Goal: Information Seeking & Learning: Learn about a topic

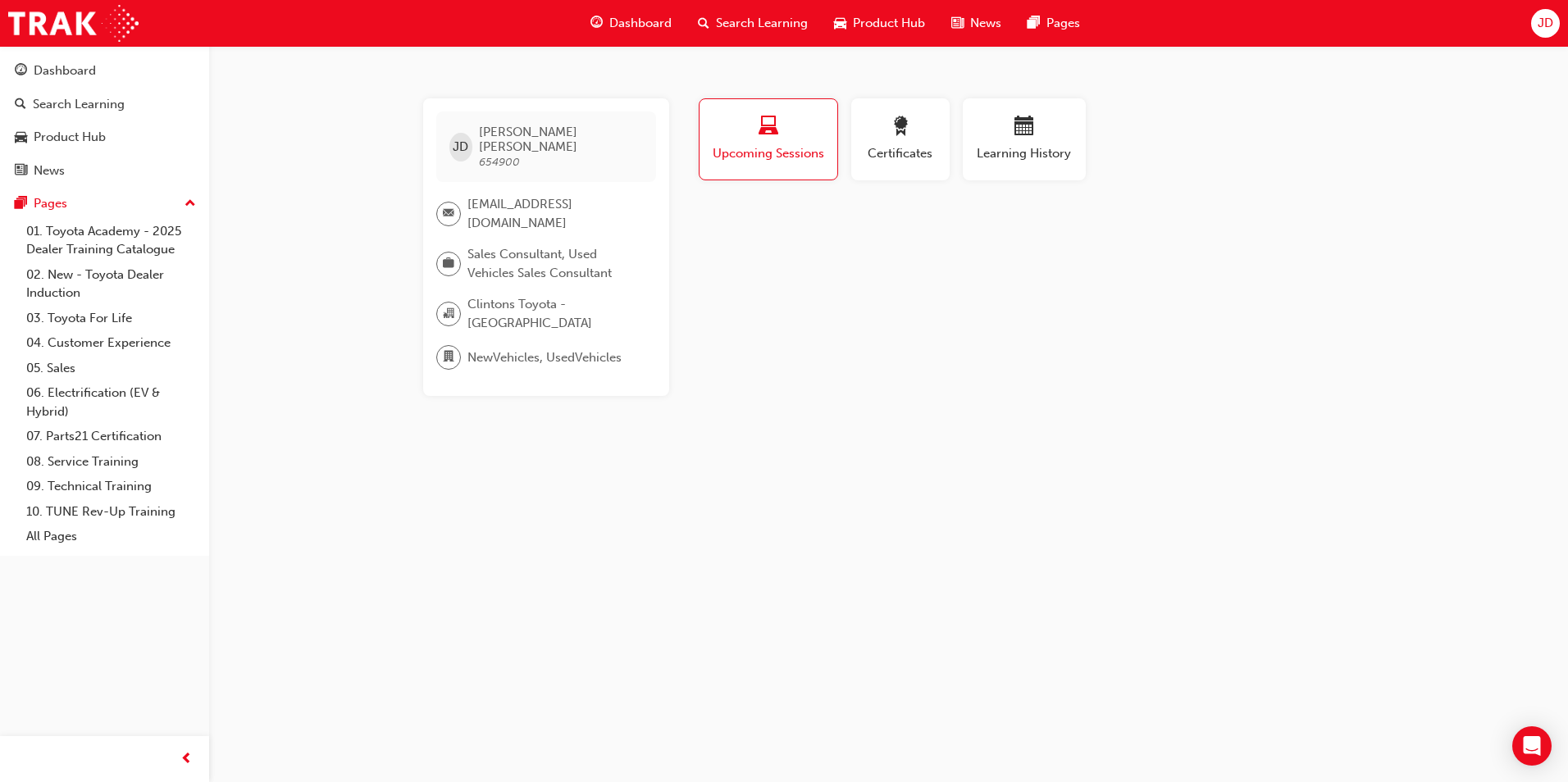
click at [634, 10] on div "Dashboard" at bounding box center [632, 23] width 108 height 34
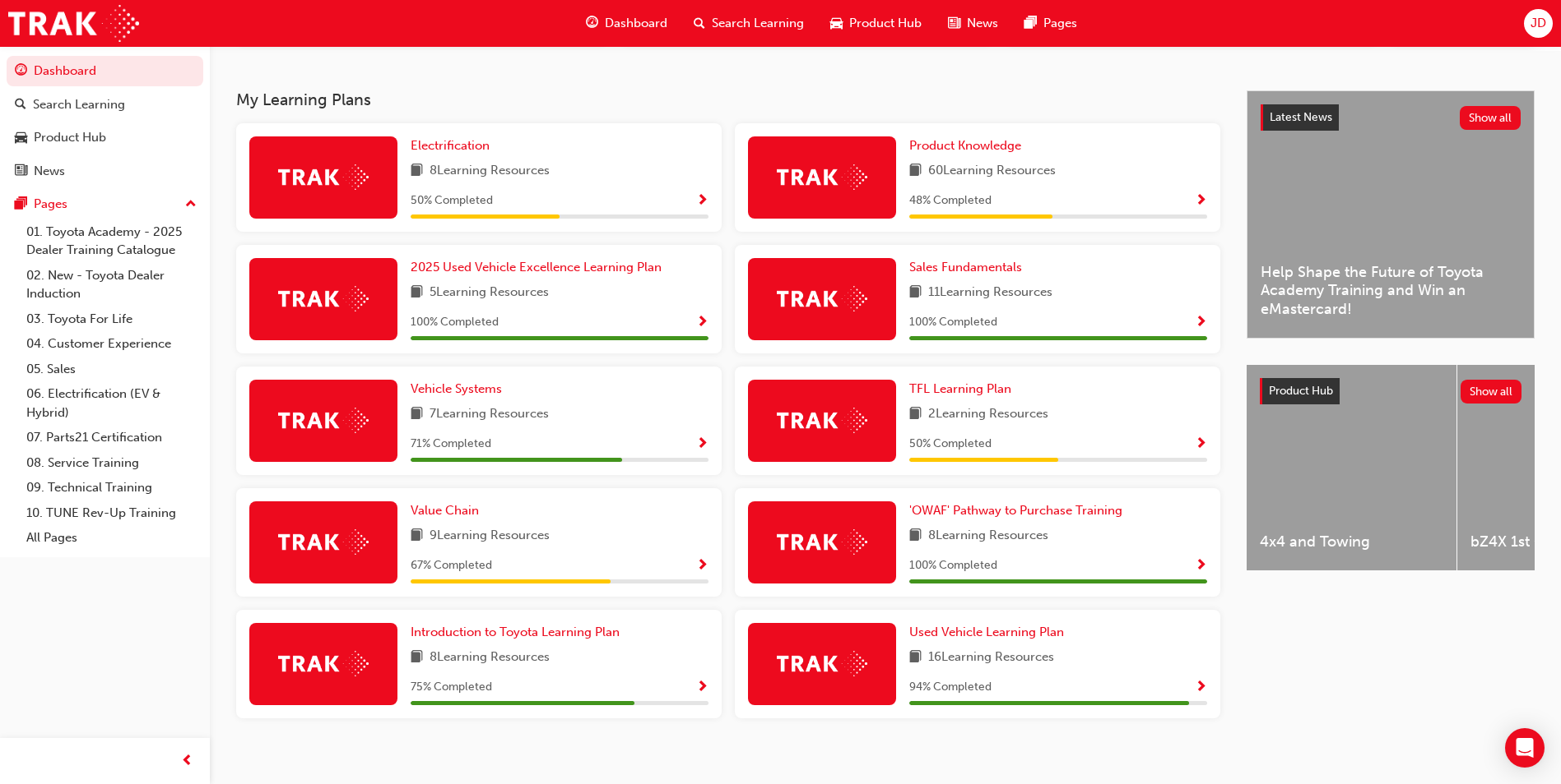
scroll to position [329, 0]
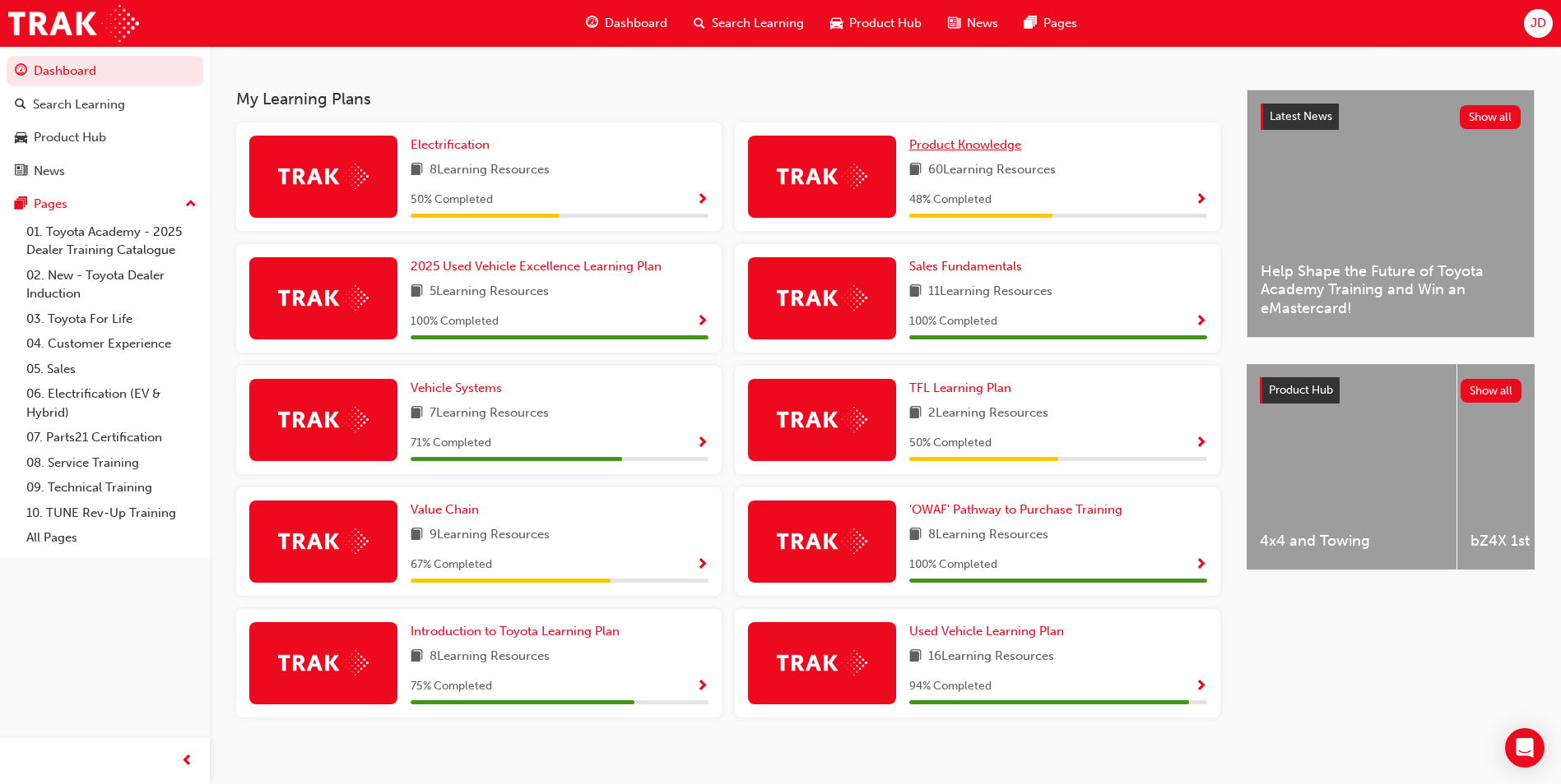
click at [978, 153] on span "Product Knowledge" at bounding box center [965, 144] width 112 height 14
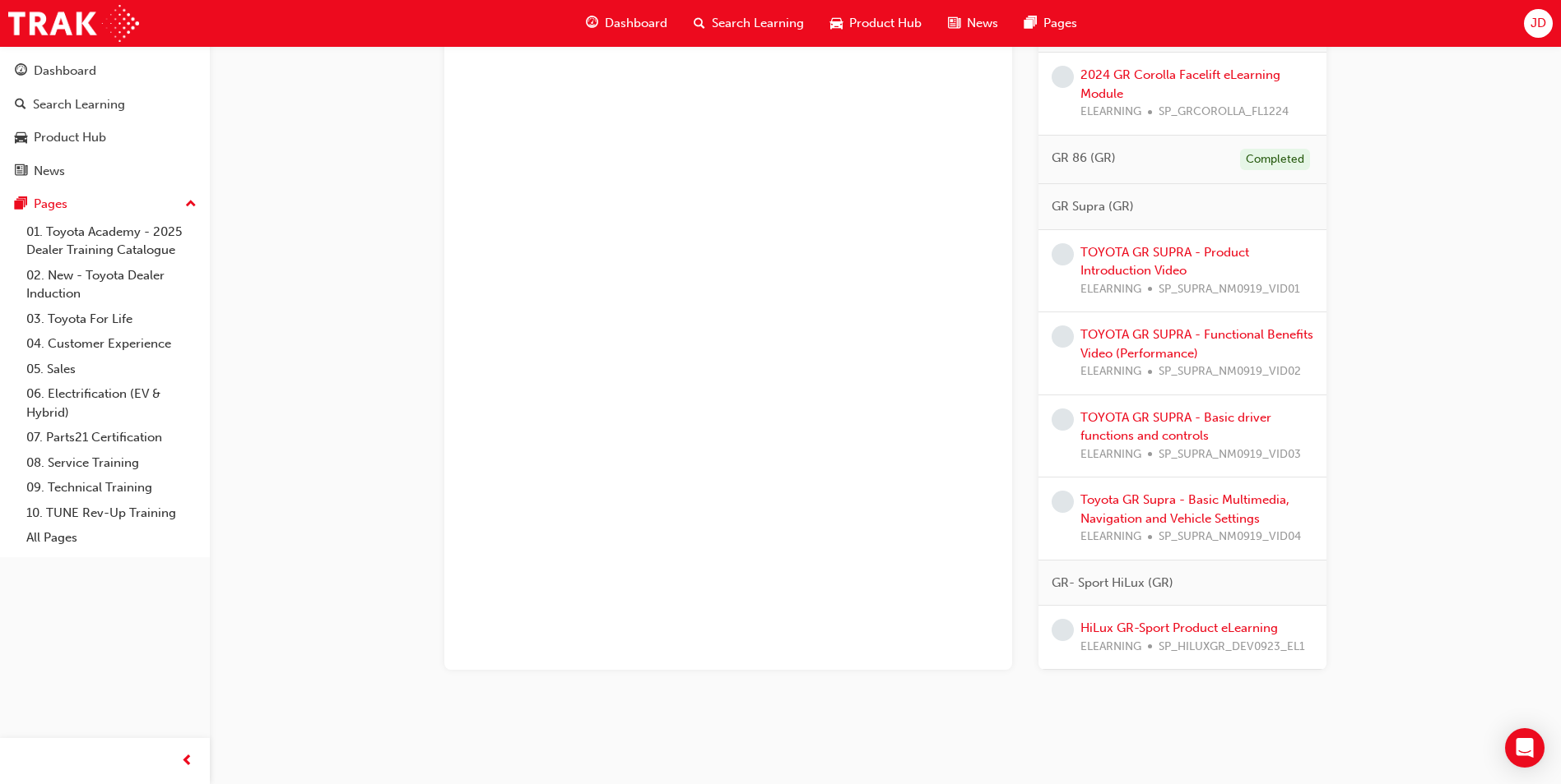
scroll to position [2683, 0]
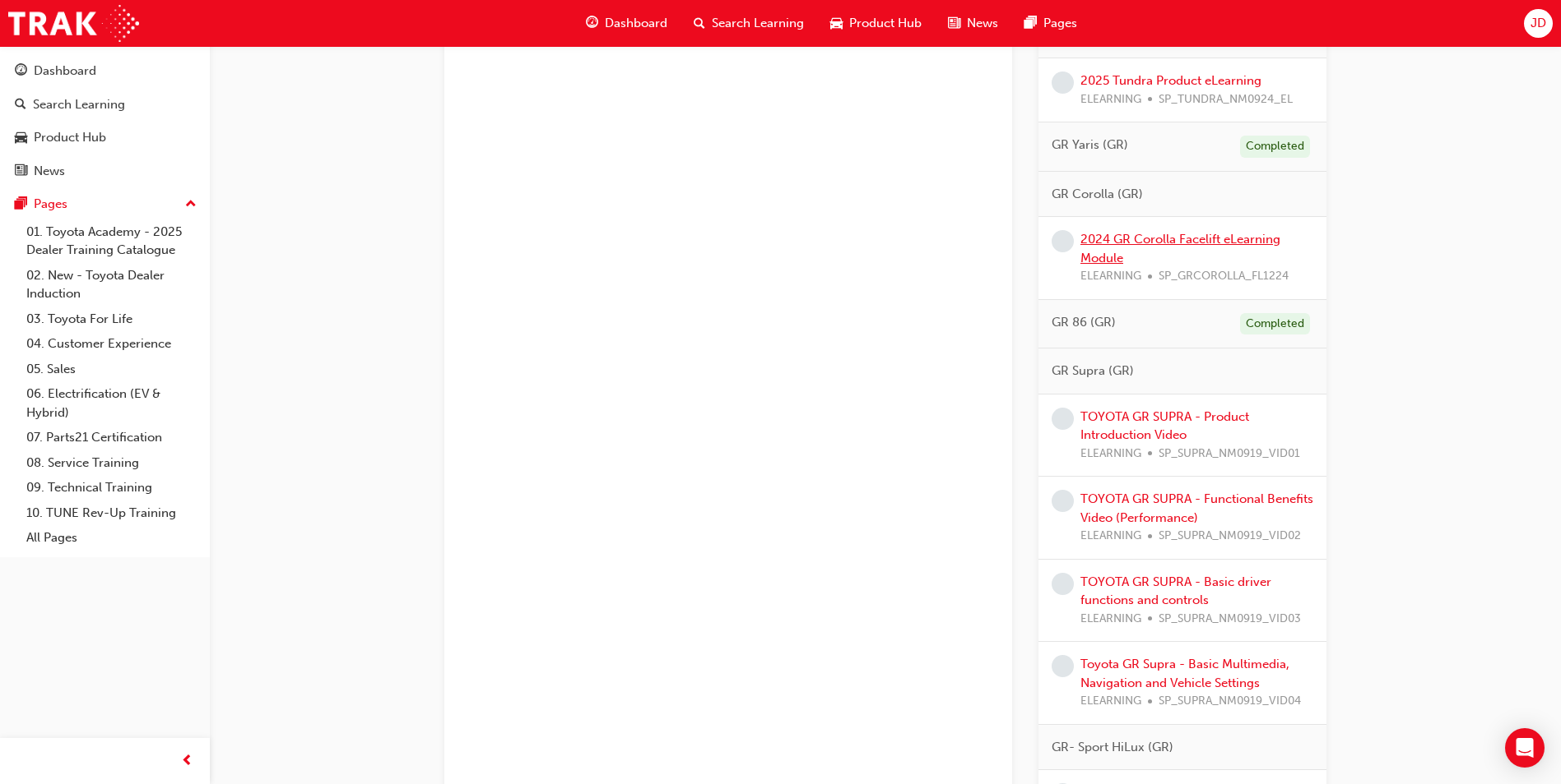
click at [1117, 232] on link "2024 GR Corolla Facelift eLearning Module" at bounding box center [1179, 248] width 200 height 34
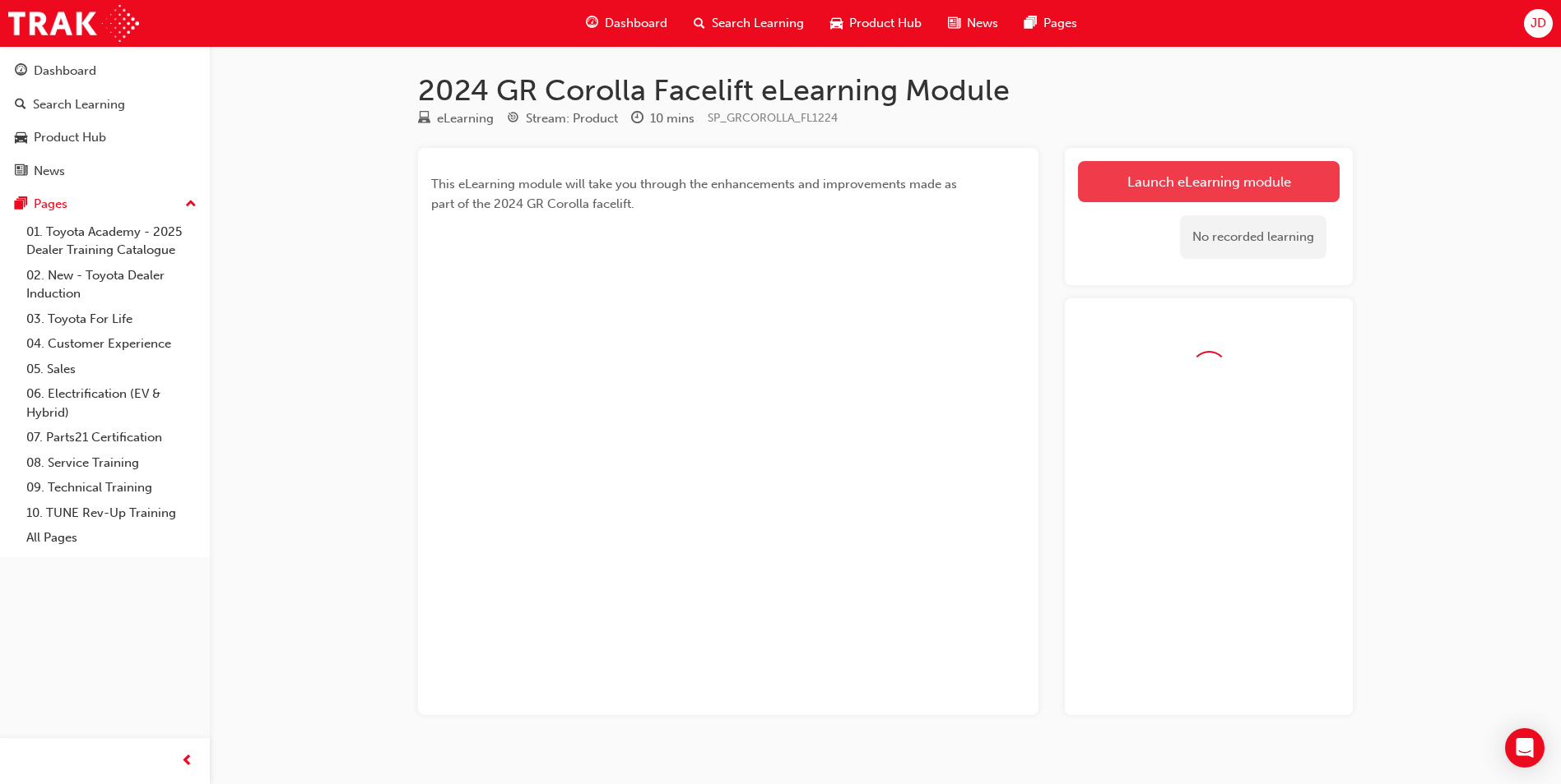
click at [1205, 186] on link "Launch eLearning module" at bounding box center [1208, 182] width 262 height 42
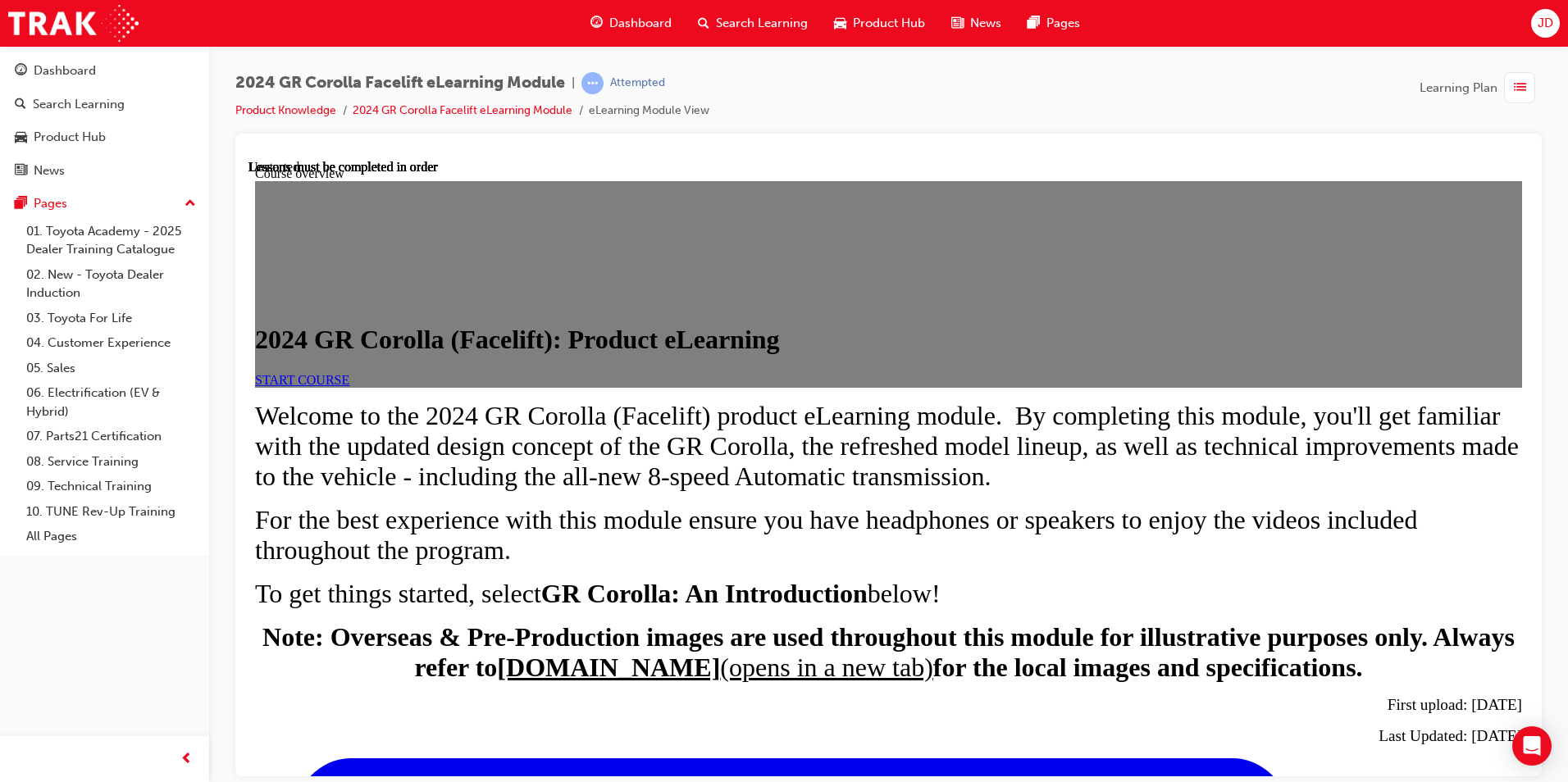
click at [350, 386] on span "START COURSE" at bounding box center [302, 379] width 94 height 13
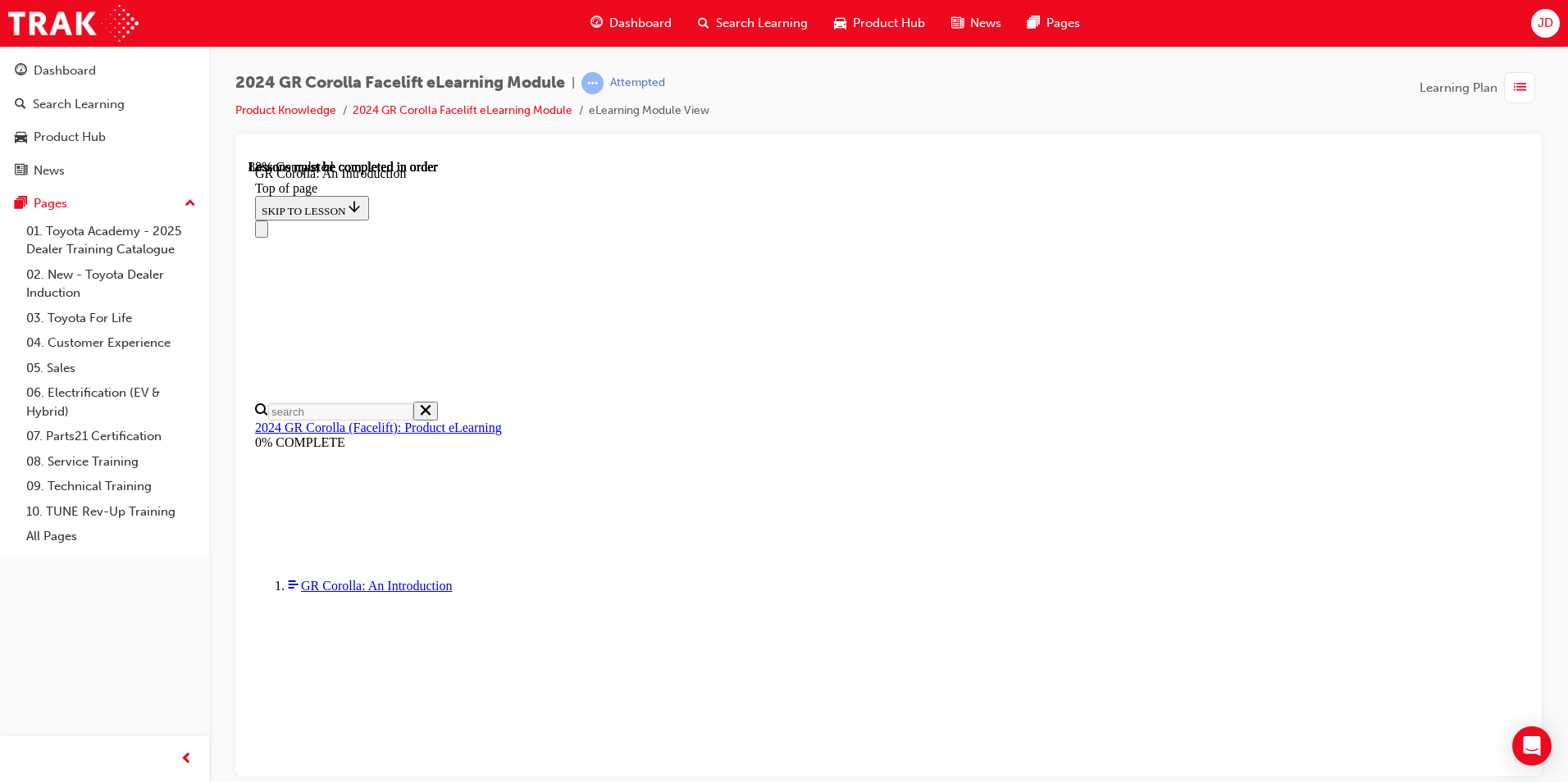
scroll to position [2321, 0]
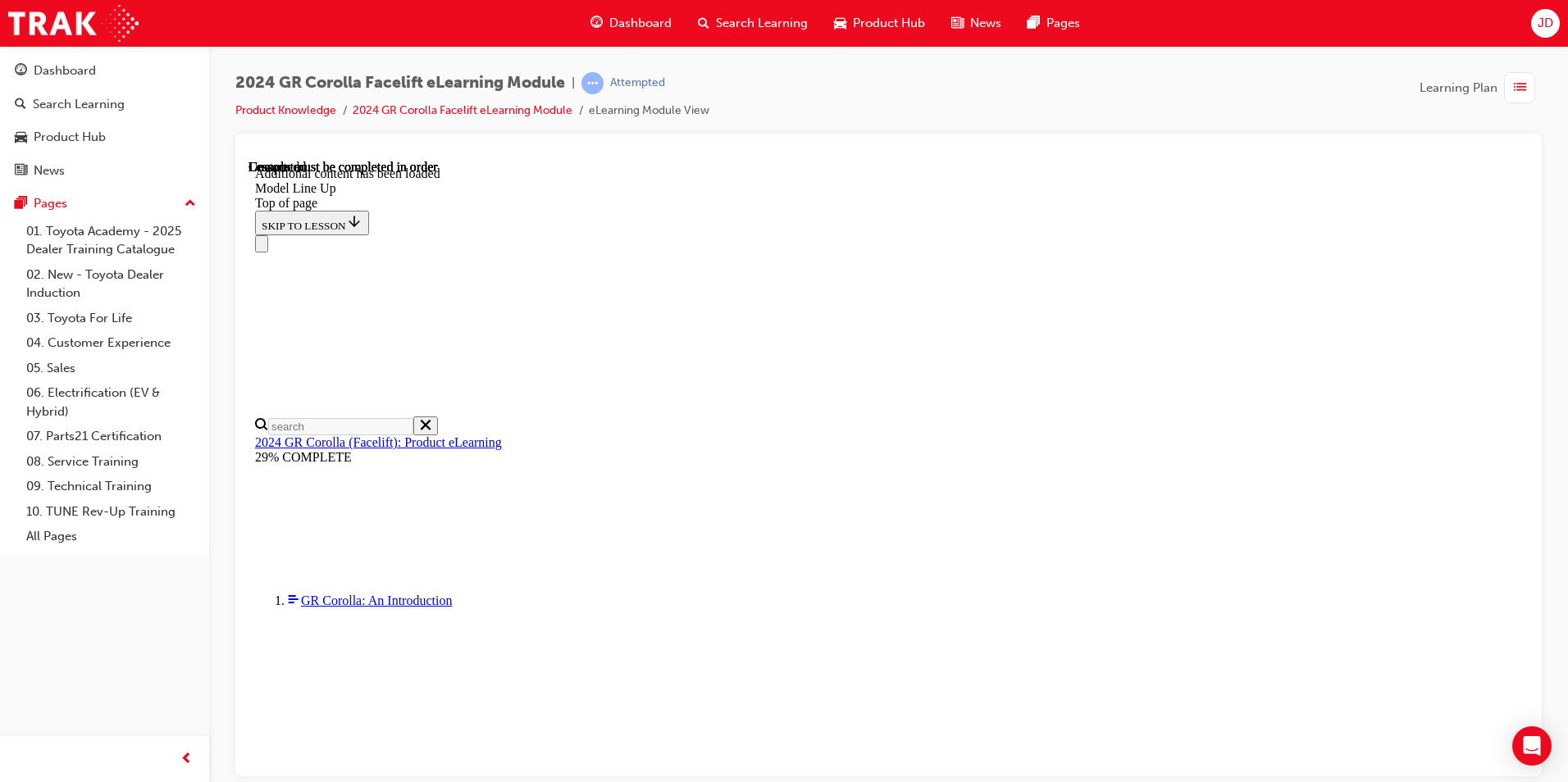
scroll to position [1978, 0]
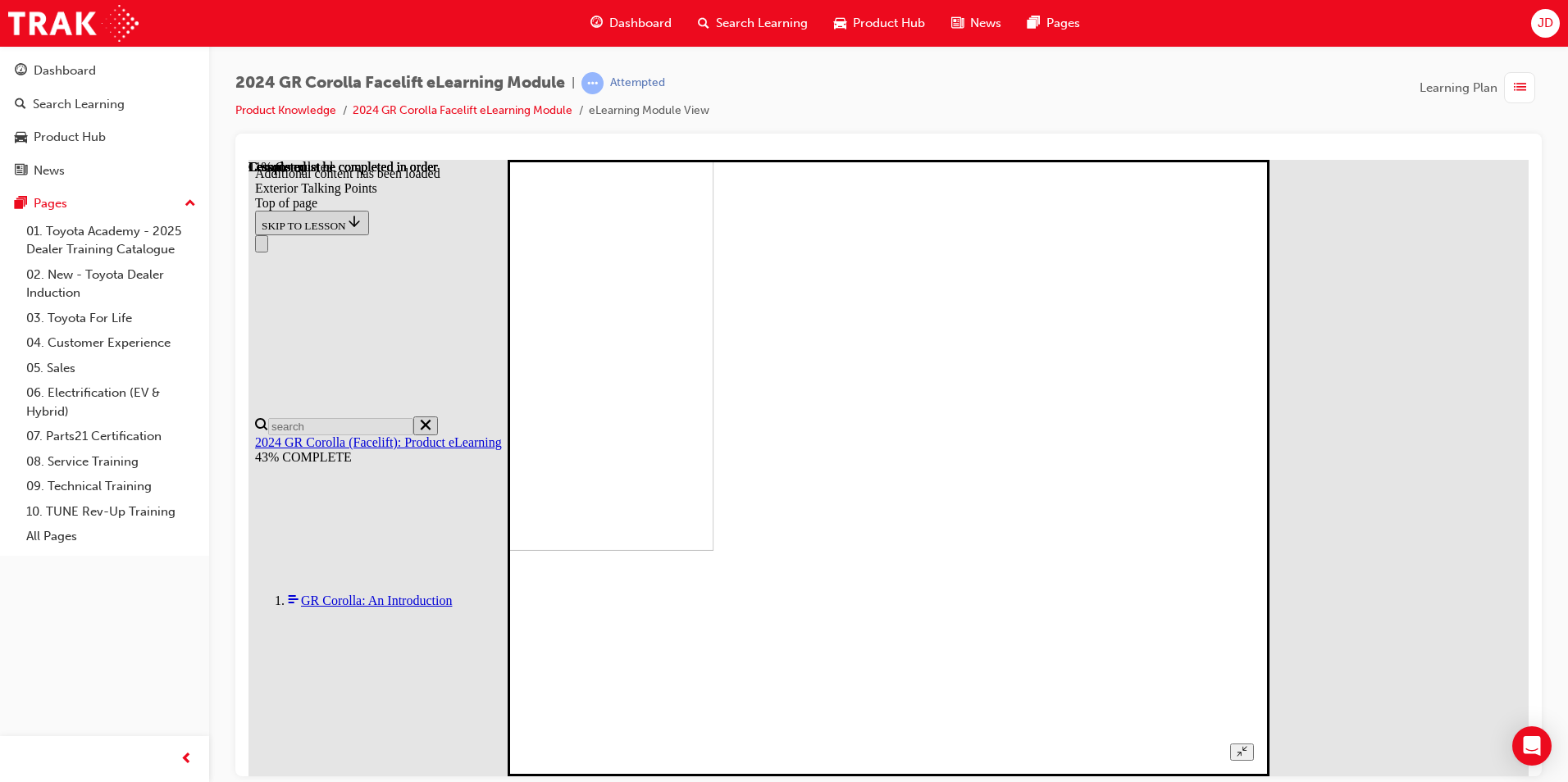
click at [1254, 743] on button "Unzoom image" at bounding box center [1242, 752] width 24 height 17
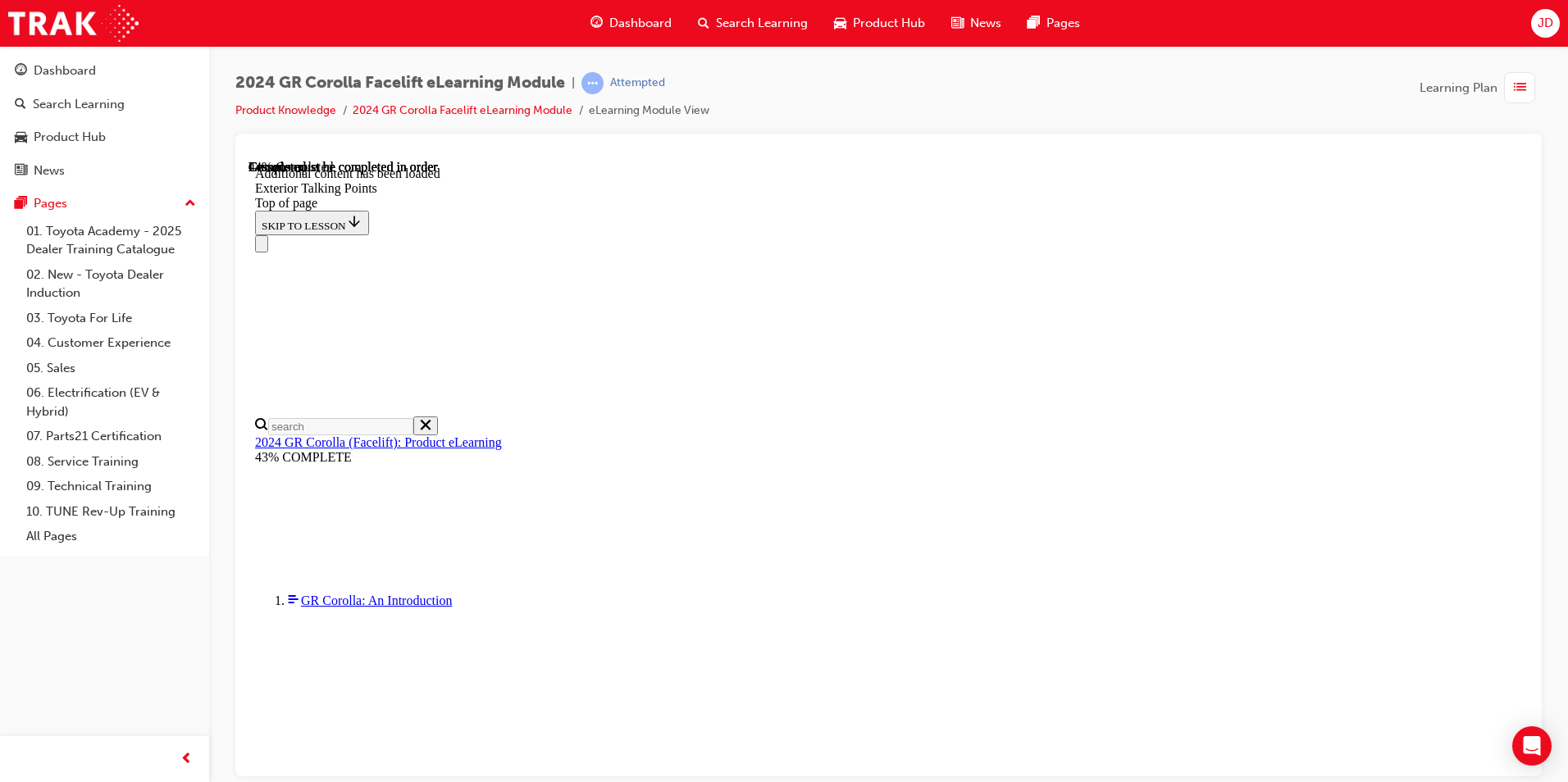
scroll to position [1622, 0]
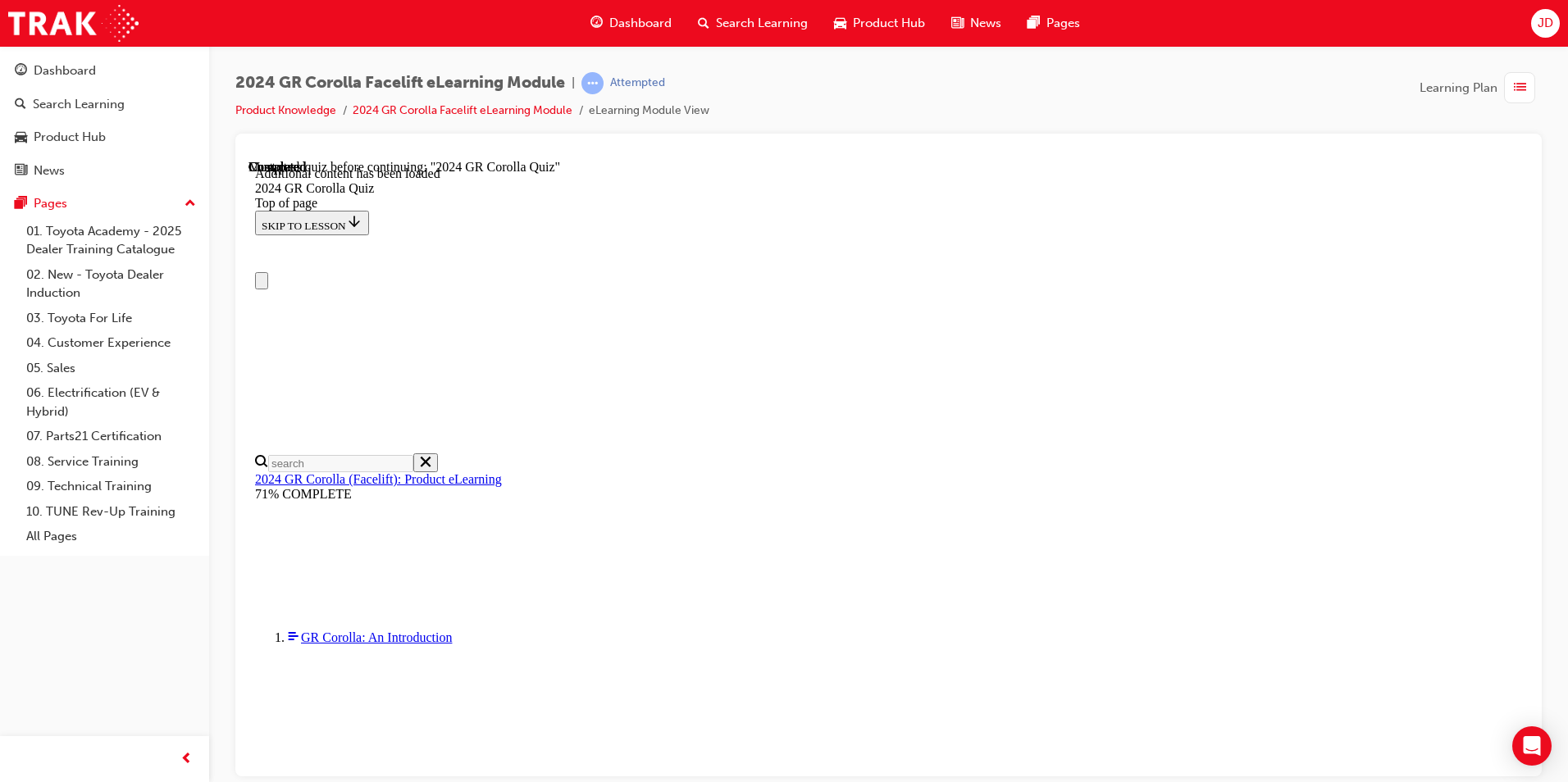
scroll to position [0, 0]
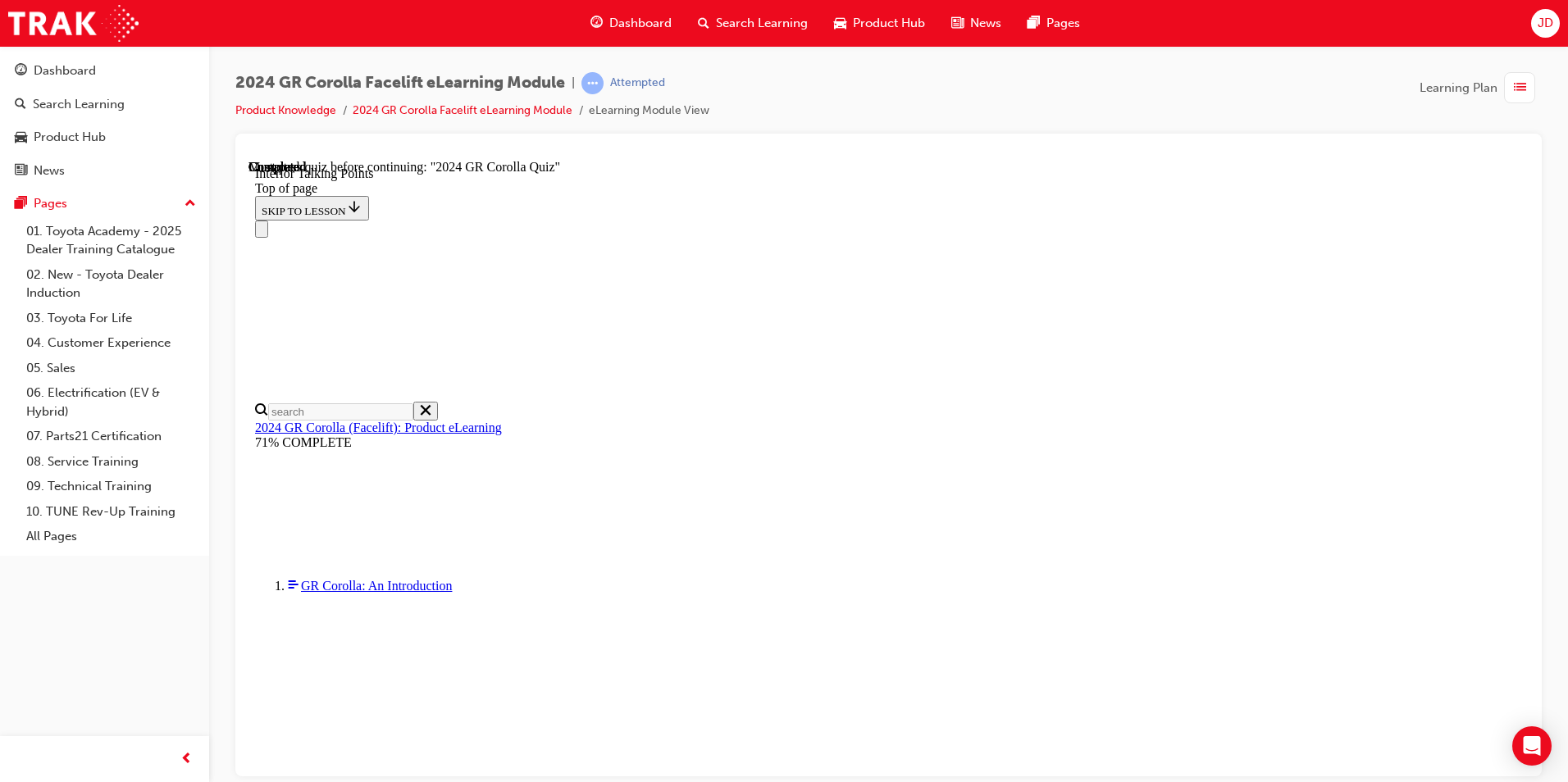
scroll to position [3092, 0]
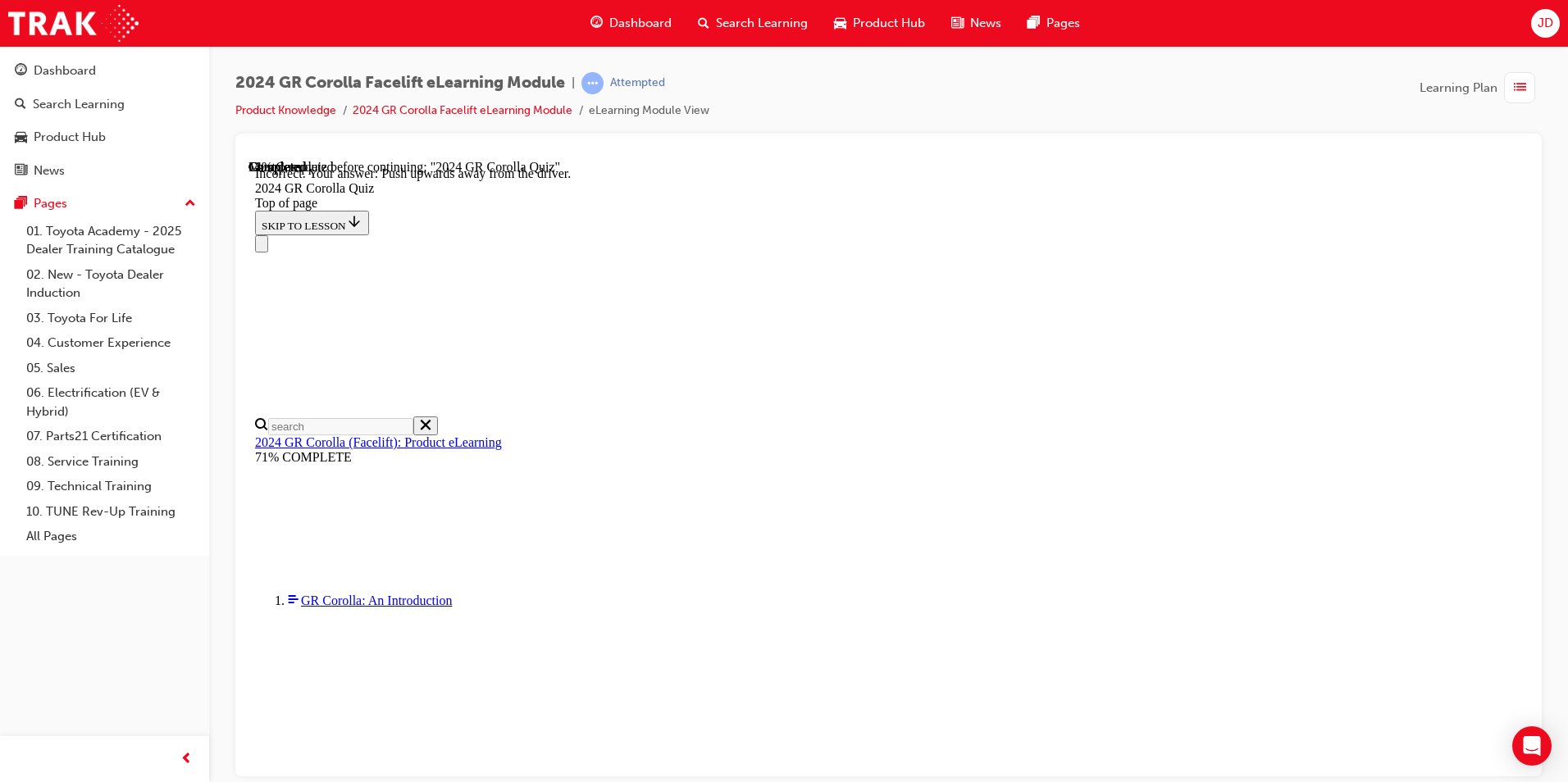
scroll to position [252, 0]
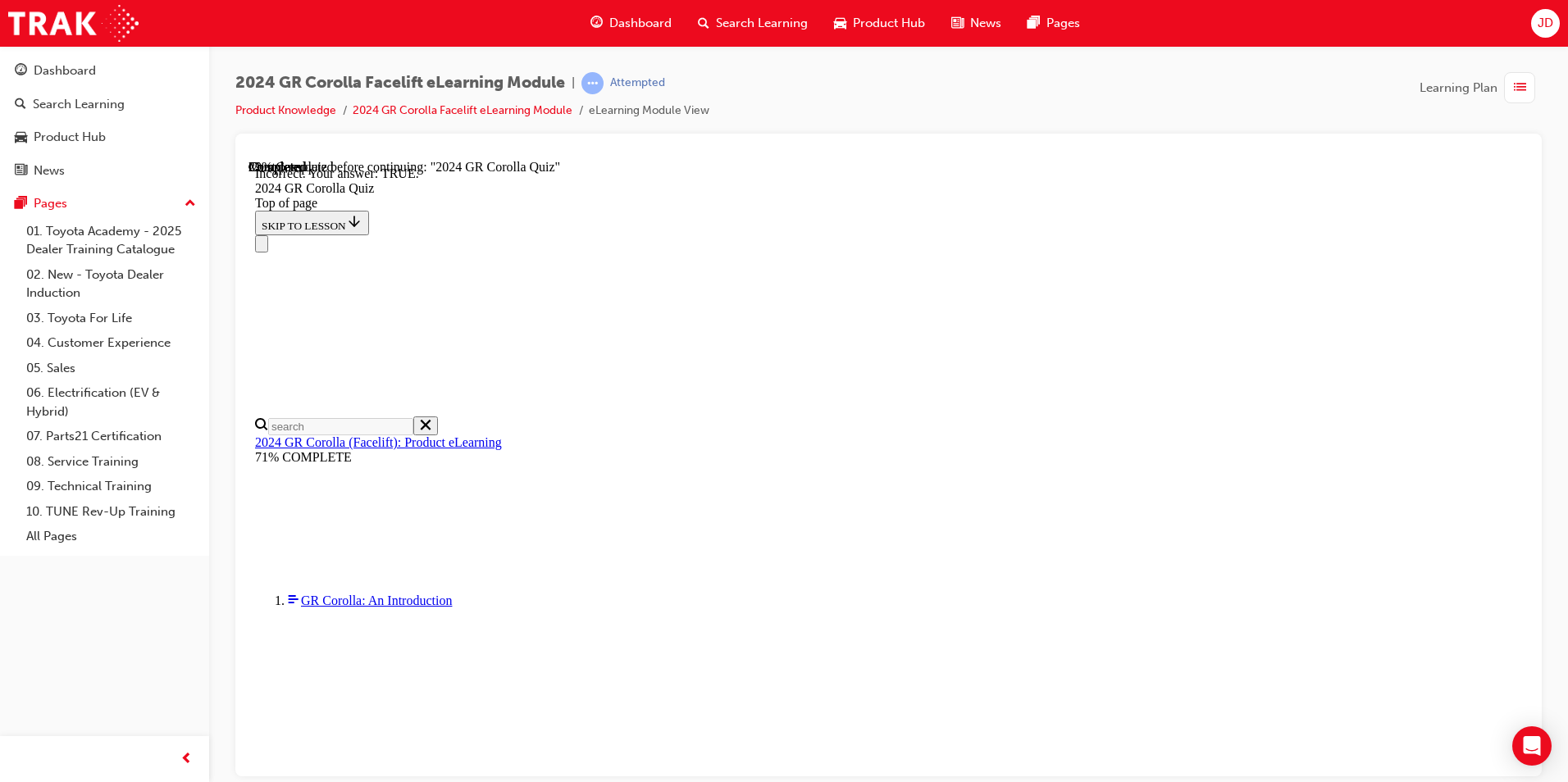
scroll to position [141, 0]
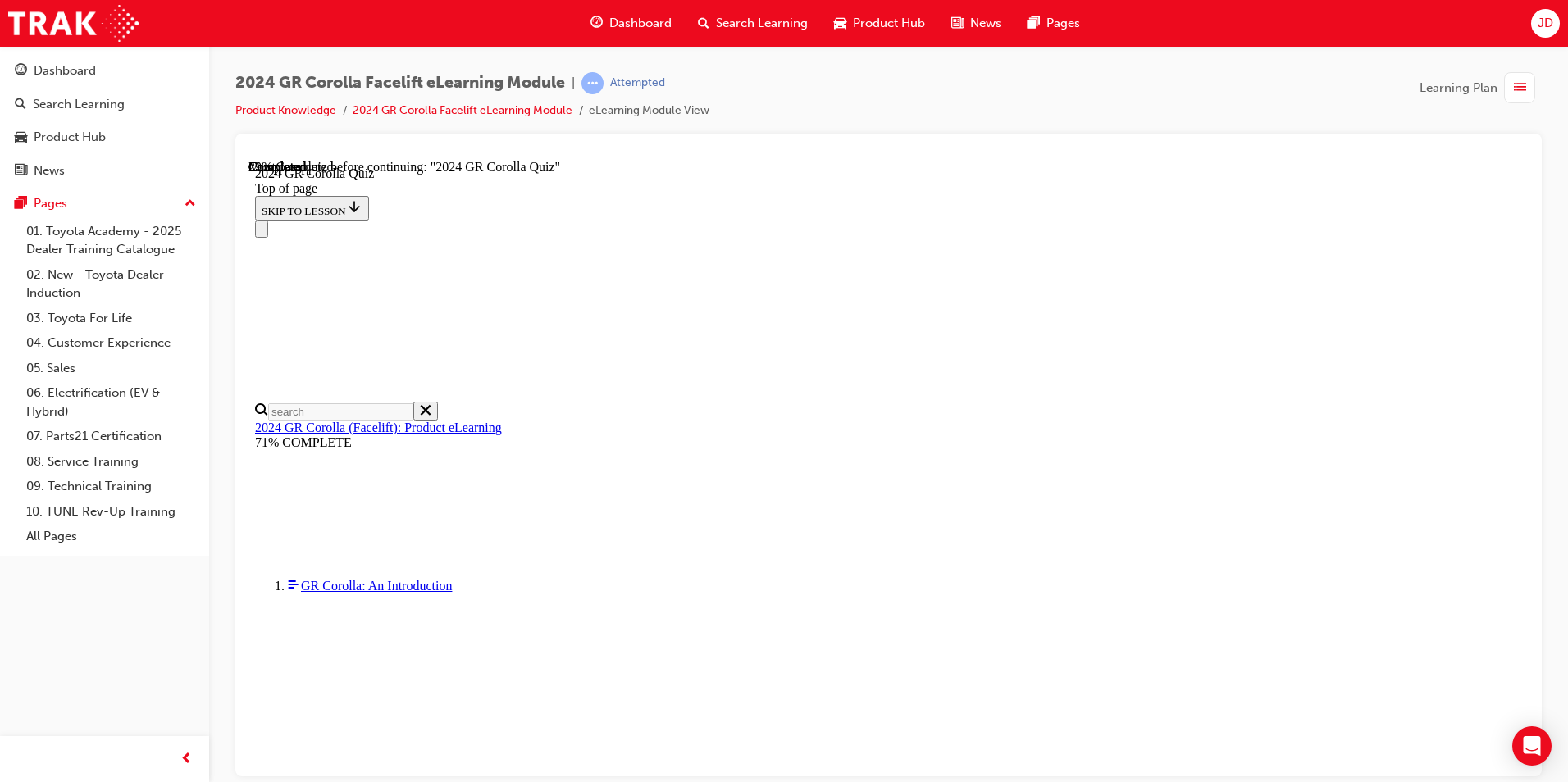
scroll to position [288, 0]
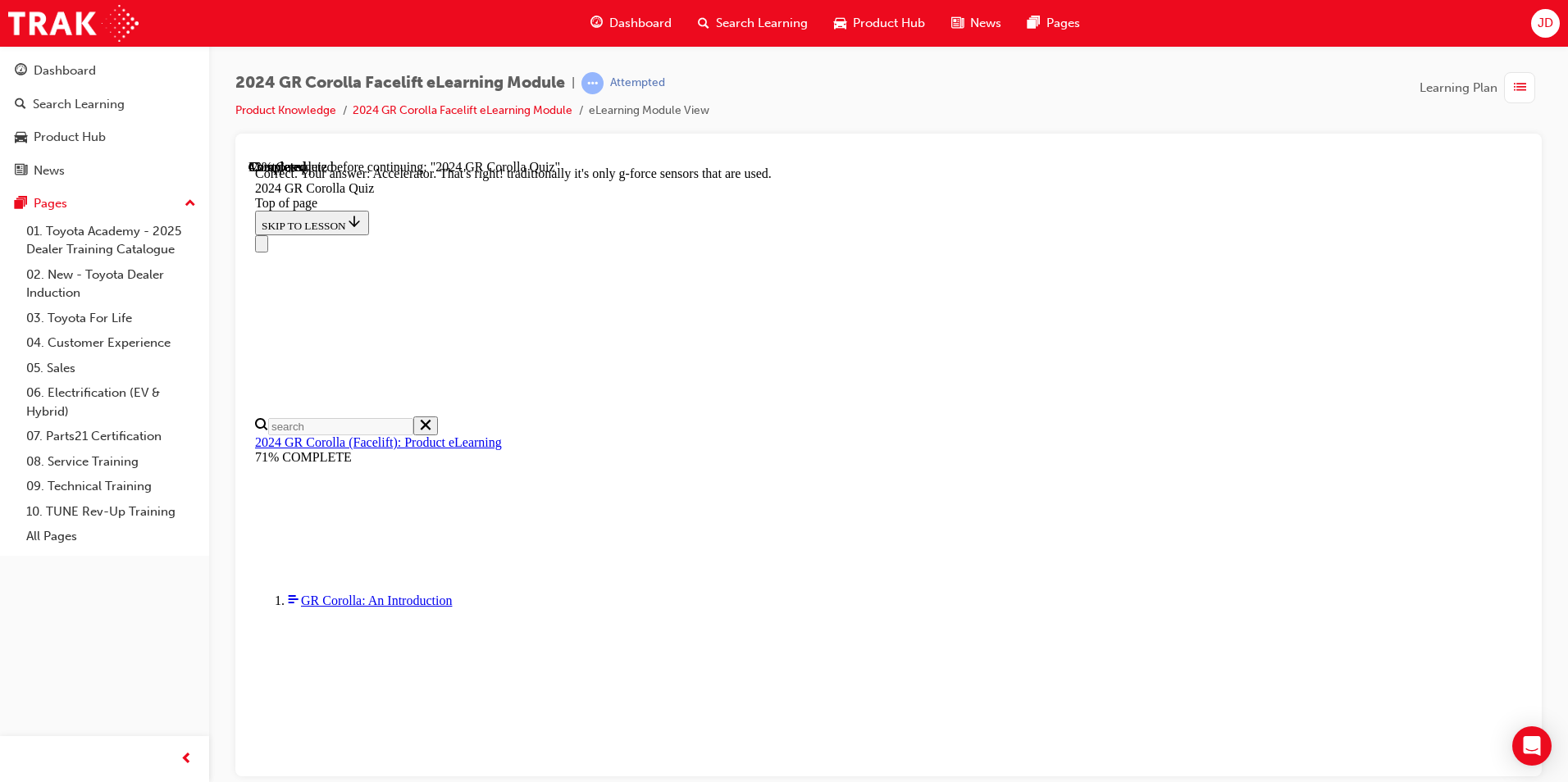
scroll to position [667, 0]
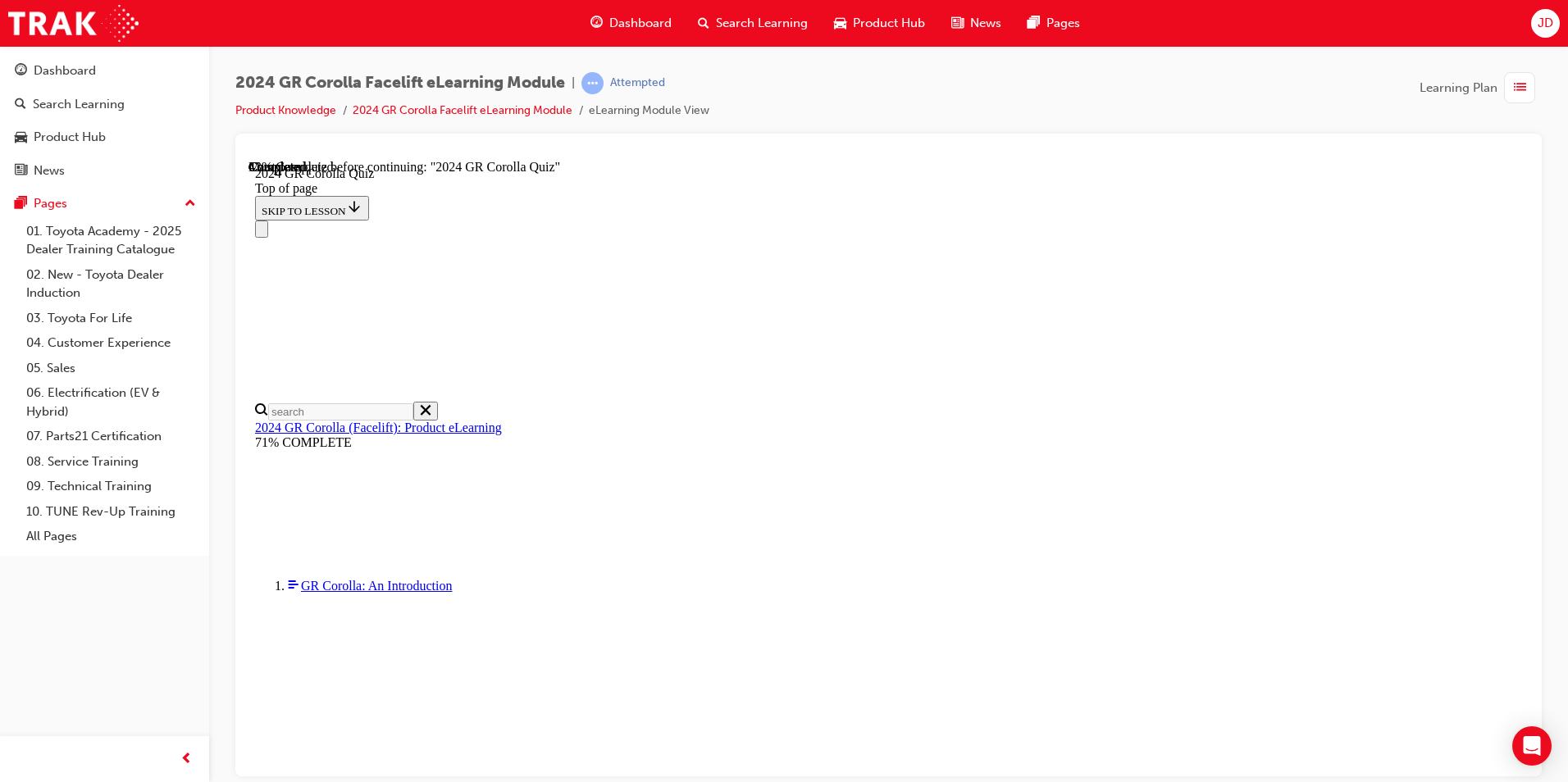
scroll to position [410, 0]
drag, startPoint x: 1016, startPoint y: 688, endPoint x: 1015, endPoint y: 711, distance: 23.0
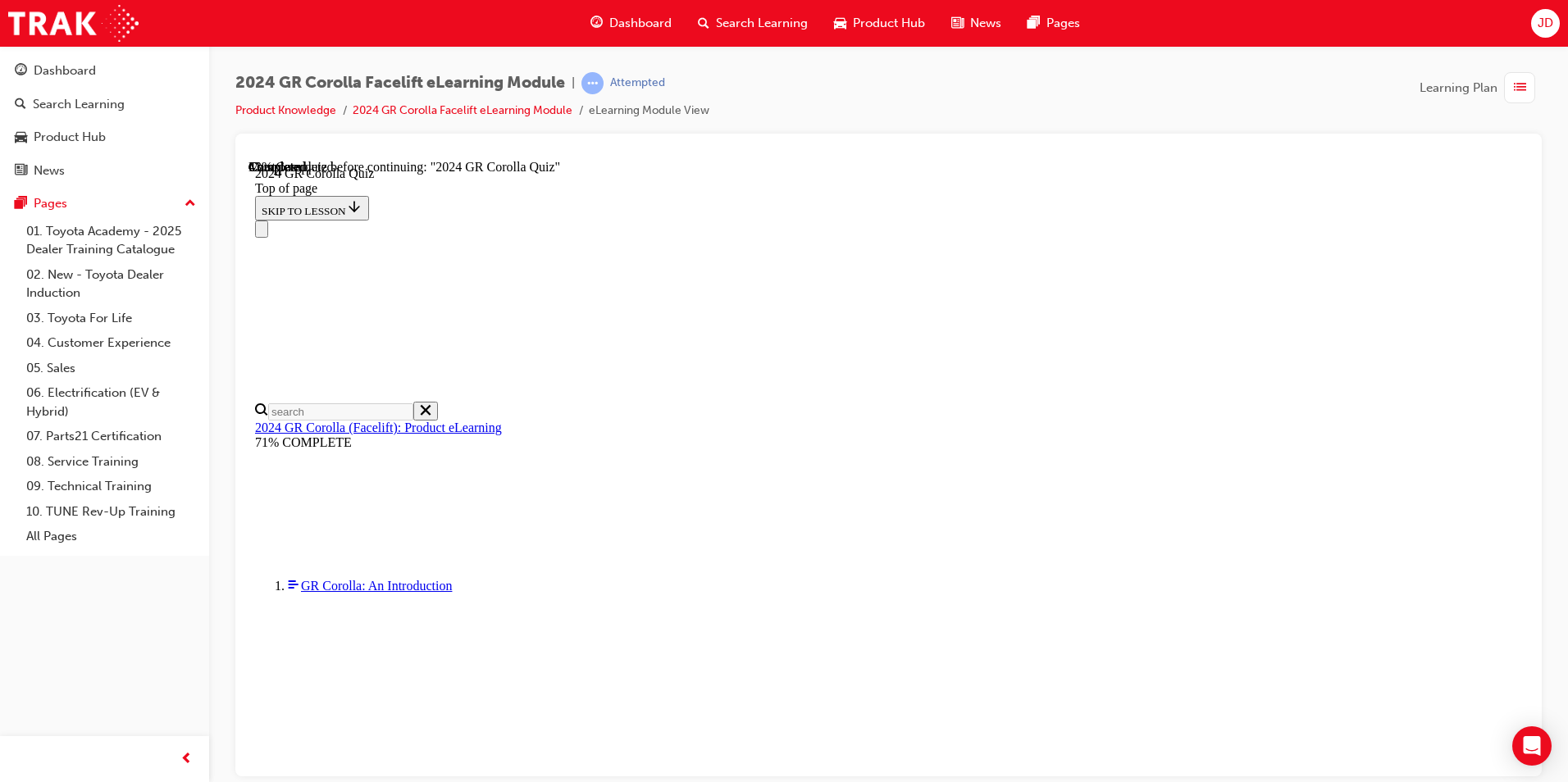
drag, startPoint x: 1015, startPoint y: 711, endPoint x: 1008, endPoint y: 730, distance: 20.2
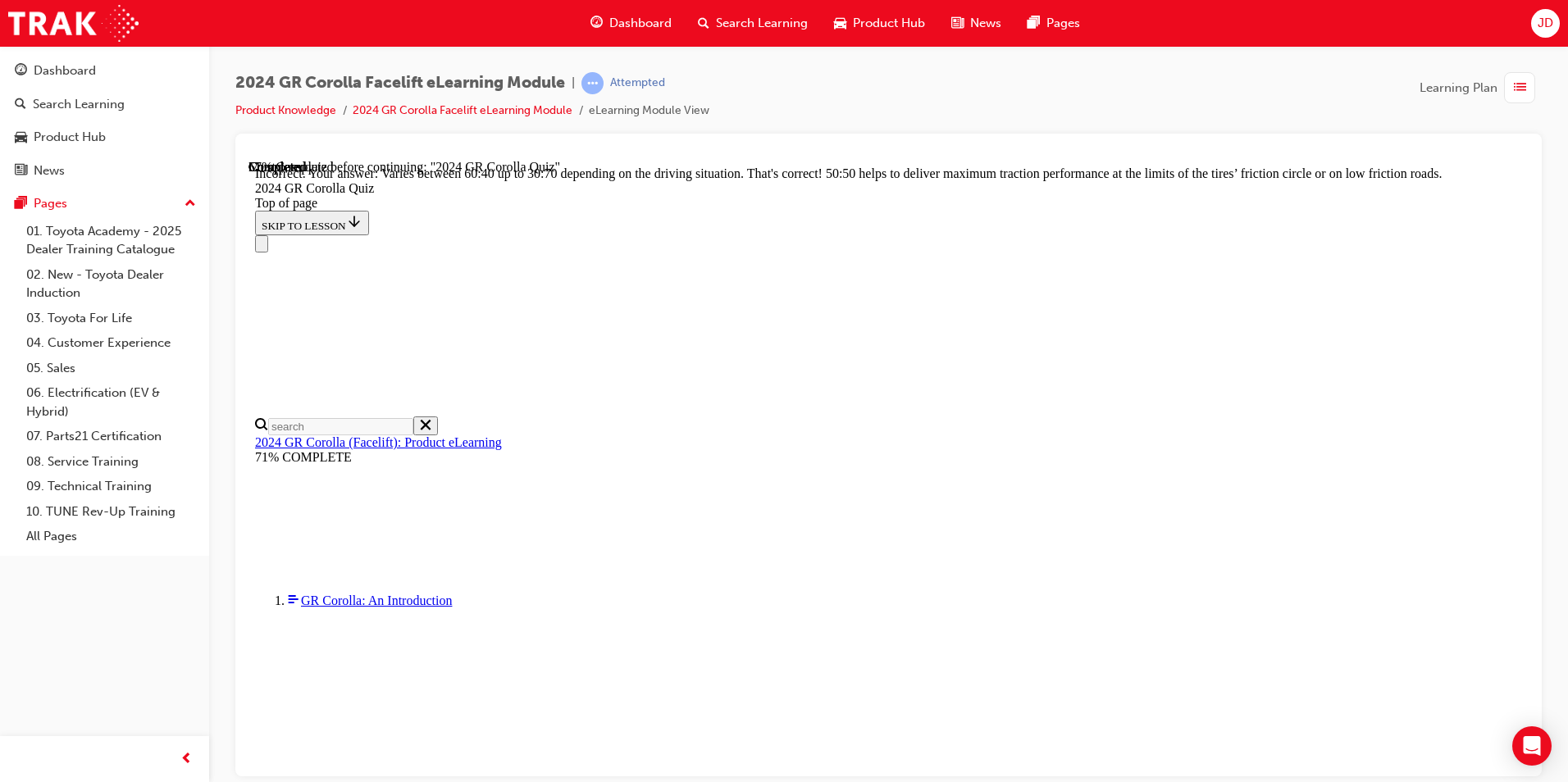
scroll to position [660, 0]
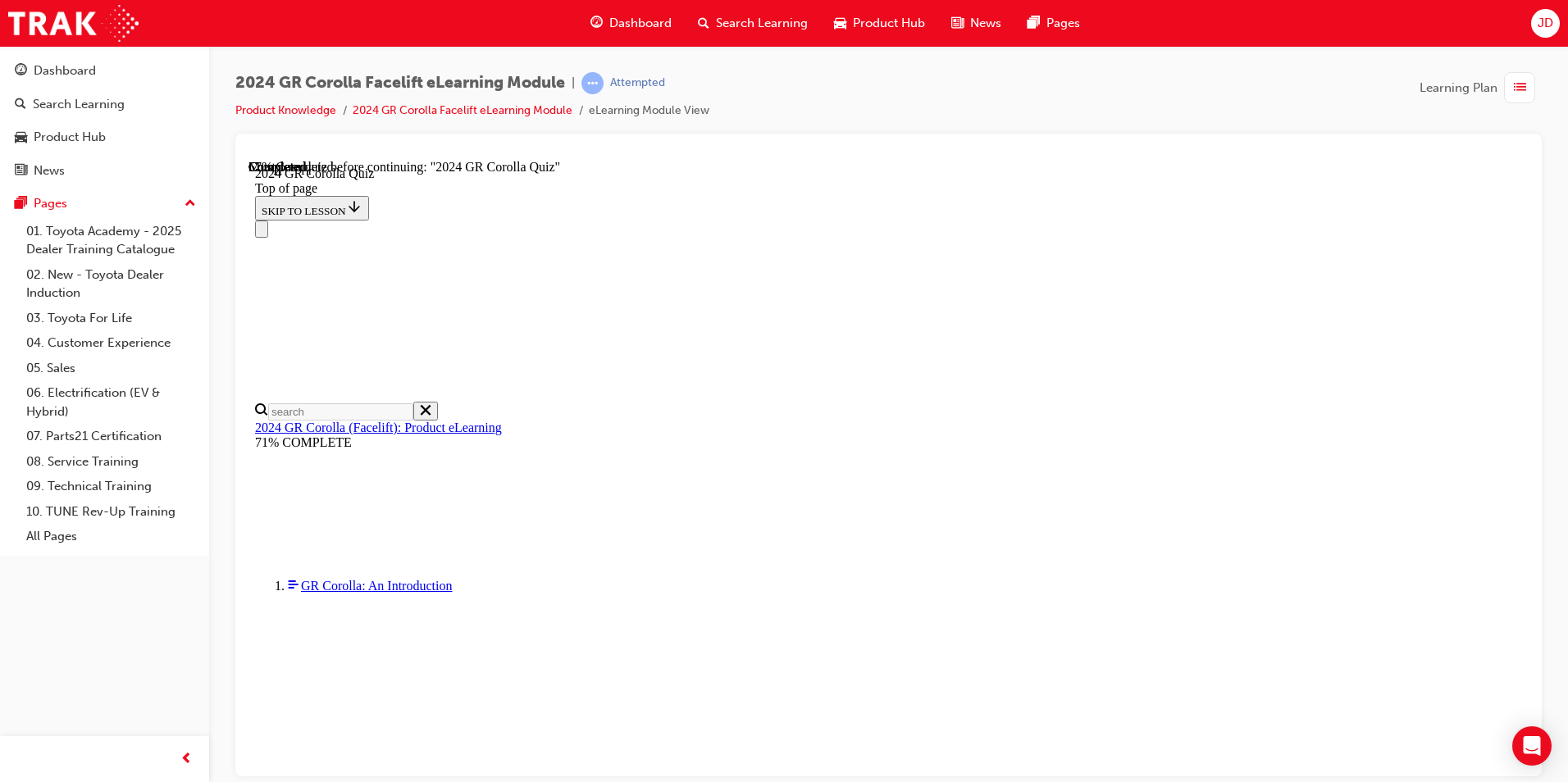
scroll to position [410, 0]
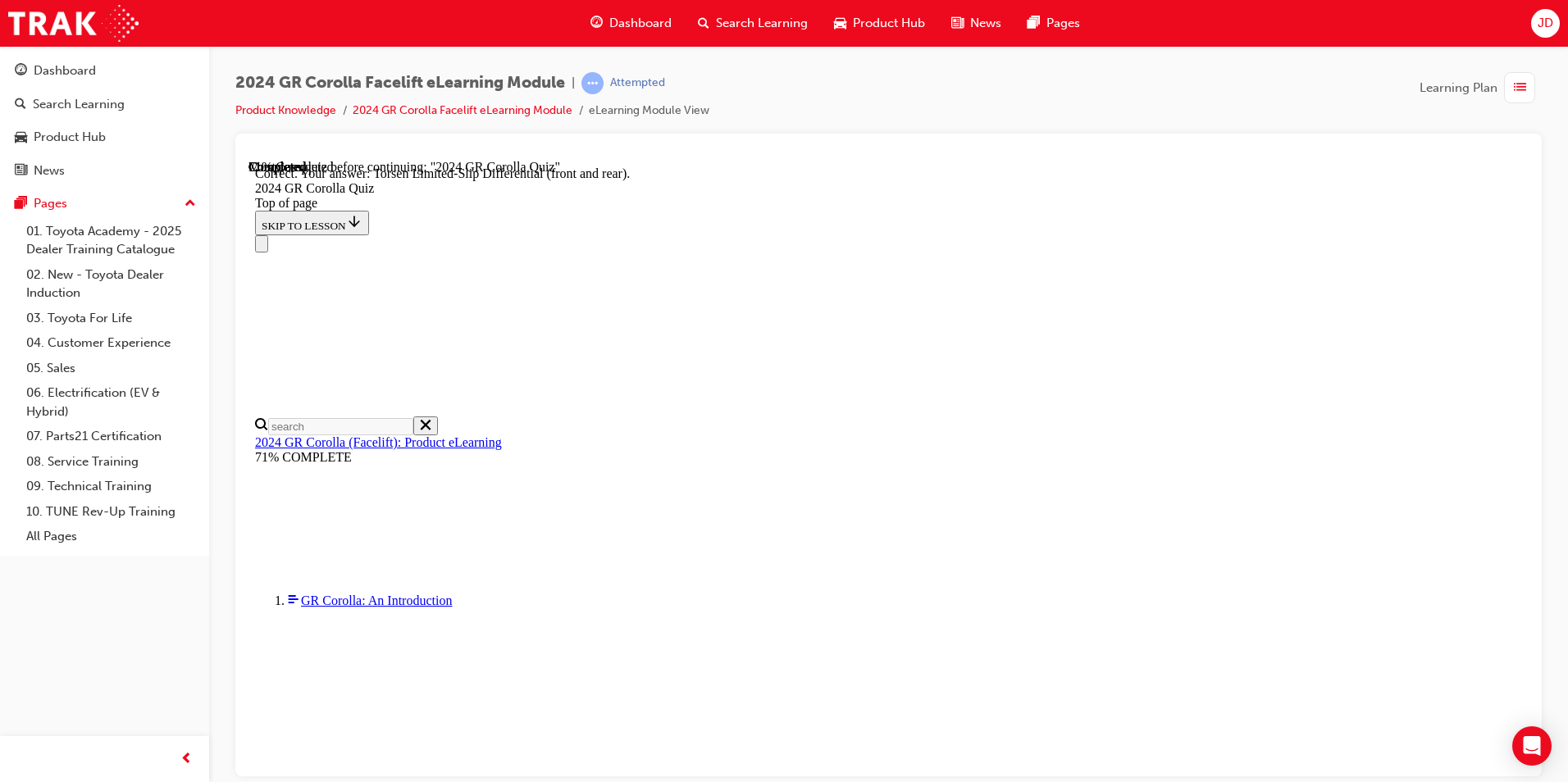
scroll to position [624, 0]
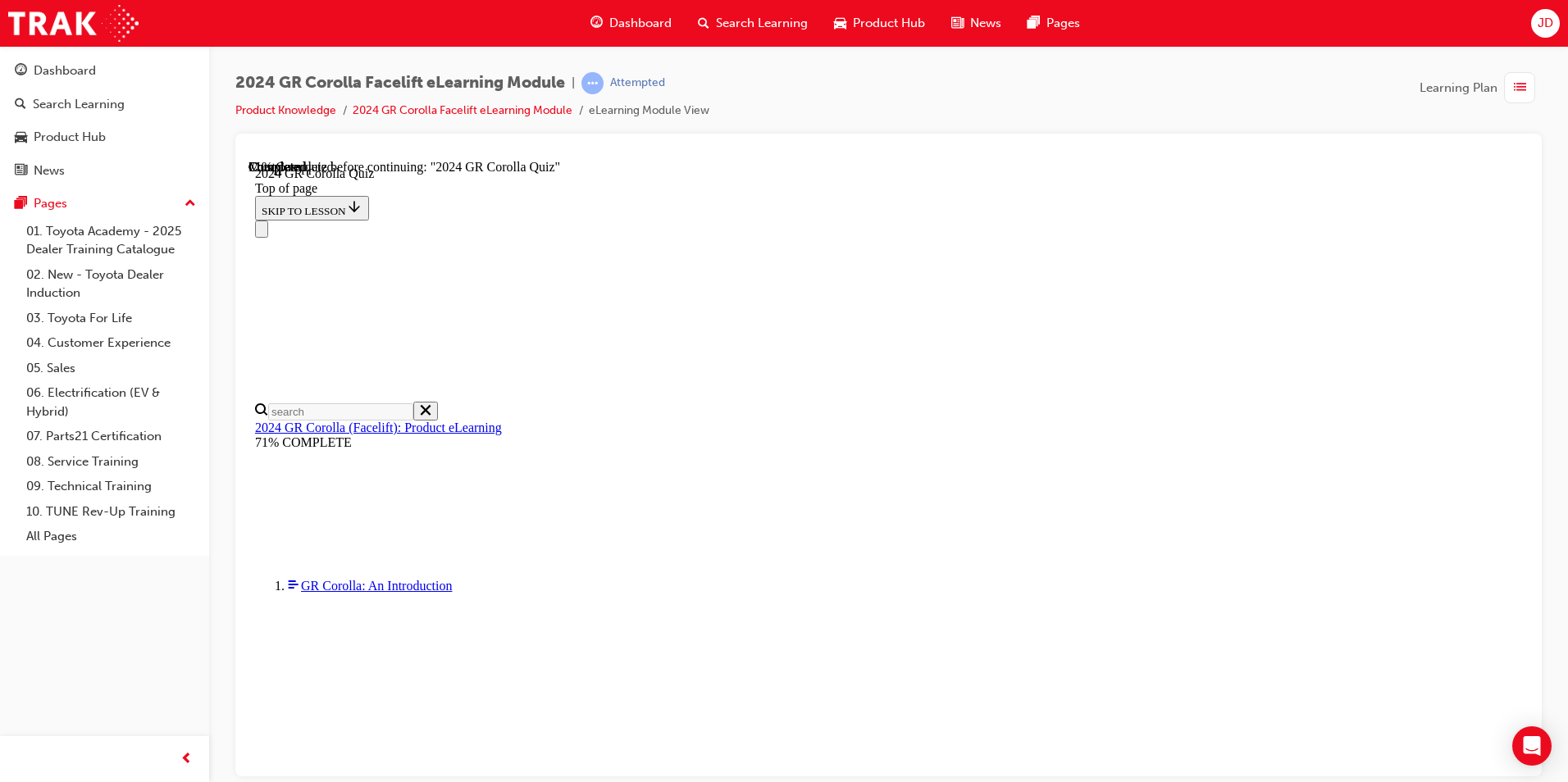
scroll to position [221, 0]
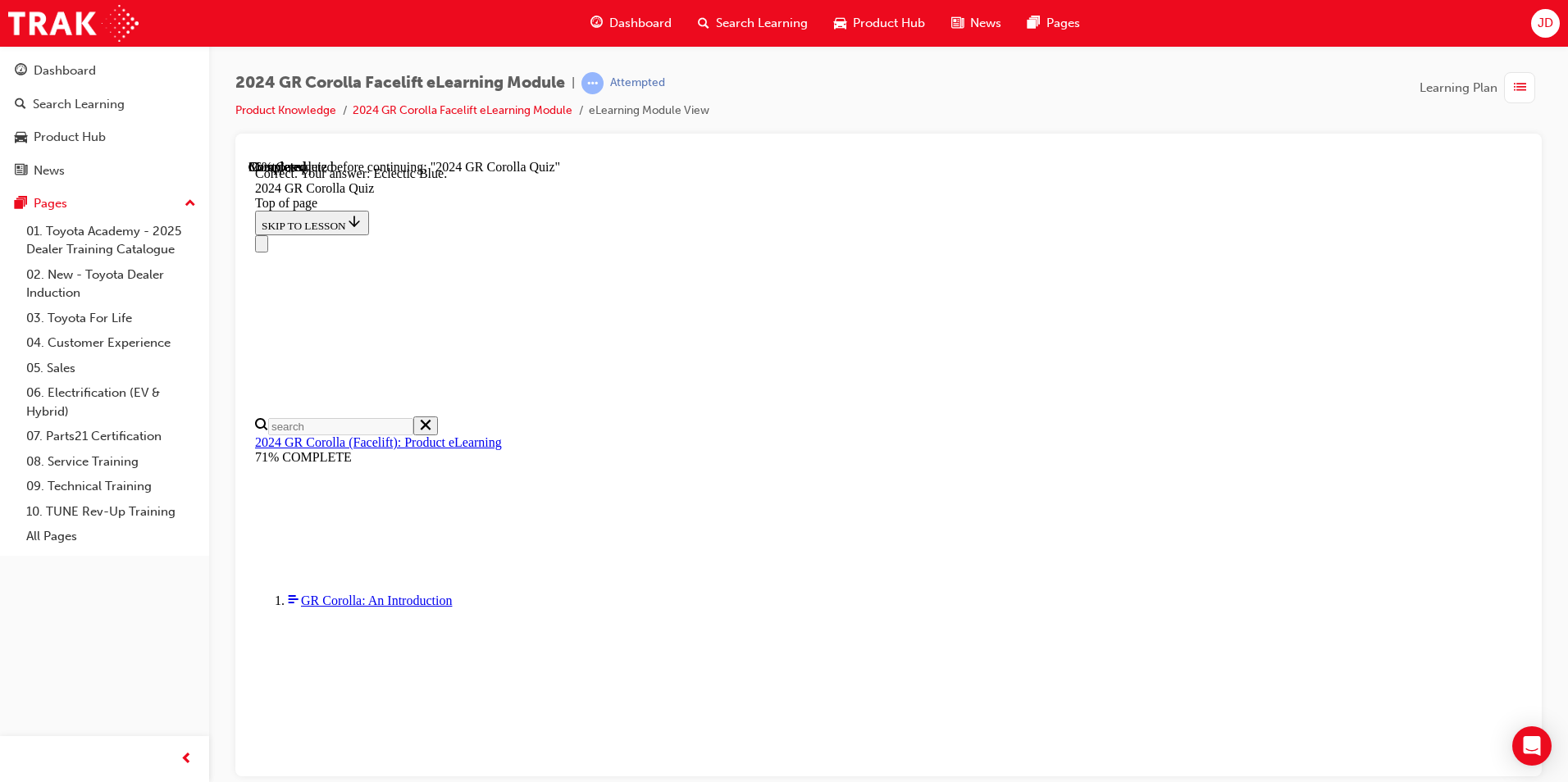
scroll to position [273, 0]
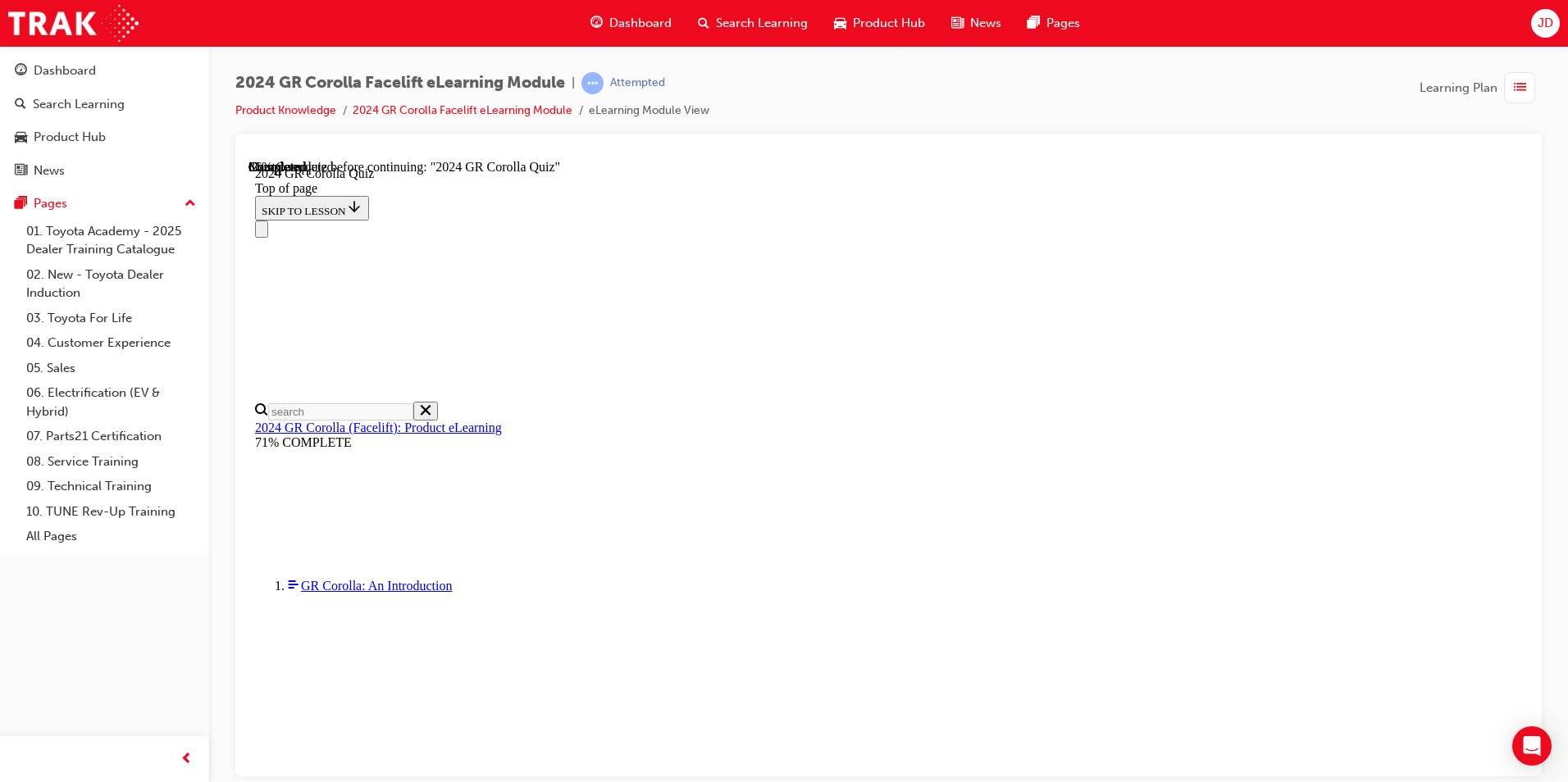
scroll to position [0, 0]
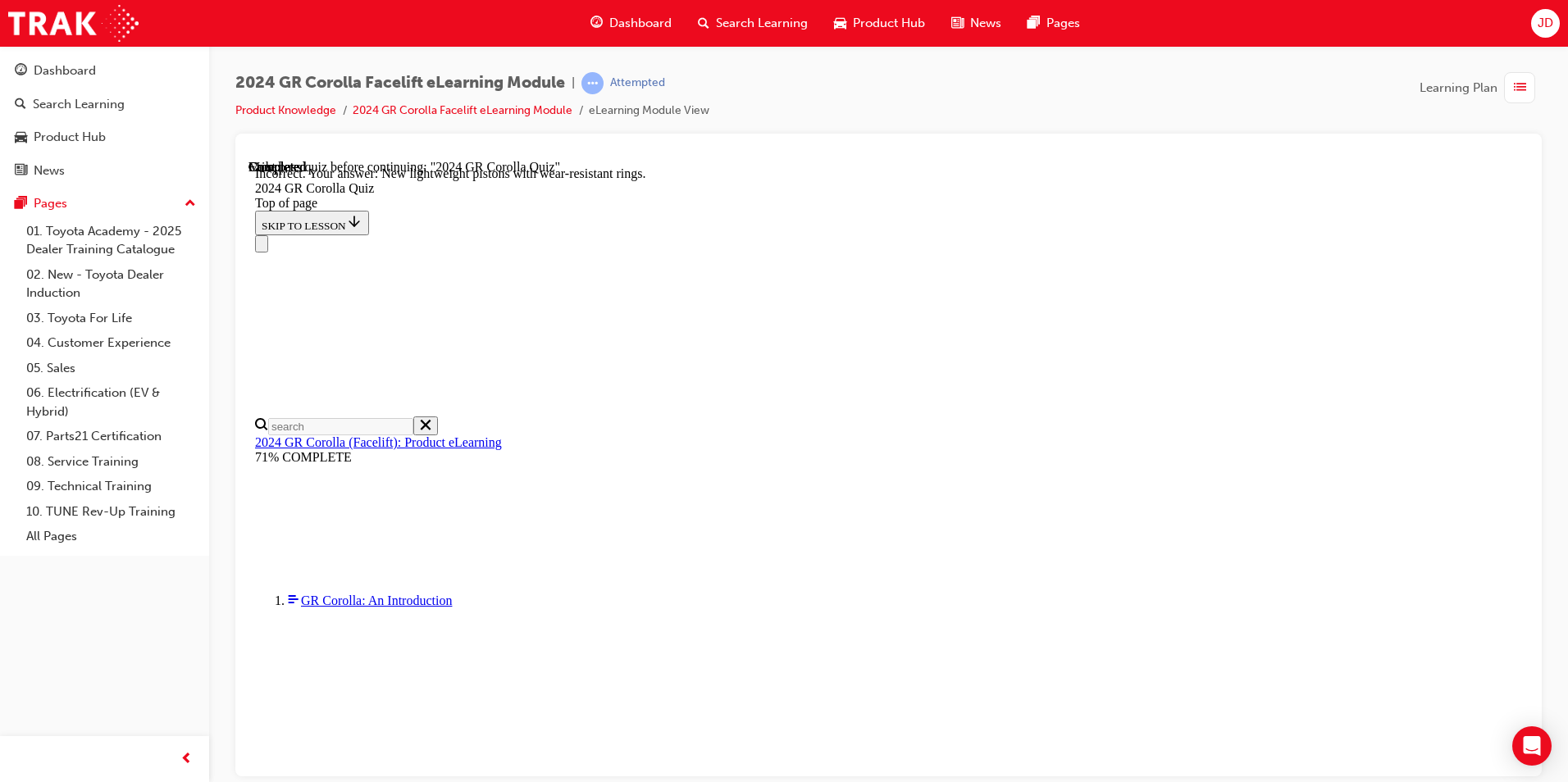
scroll to position [626, 0]
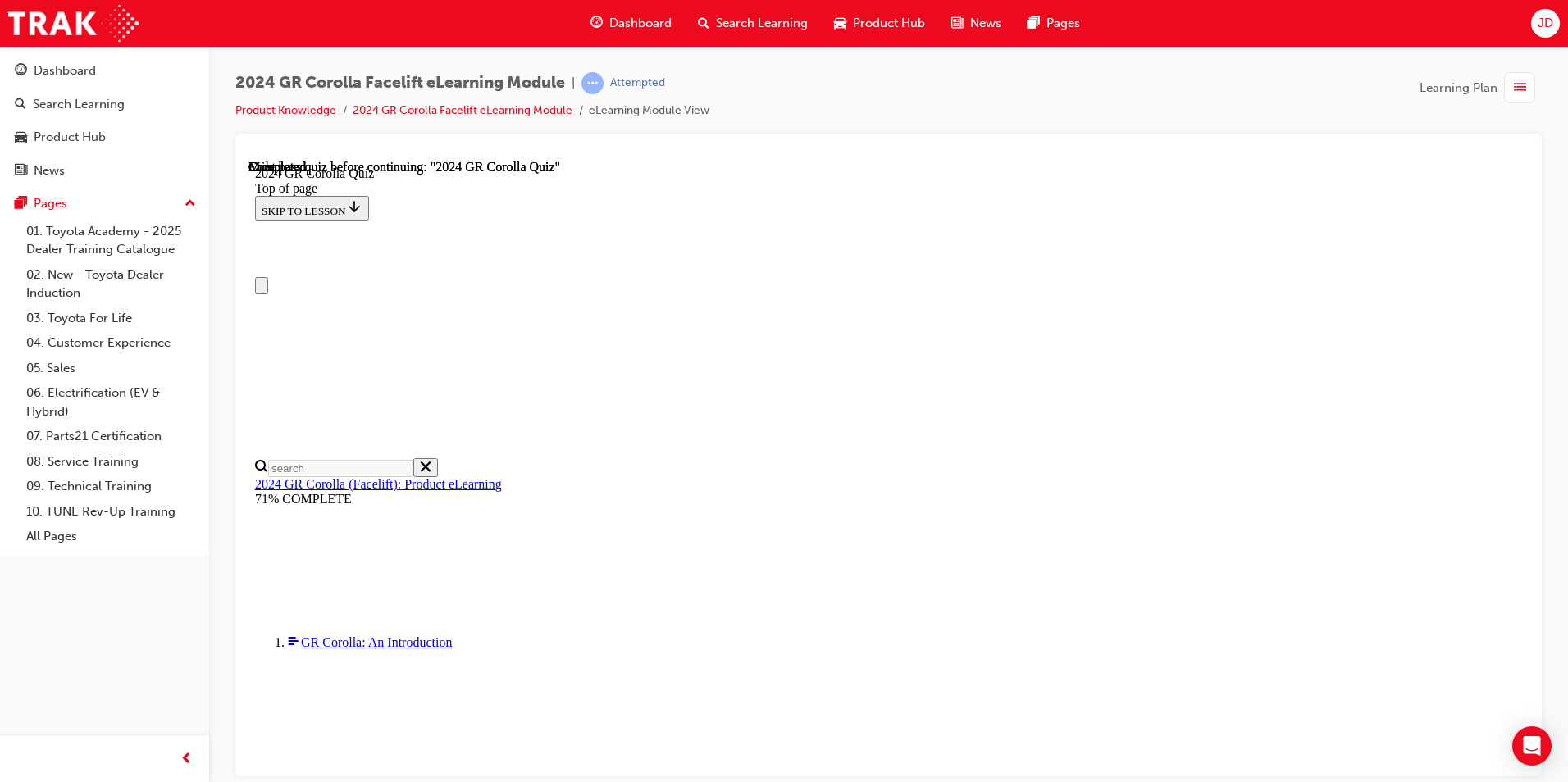
scroll to position [285, 0]
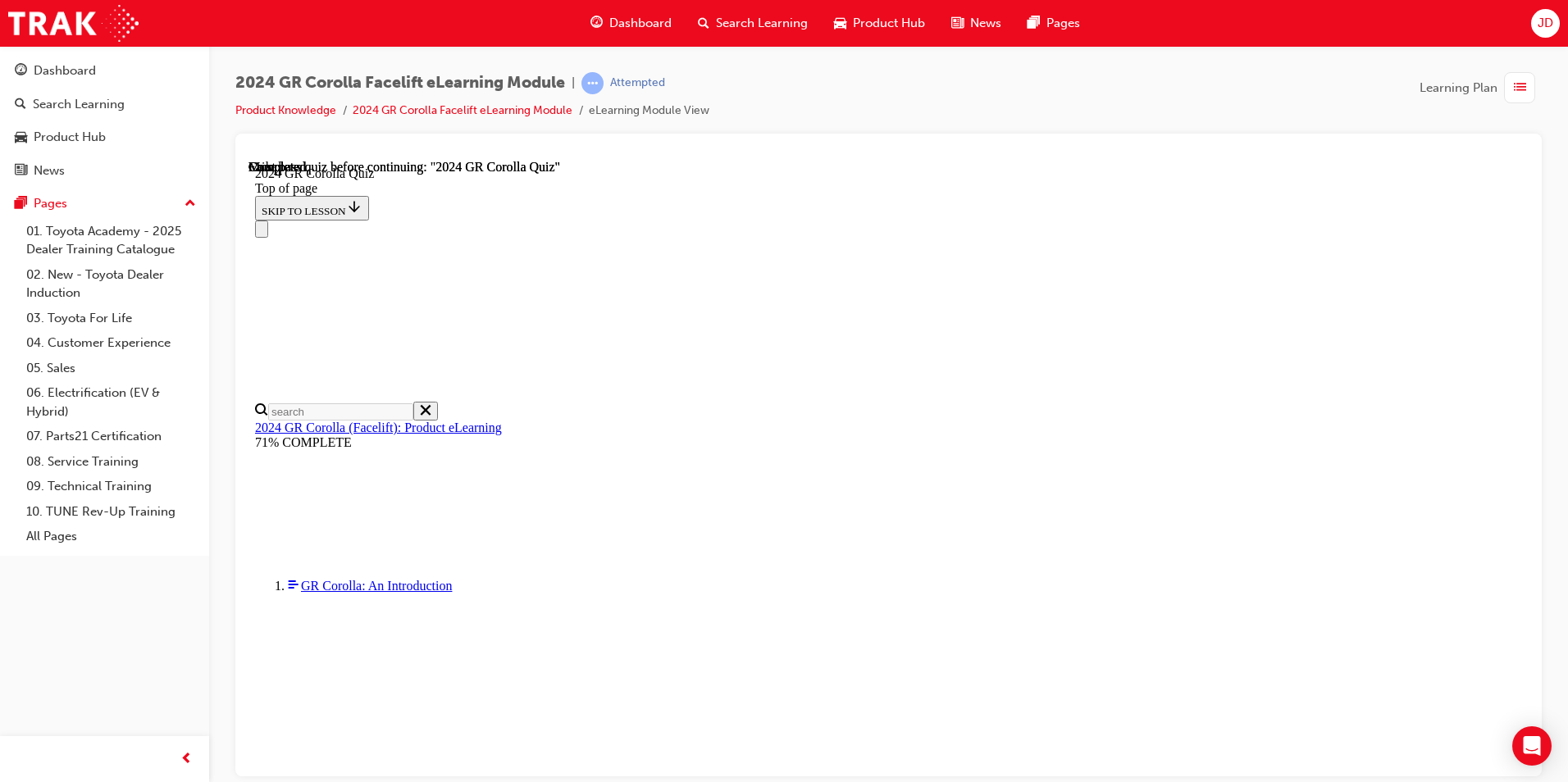
drag, startPoint x: 1015, startPoint y: 679, endPoint x: 1032, endPoint y: 663, distance: 23.3
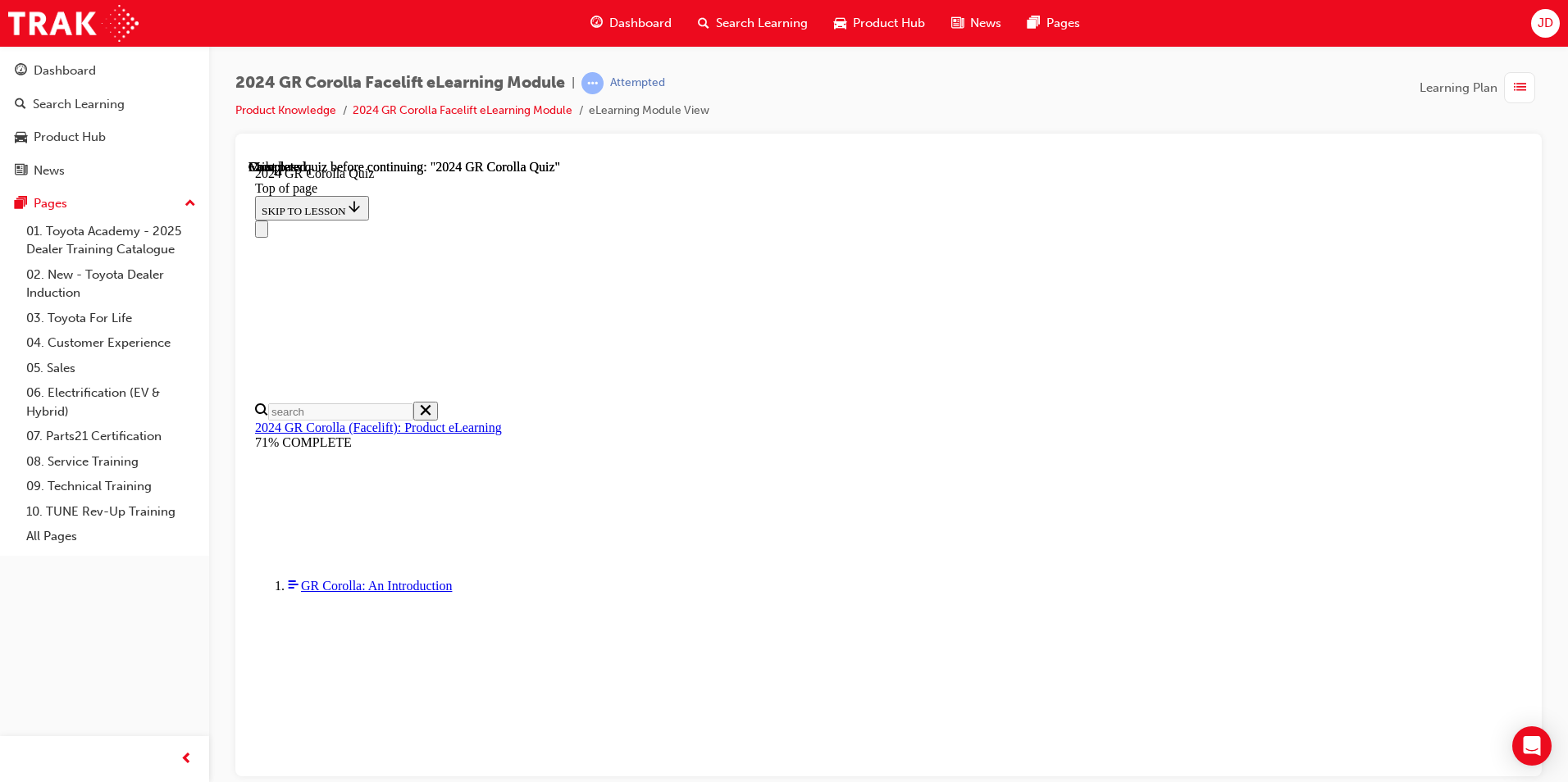
scroll to position [57, 0]
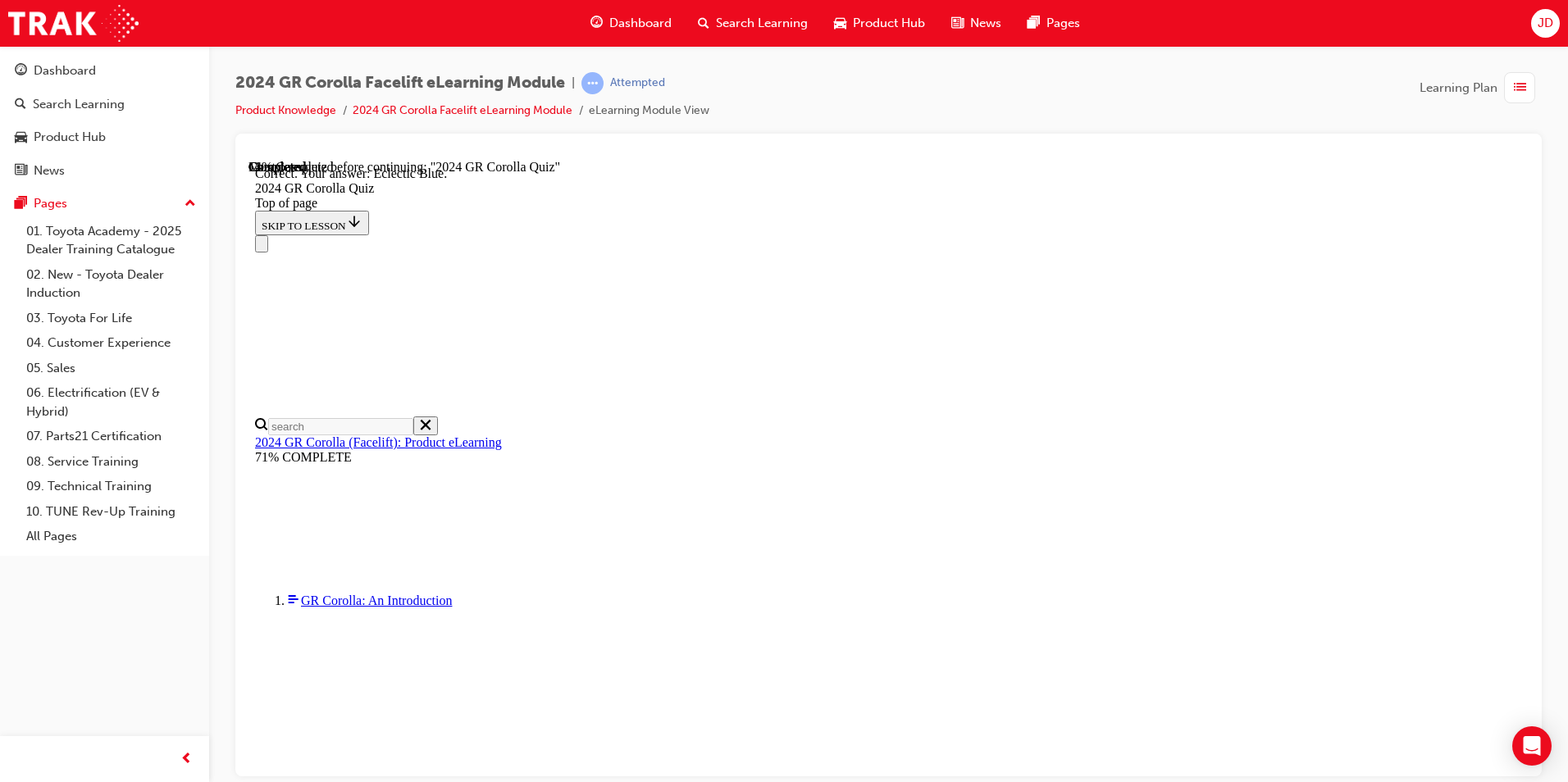
scroll to position [273, 0]
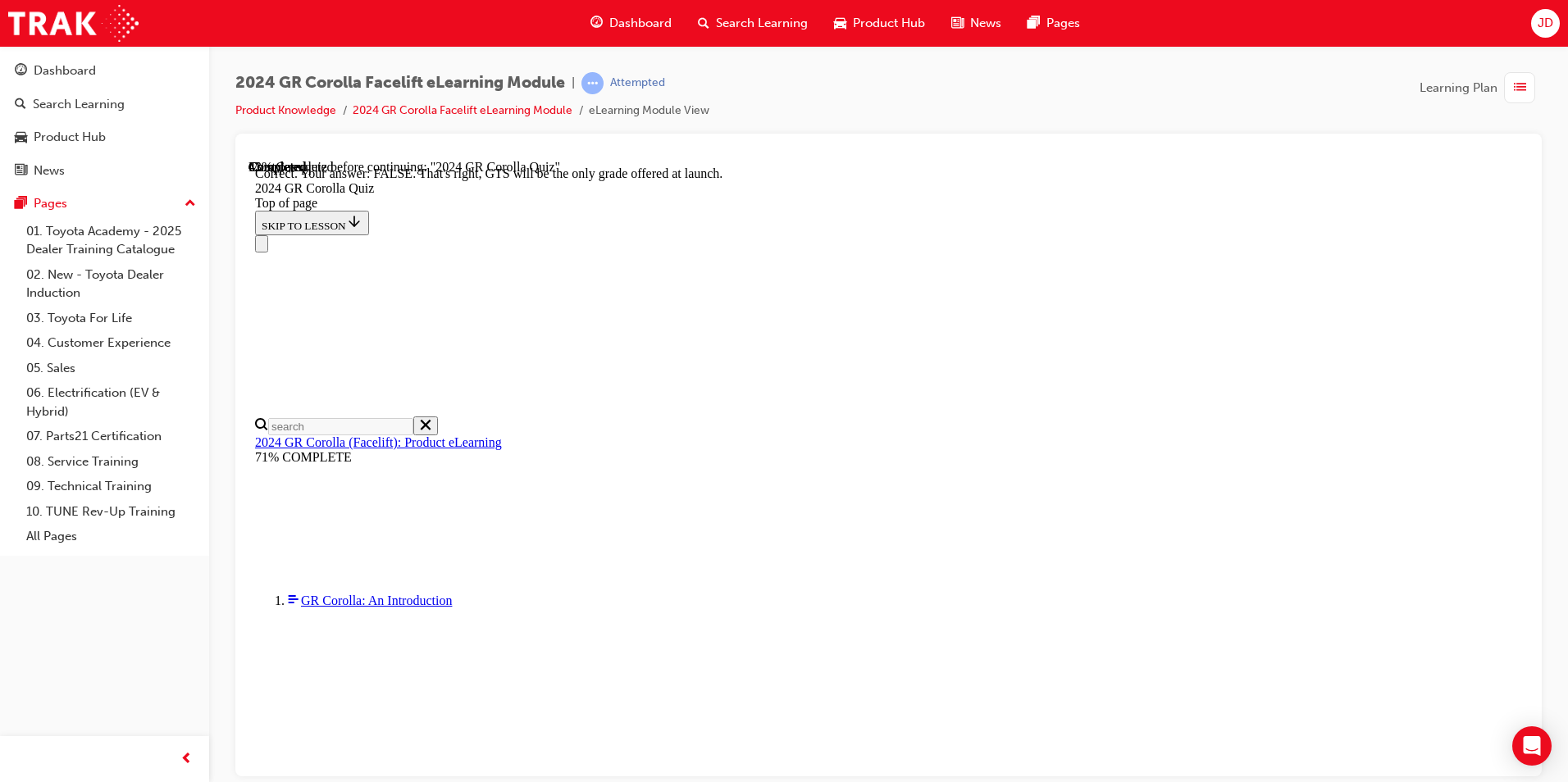
scroll to position [222, 0]
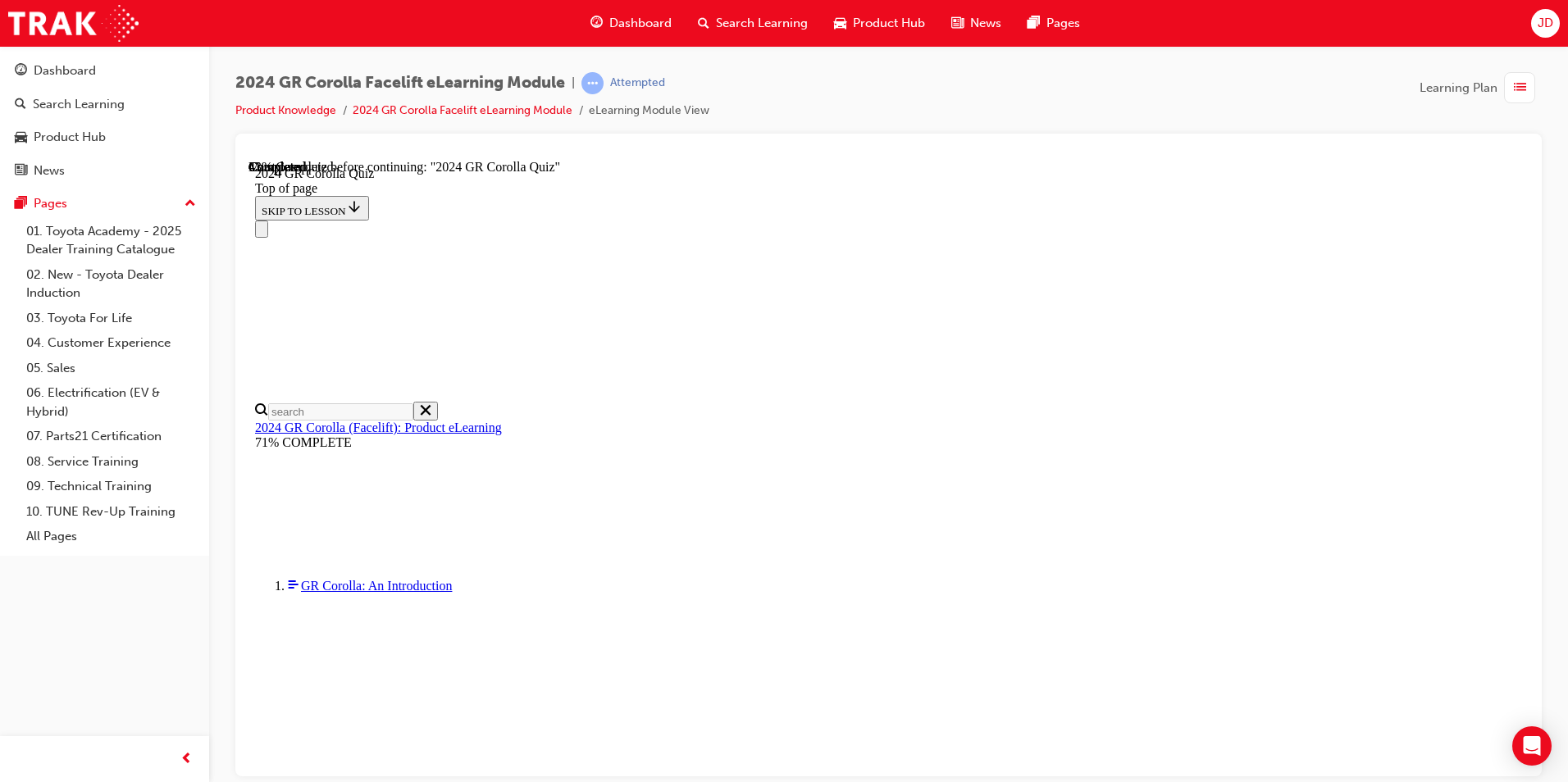
scroll to position [394, 0]
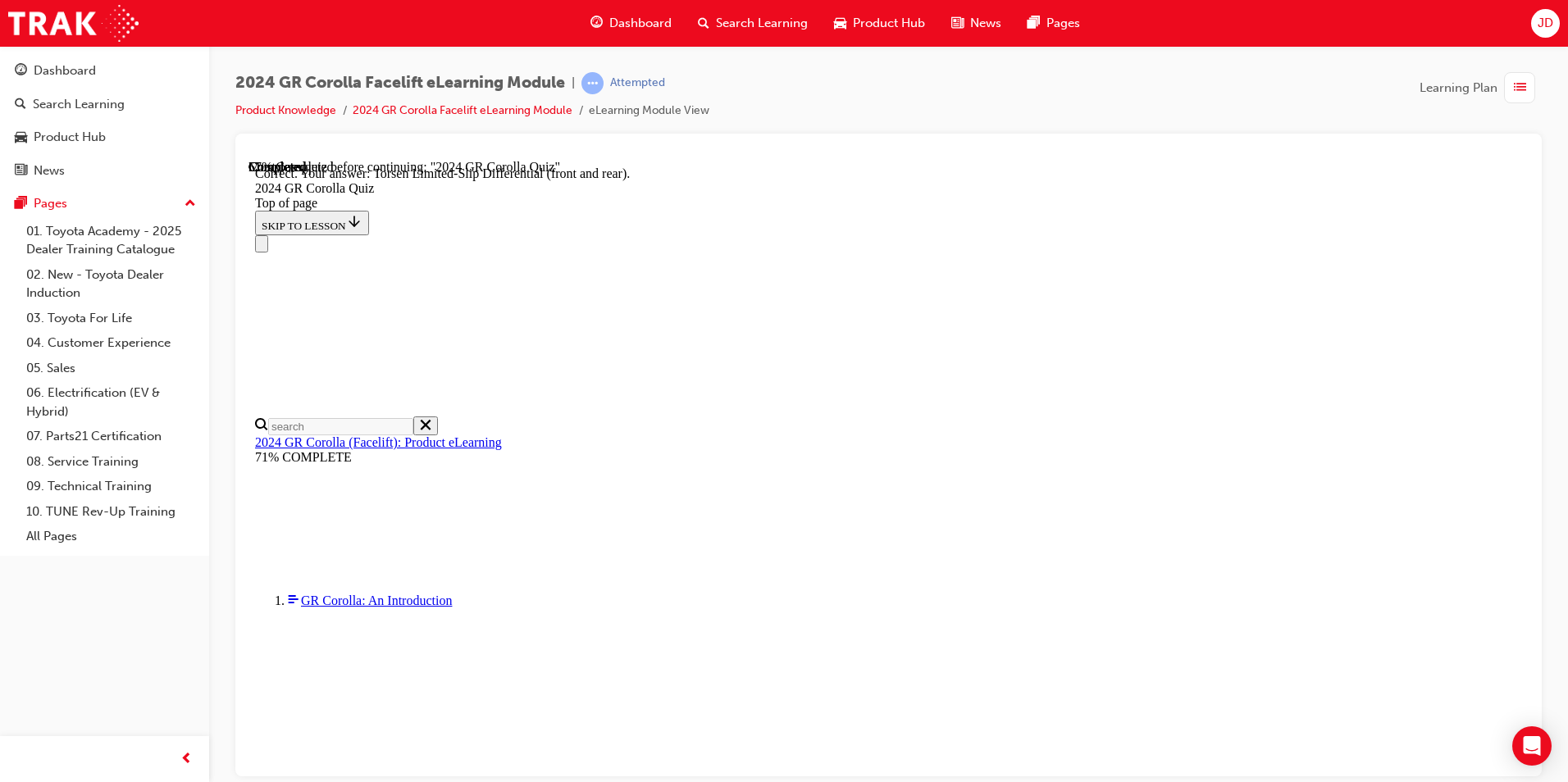
scroll to position [624, 0]
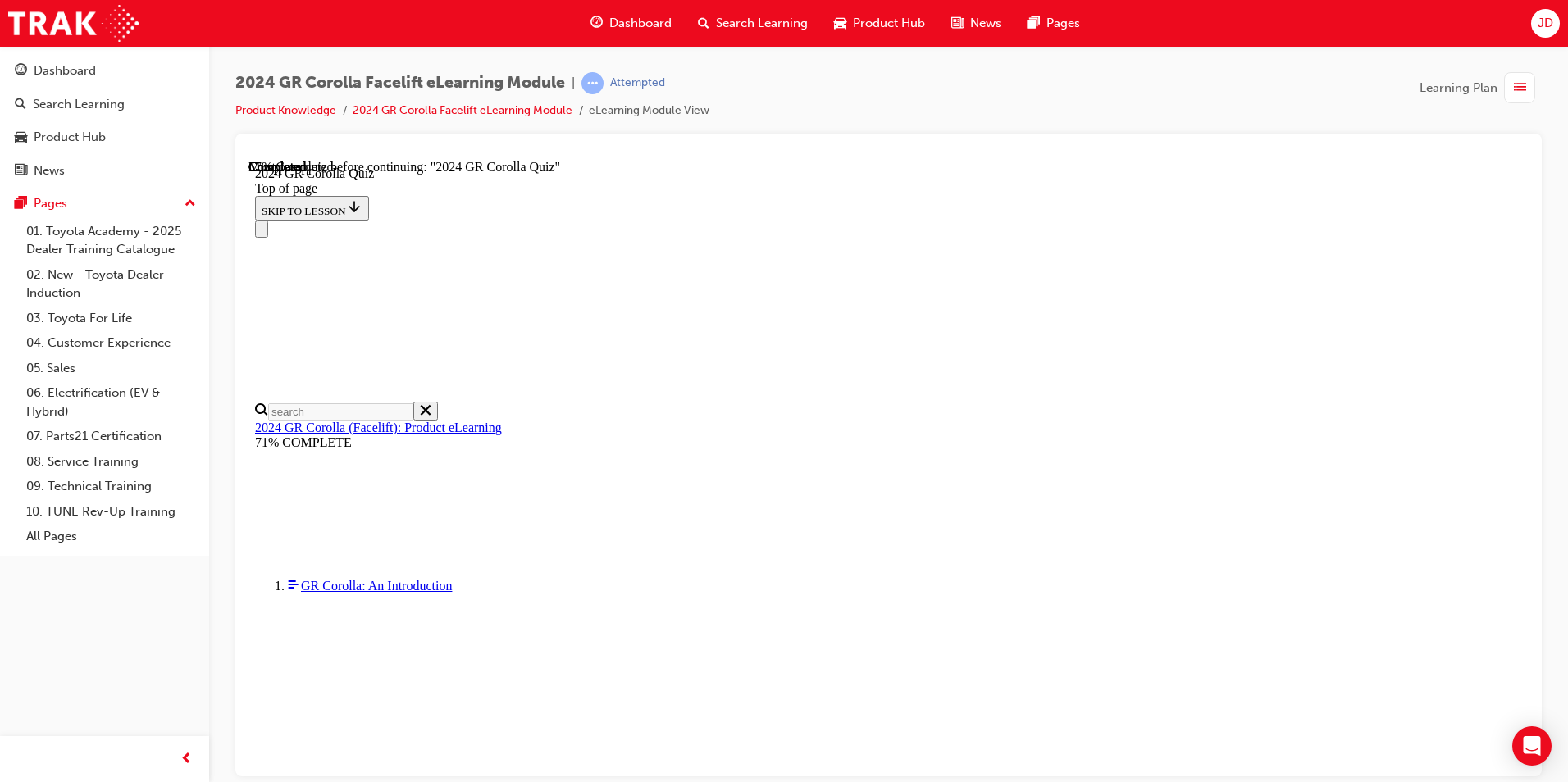
scroll to position [410, 0]
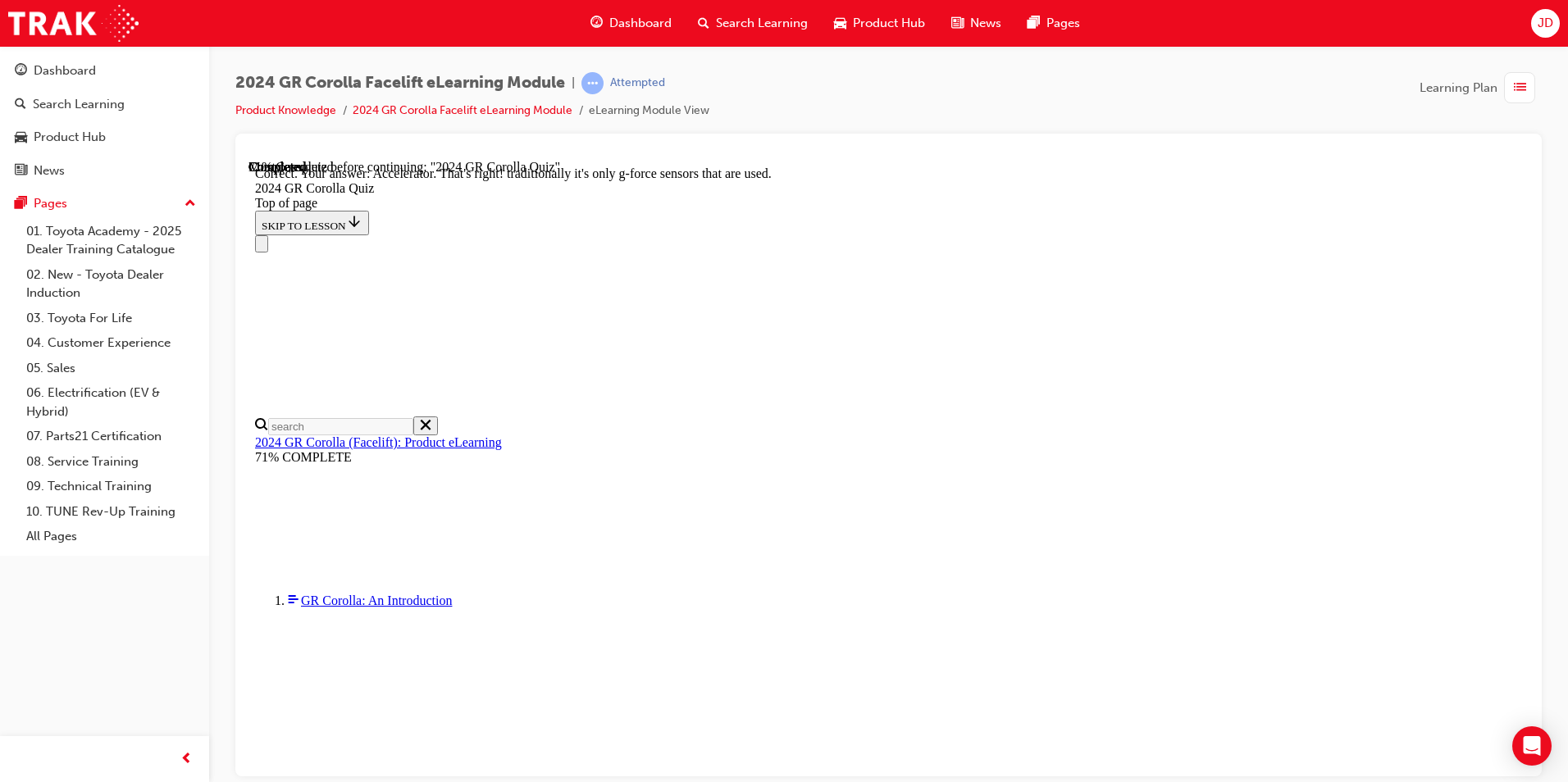
scroll to position [667, 0]
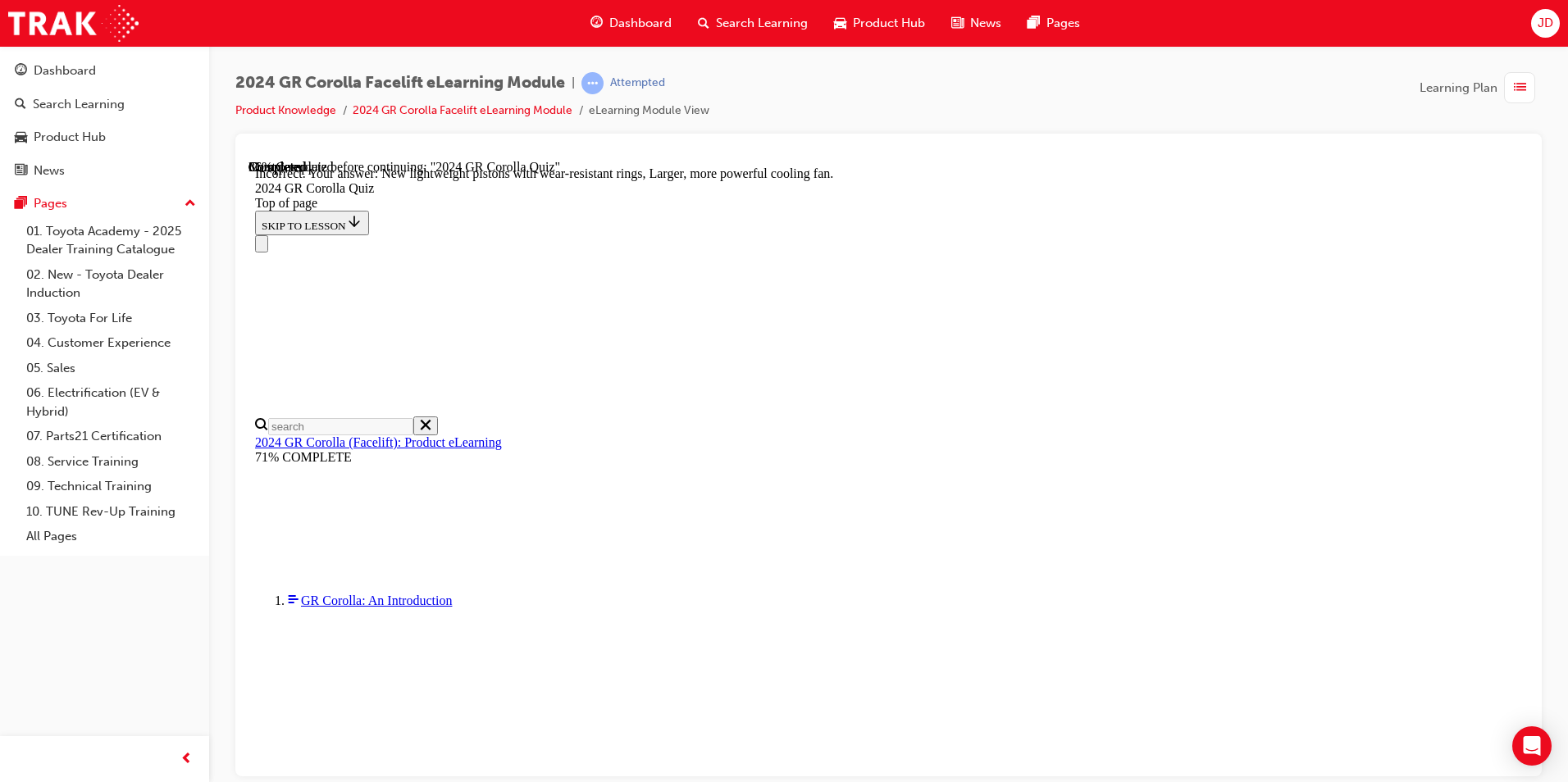
scroll to position [626, 0]
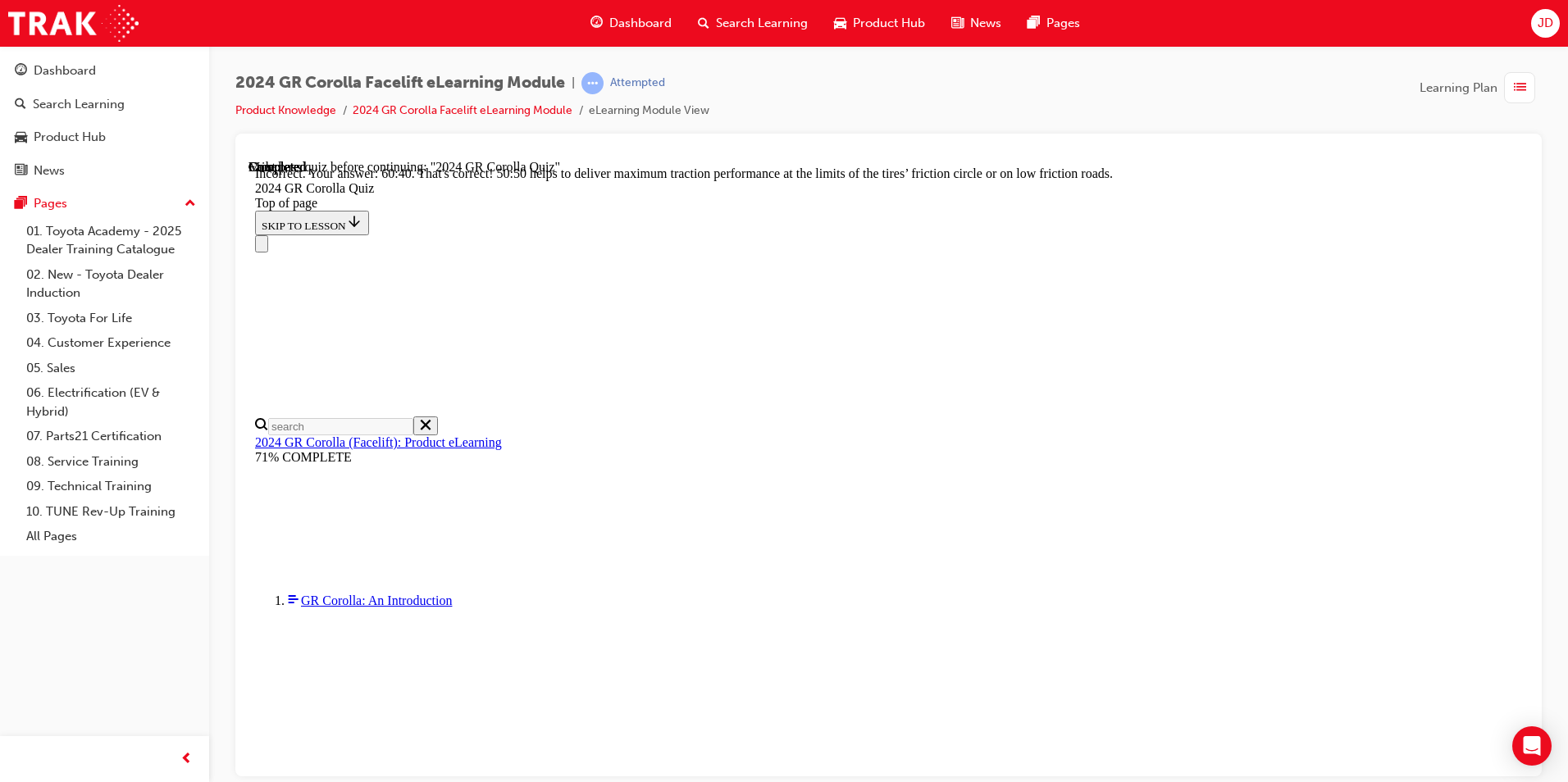
scroll to position [660, 0]
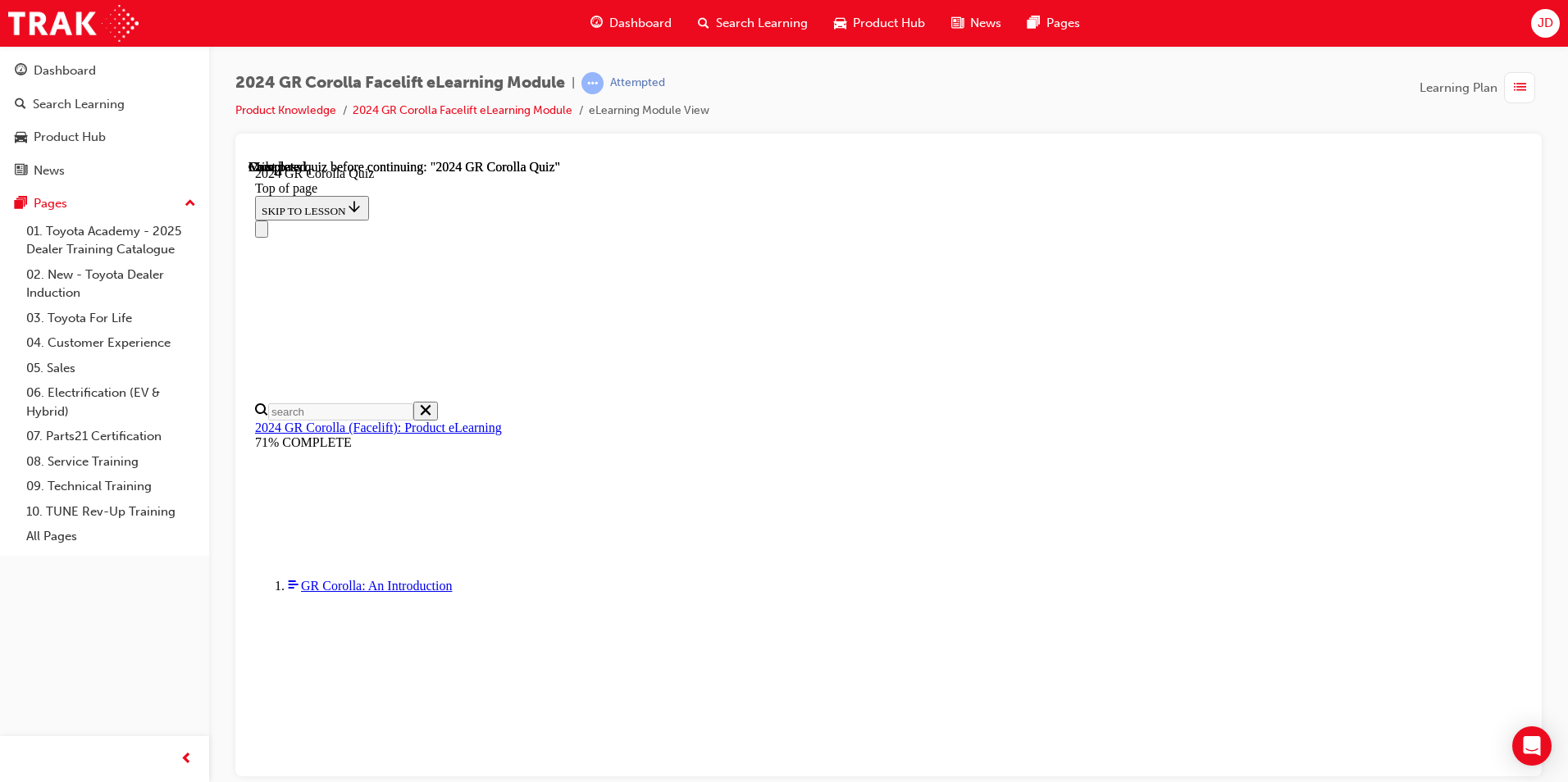
scroll to position [82, 0]
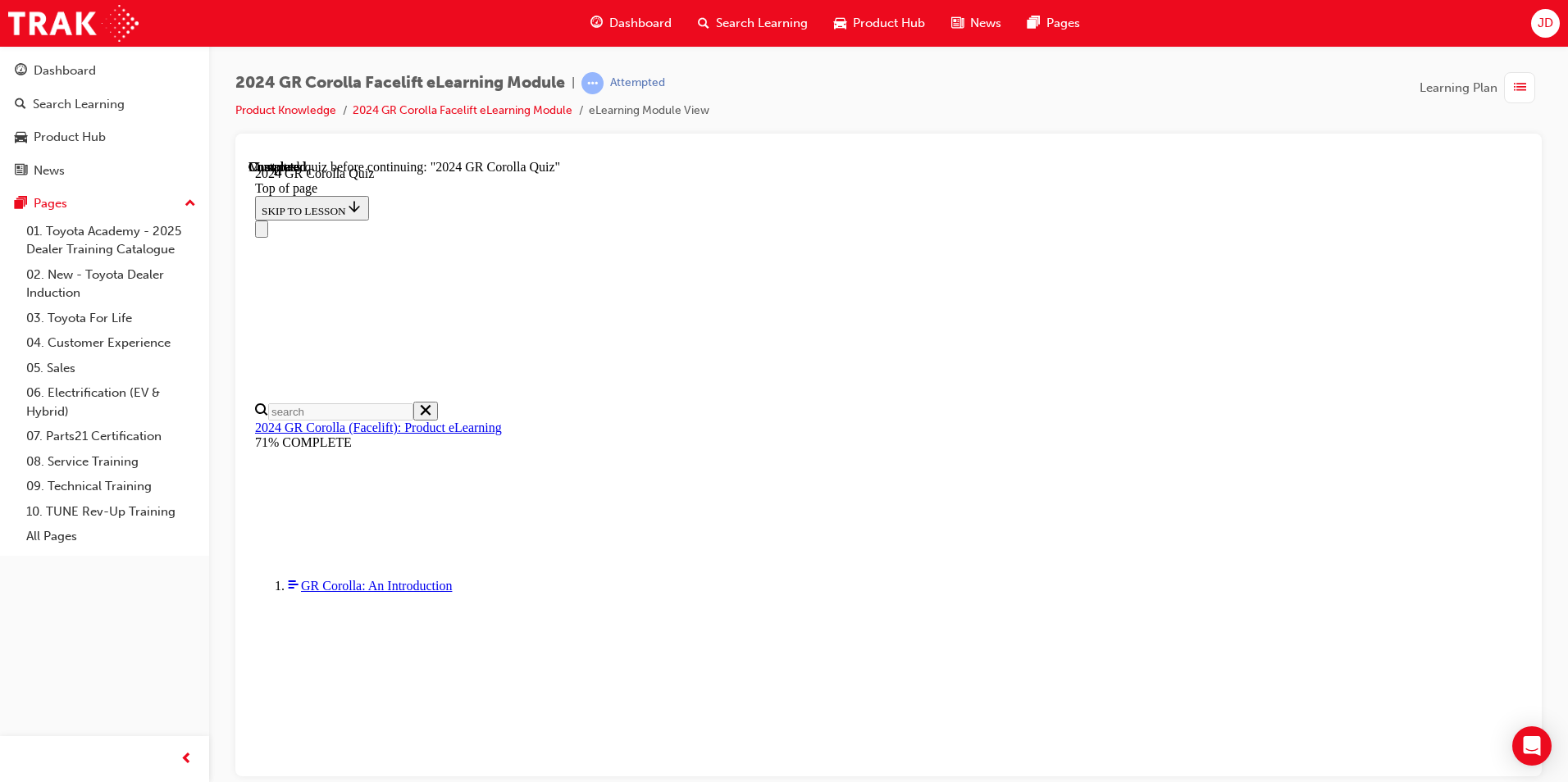
drag, startPoint x: 772, startPoint y: 560, endPoint x: 773, endPoint y: 569, distance: 9.1
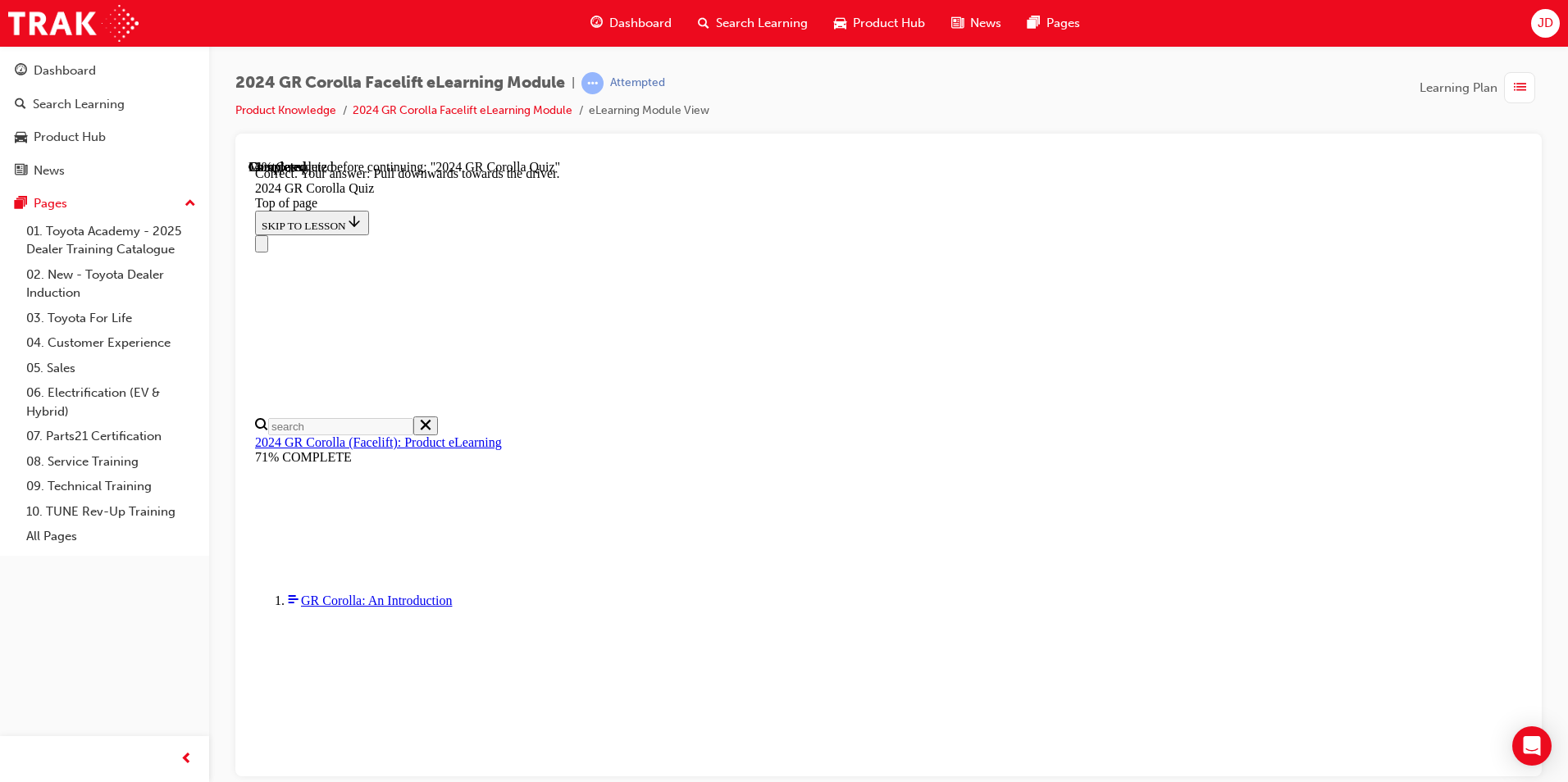
scroll to position [252, 0]
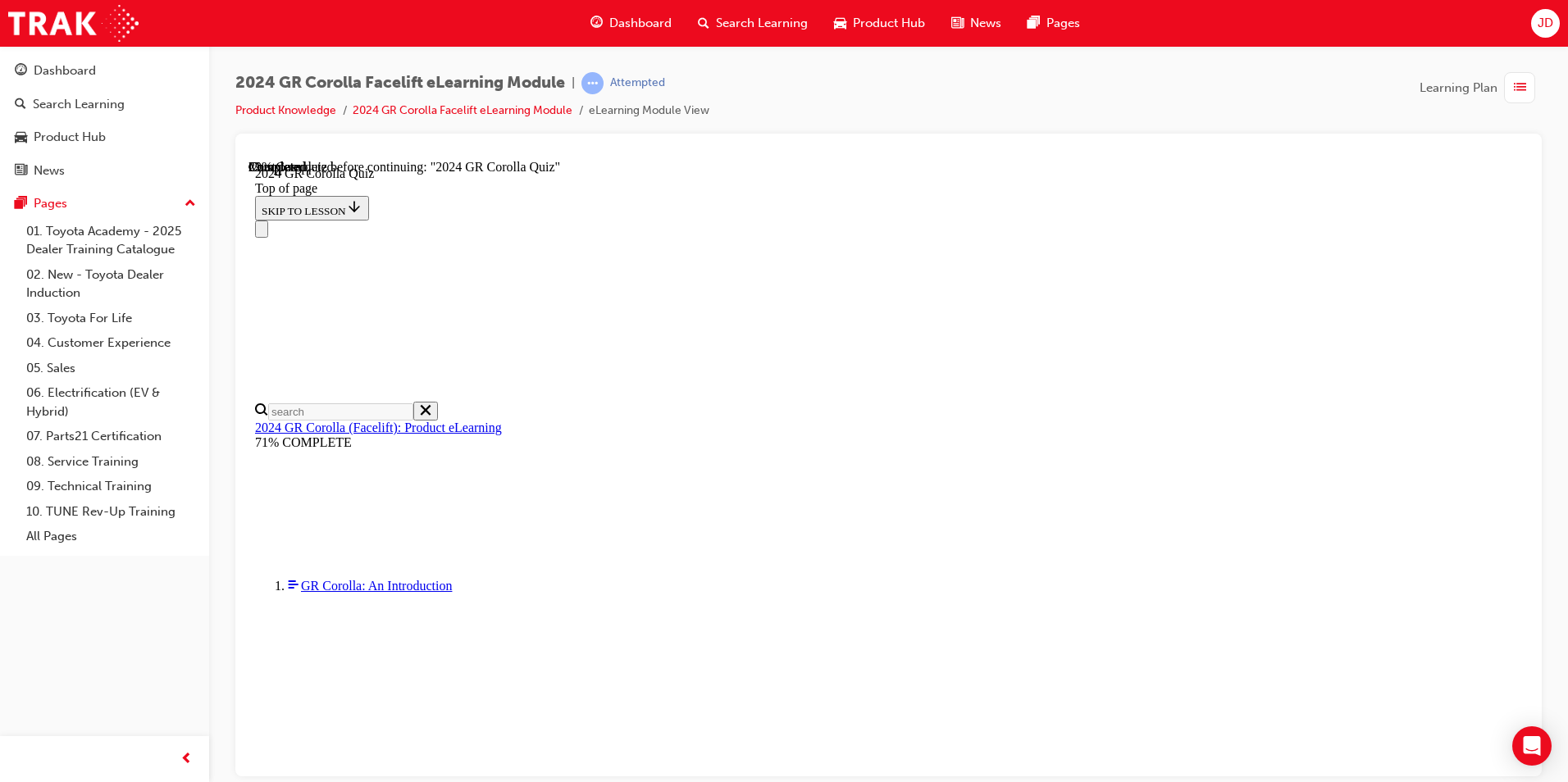
scroll to position [247, 0]
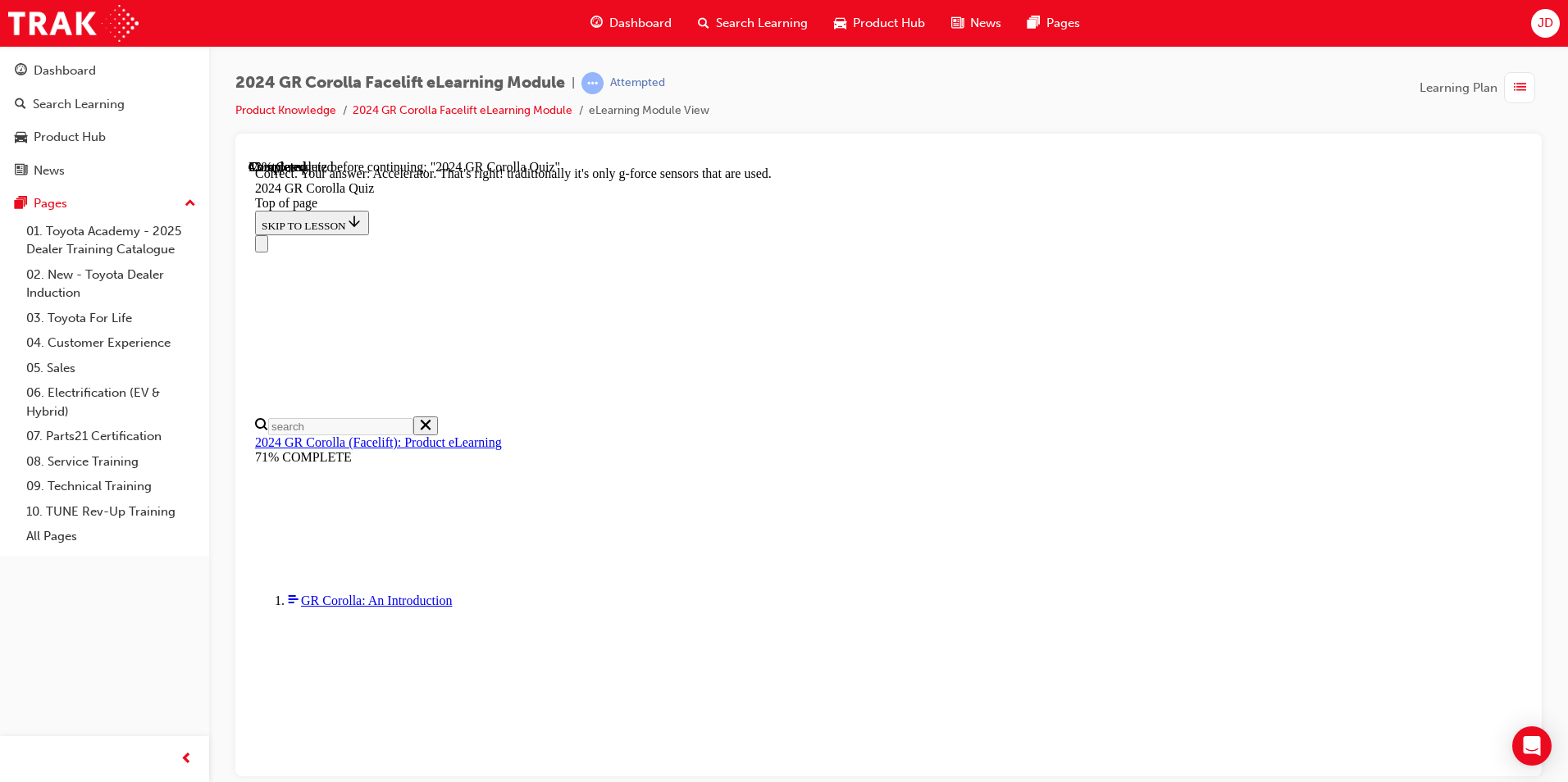
scroll to position [667, 0]
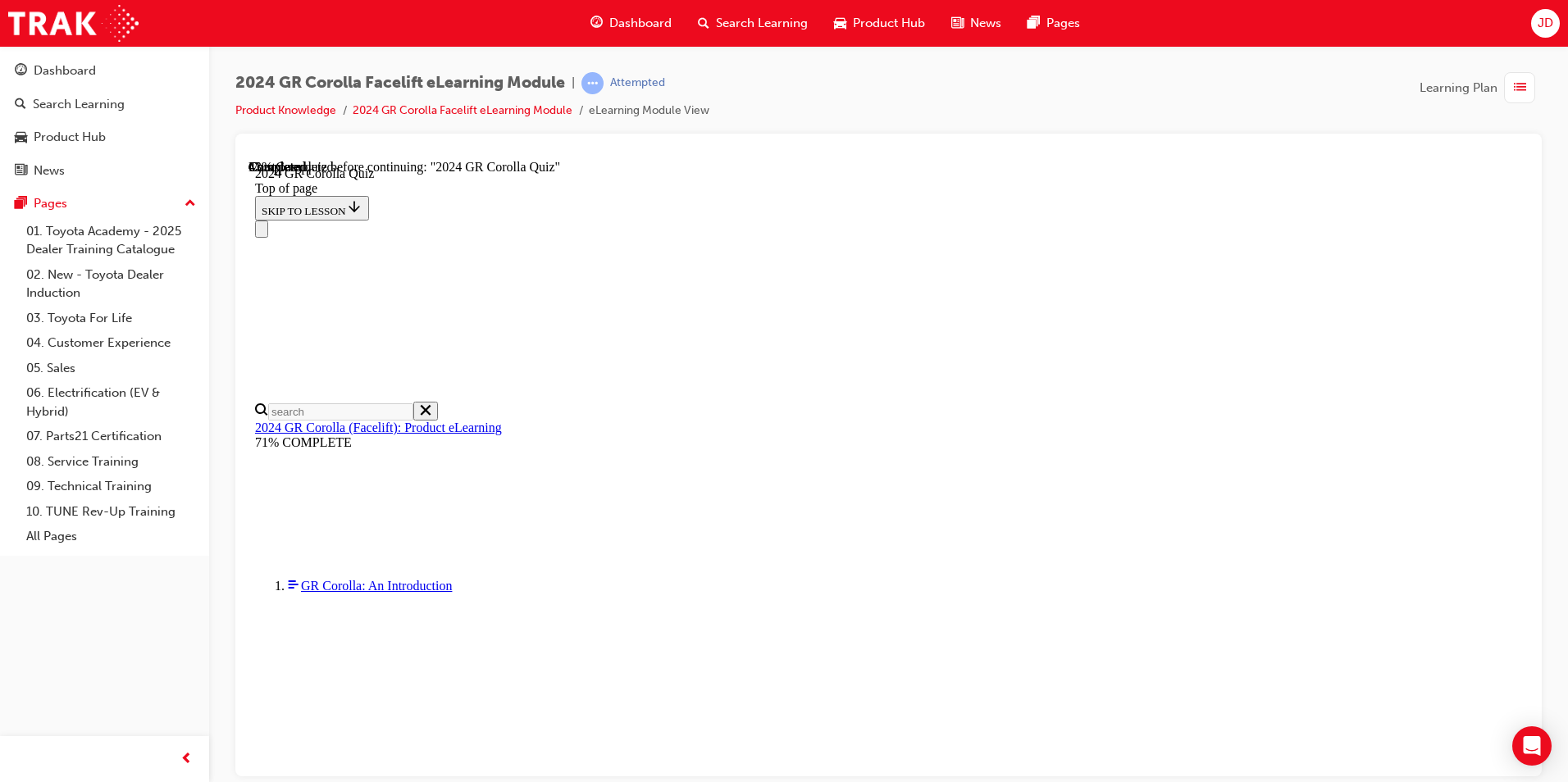
scroll to position [328, 0]
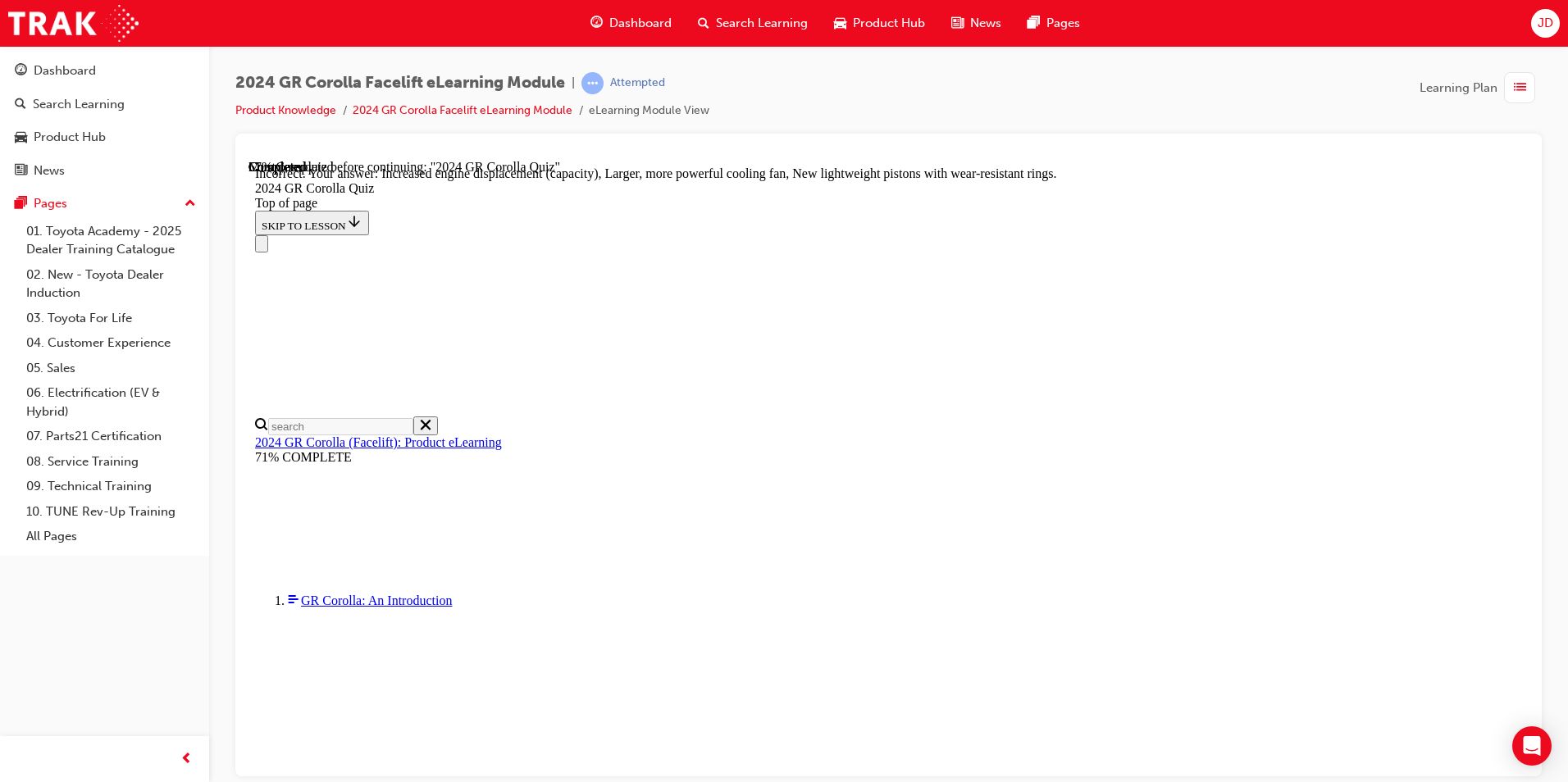
scroll to position [626, 0]
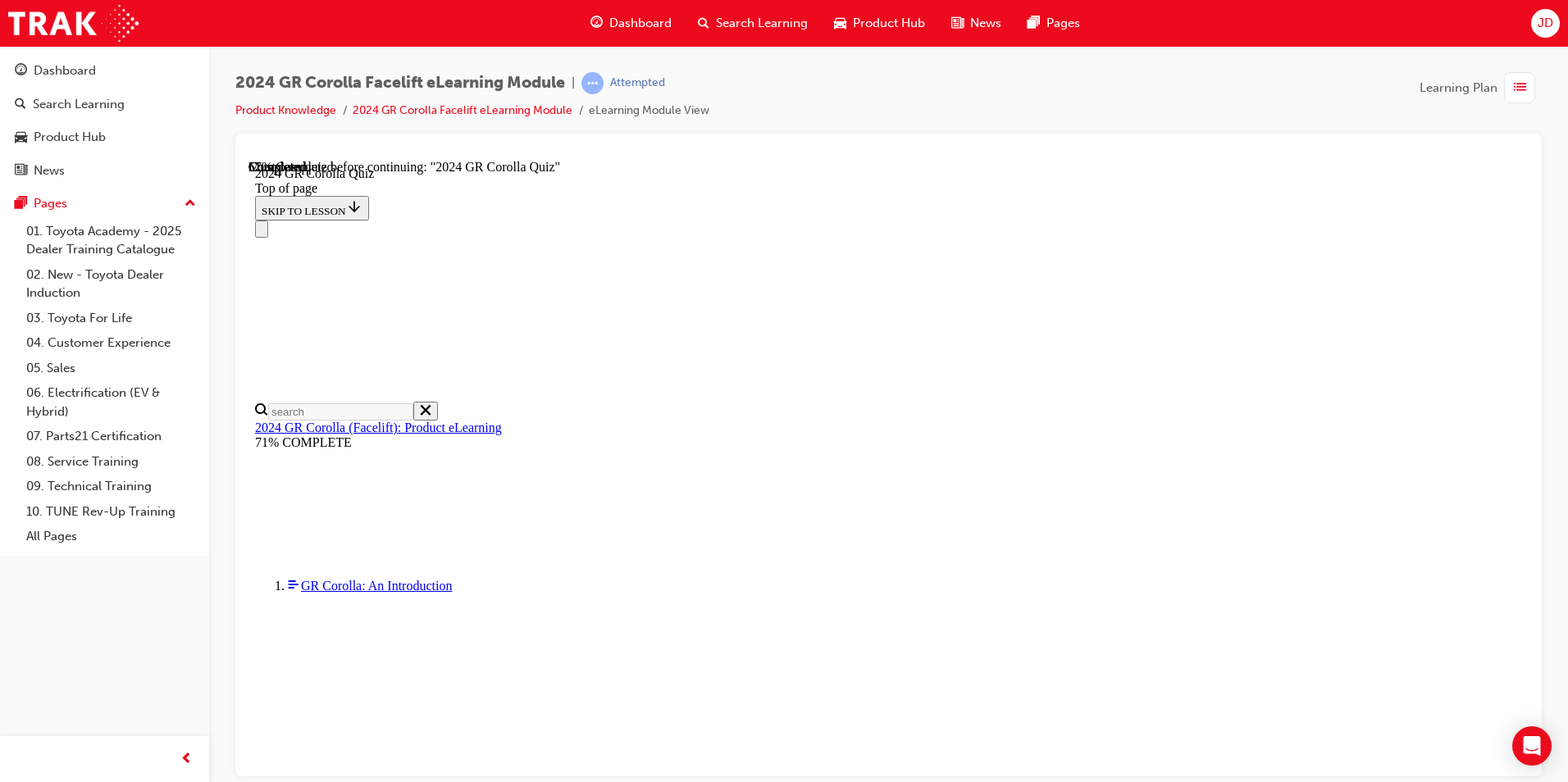
scroll to position [221, 0]
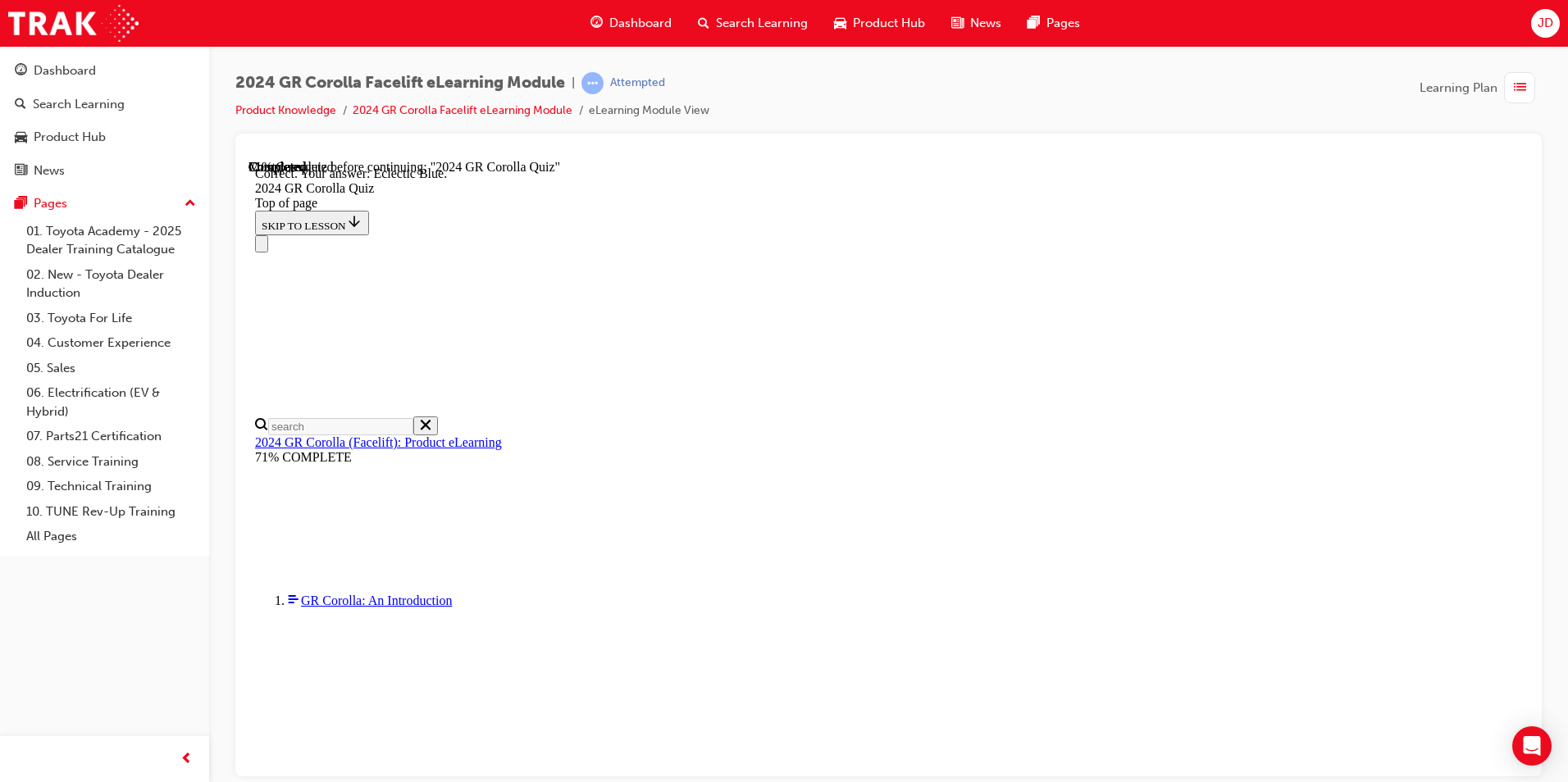
scroll to position [273, 0]
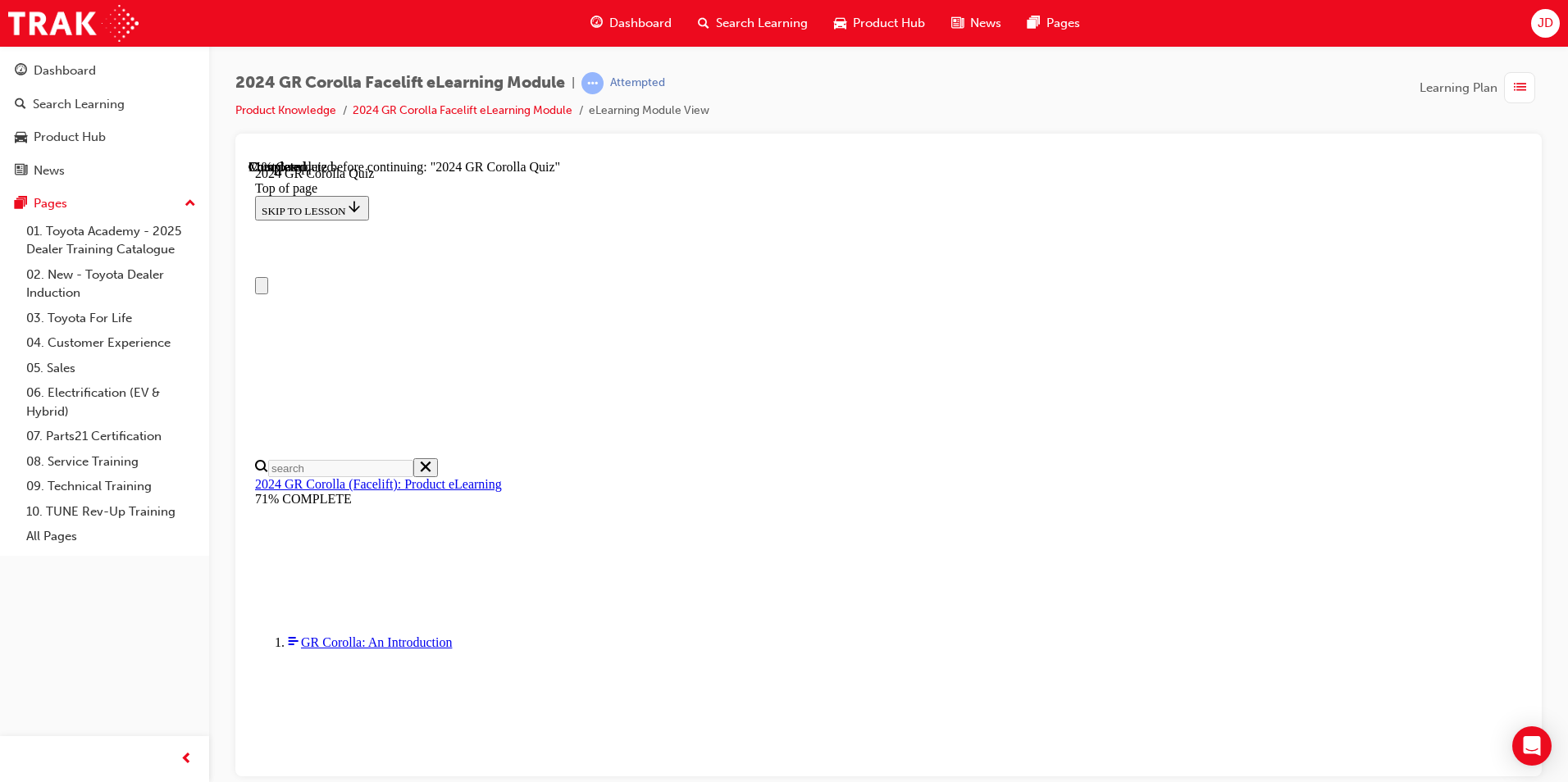
scroll to position [0, 0]
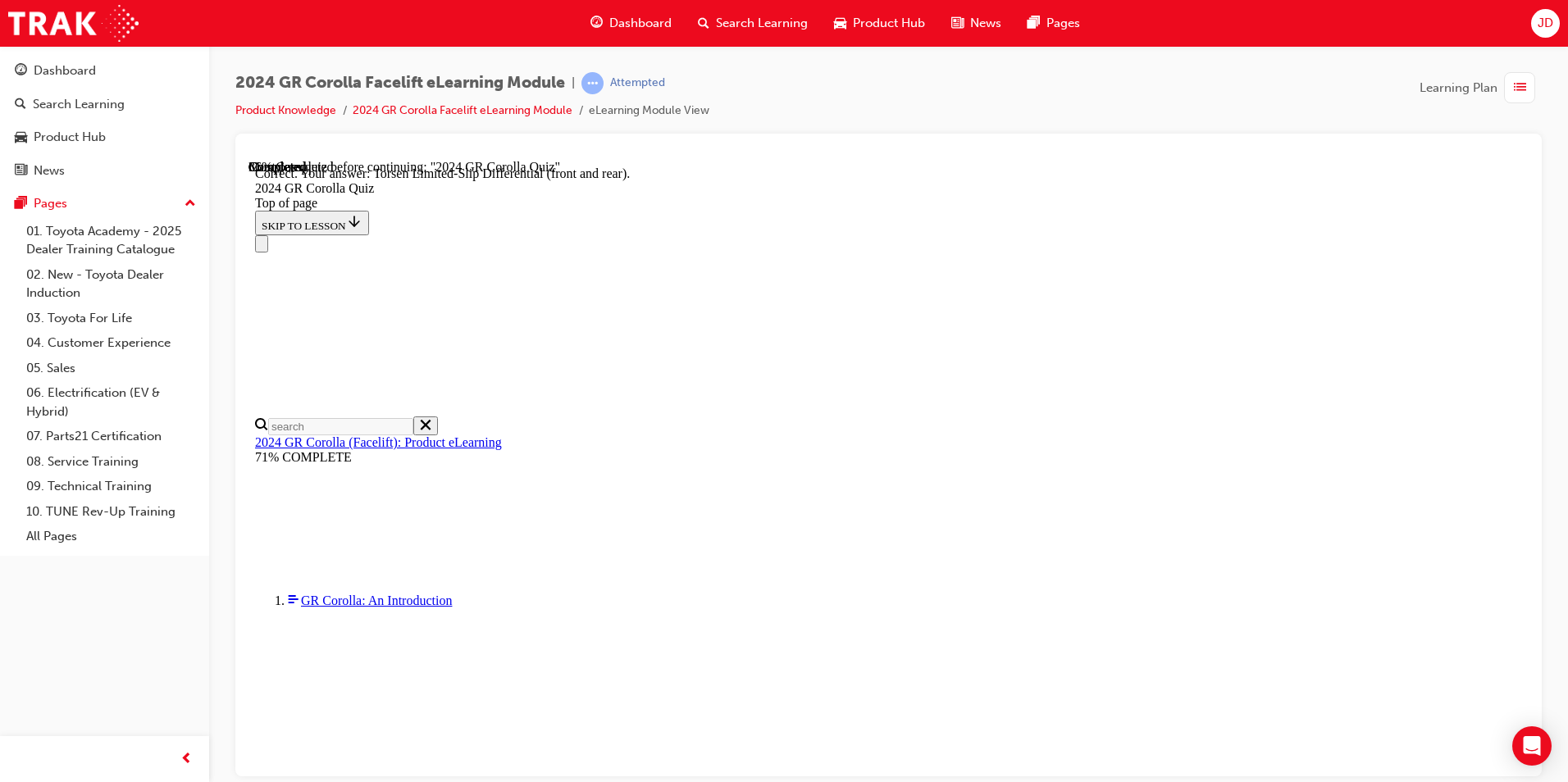
scroll to position [624, 0]
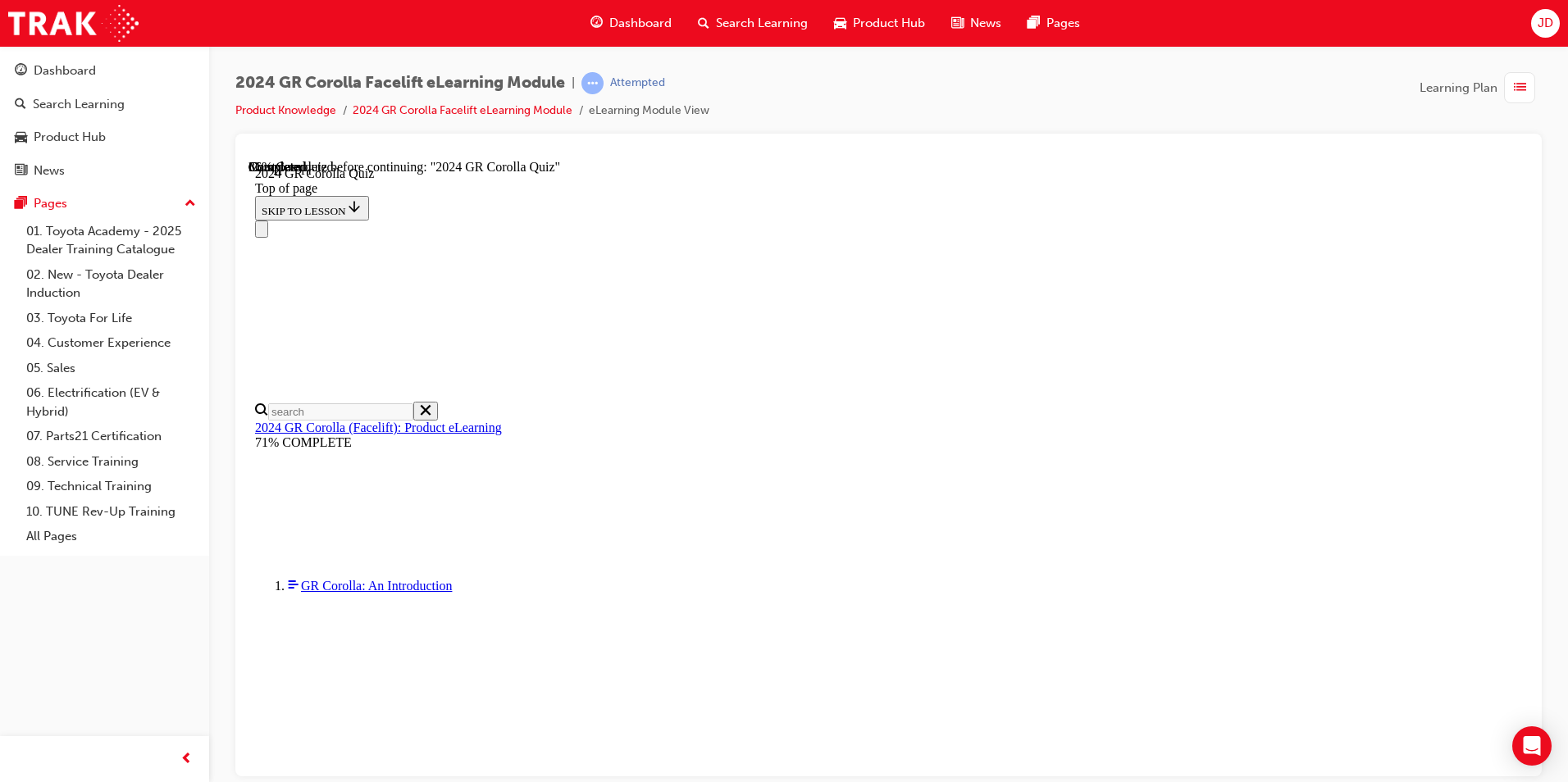
scroll to position [90, 0]
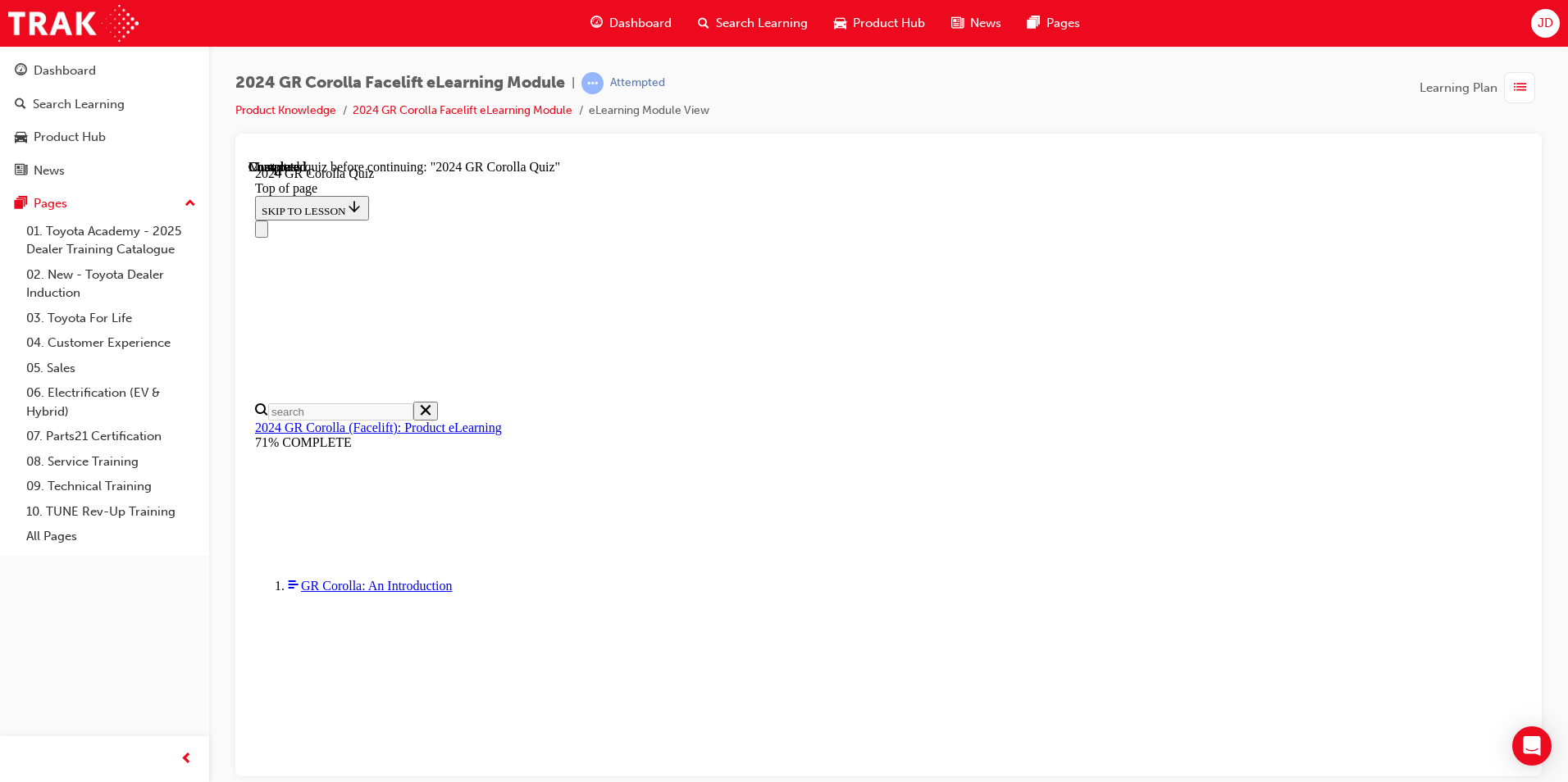
scroll to position [467, 0]
drag, startPoint x: 949, startPoint y: 698, endPoint x: 965, endPoint y: 734, distance: 39.4
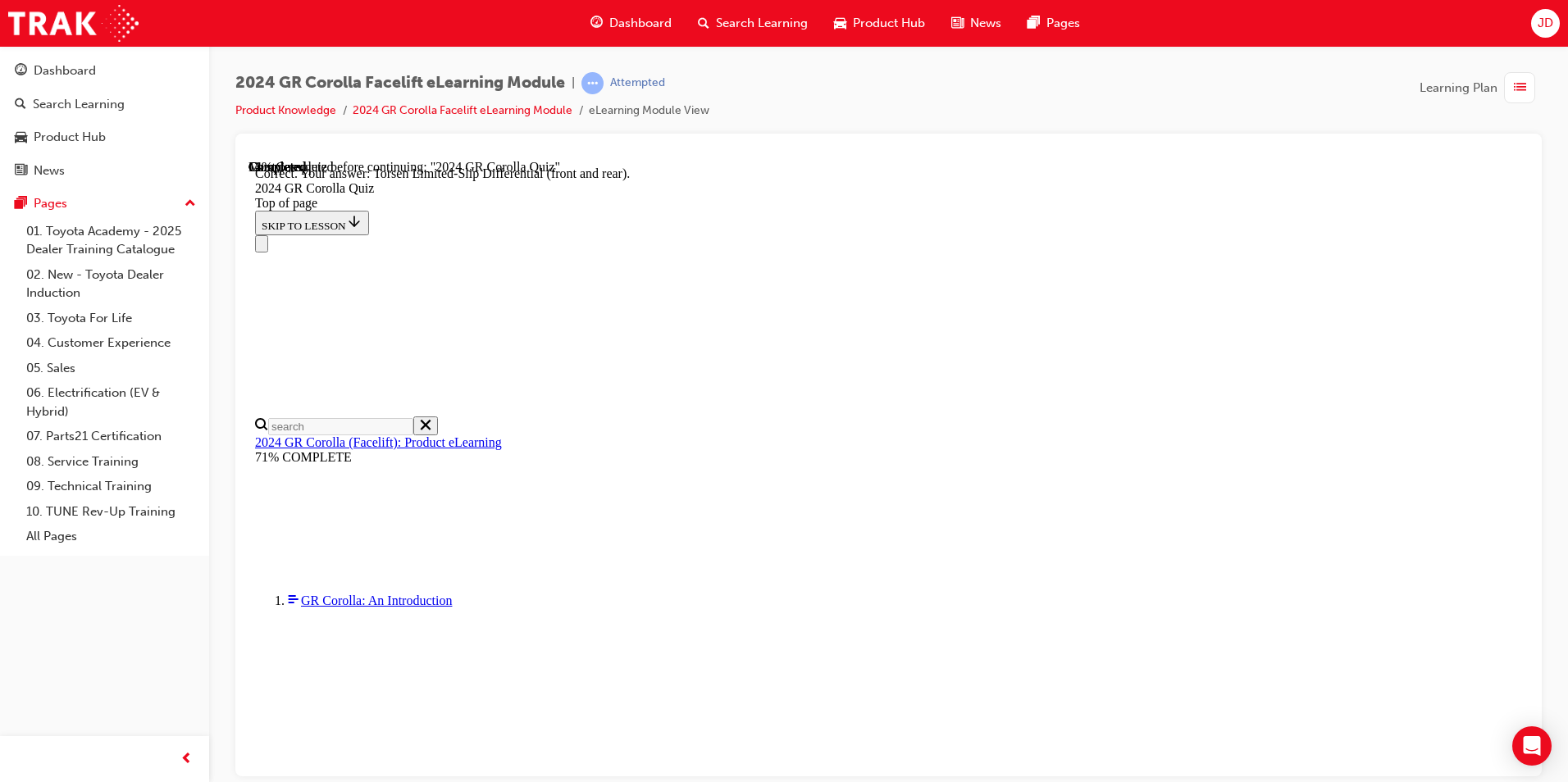
scroll to position [624, 0]
drag, startPoint x: 989, startPoint y: 727, endPoint x: 983, endPoint y: 706, distance: 21.8
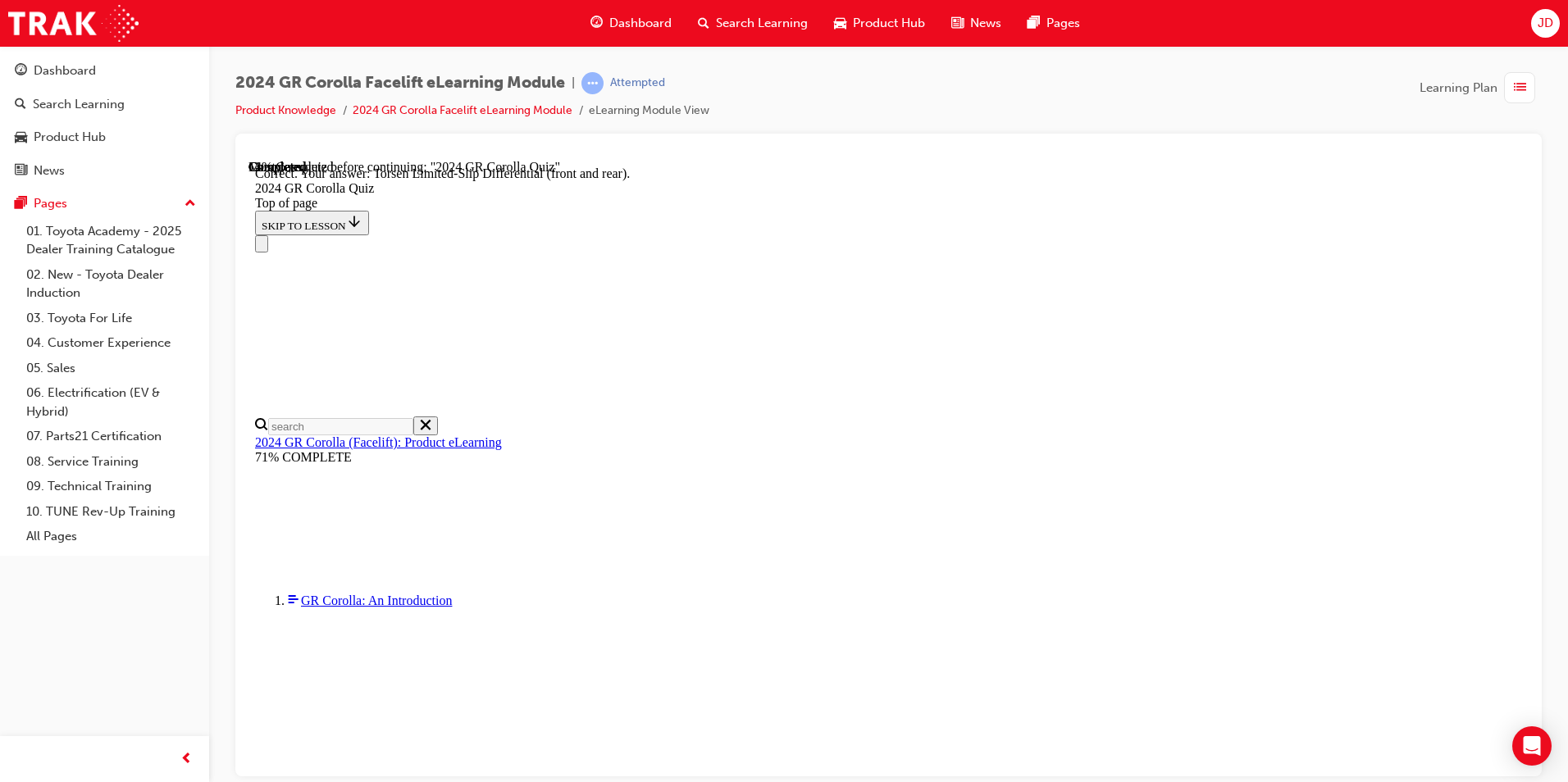
scroll to position [90, 0]
drag, startPoint x: 846, startPoint y: 439, endPoint x: 854, endPoint y: 482, distance: 43.7
drag, startPoint x: 854, startPoint y: 482, endPoint x: 855, endPoint y: 507, distance: 25.0
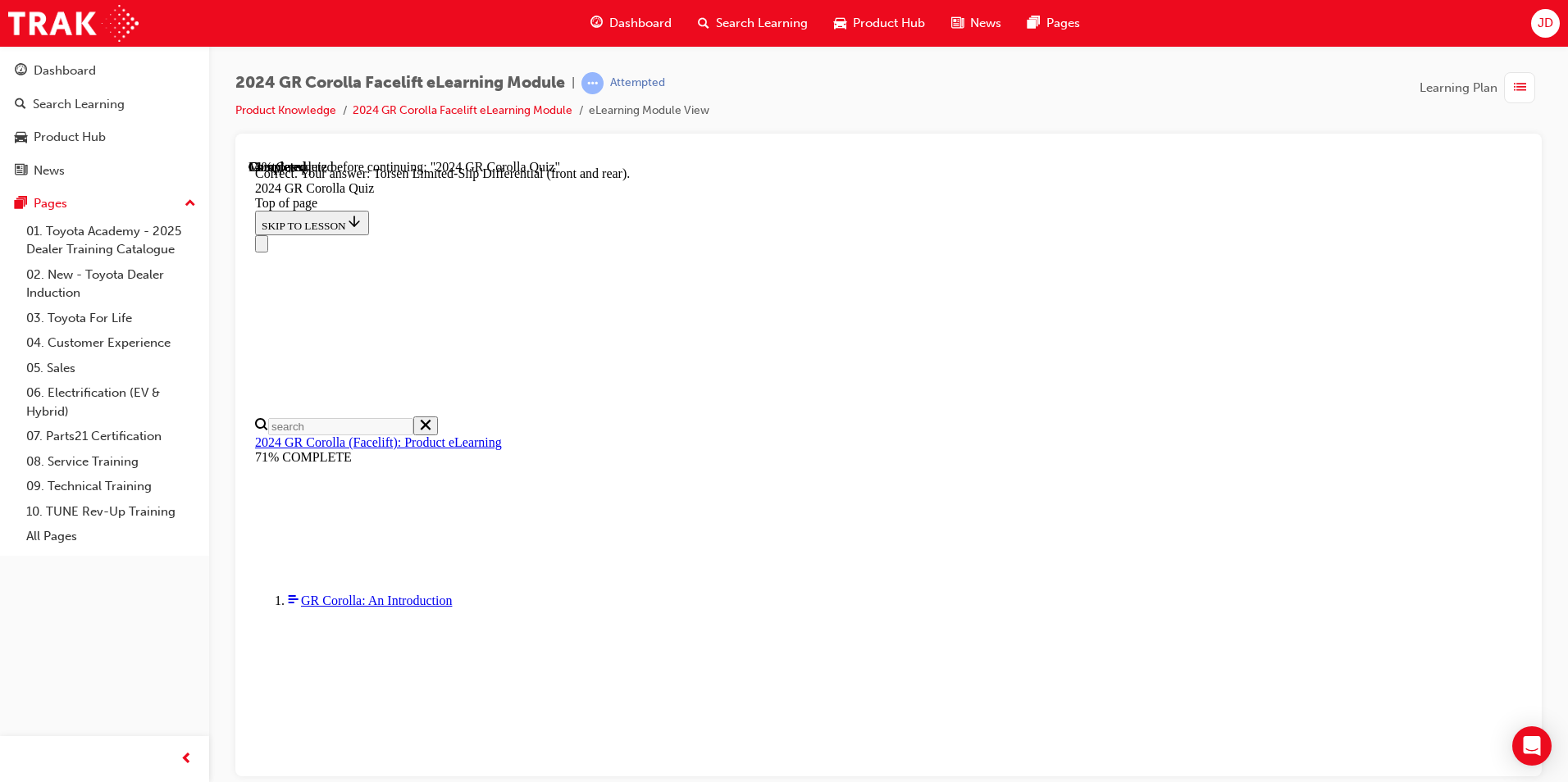
drag, startPoint x: 959, startPoint y: 609, endPoint x: 980, endPoint y: 655, distance: 50.6
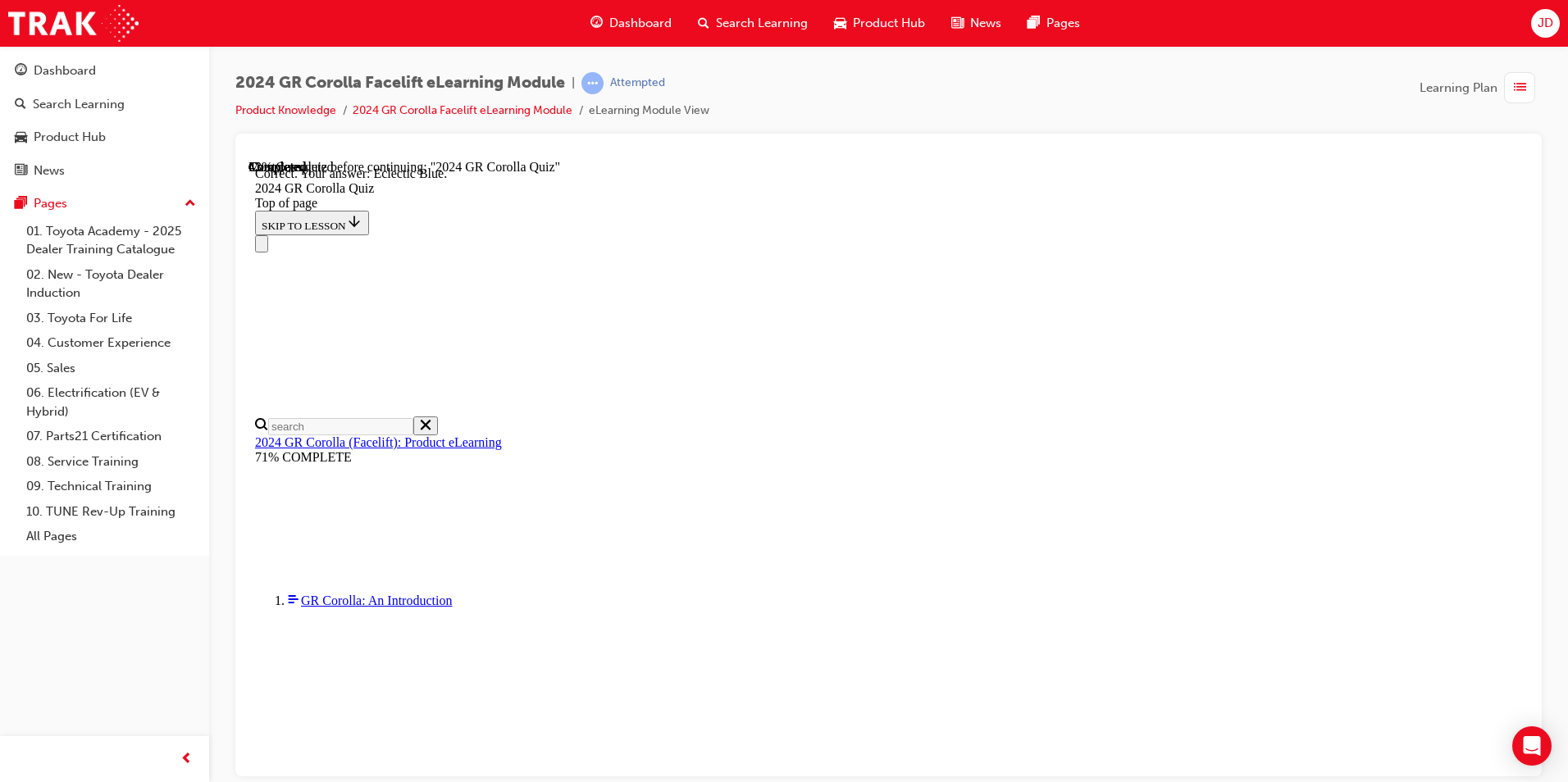
scroll to position [273, 0]
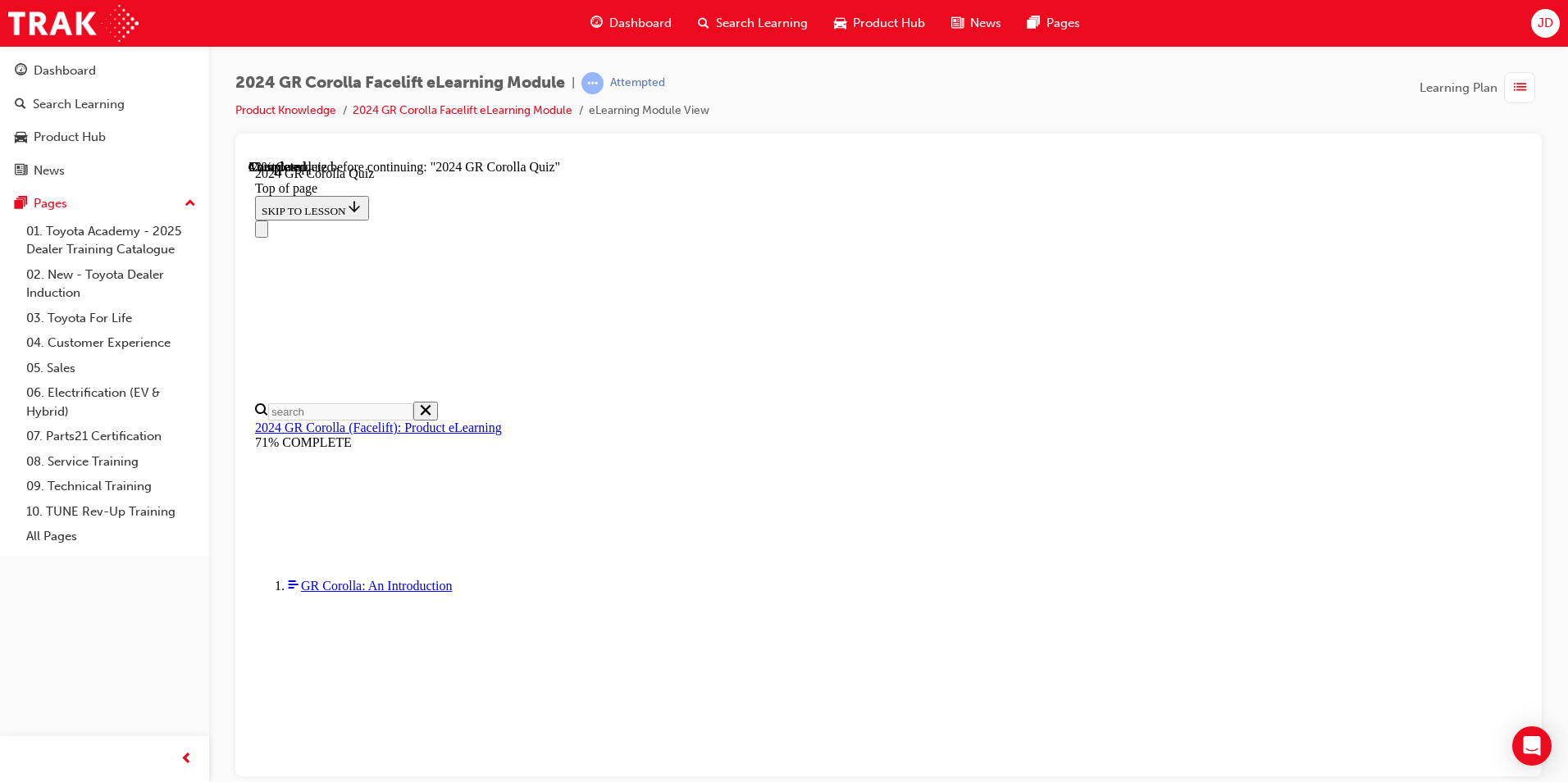
scroll to position [312, 0]
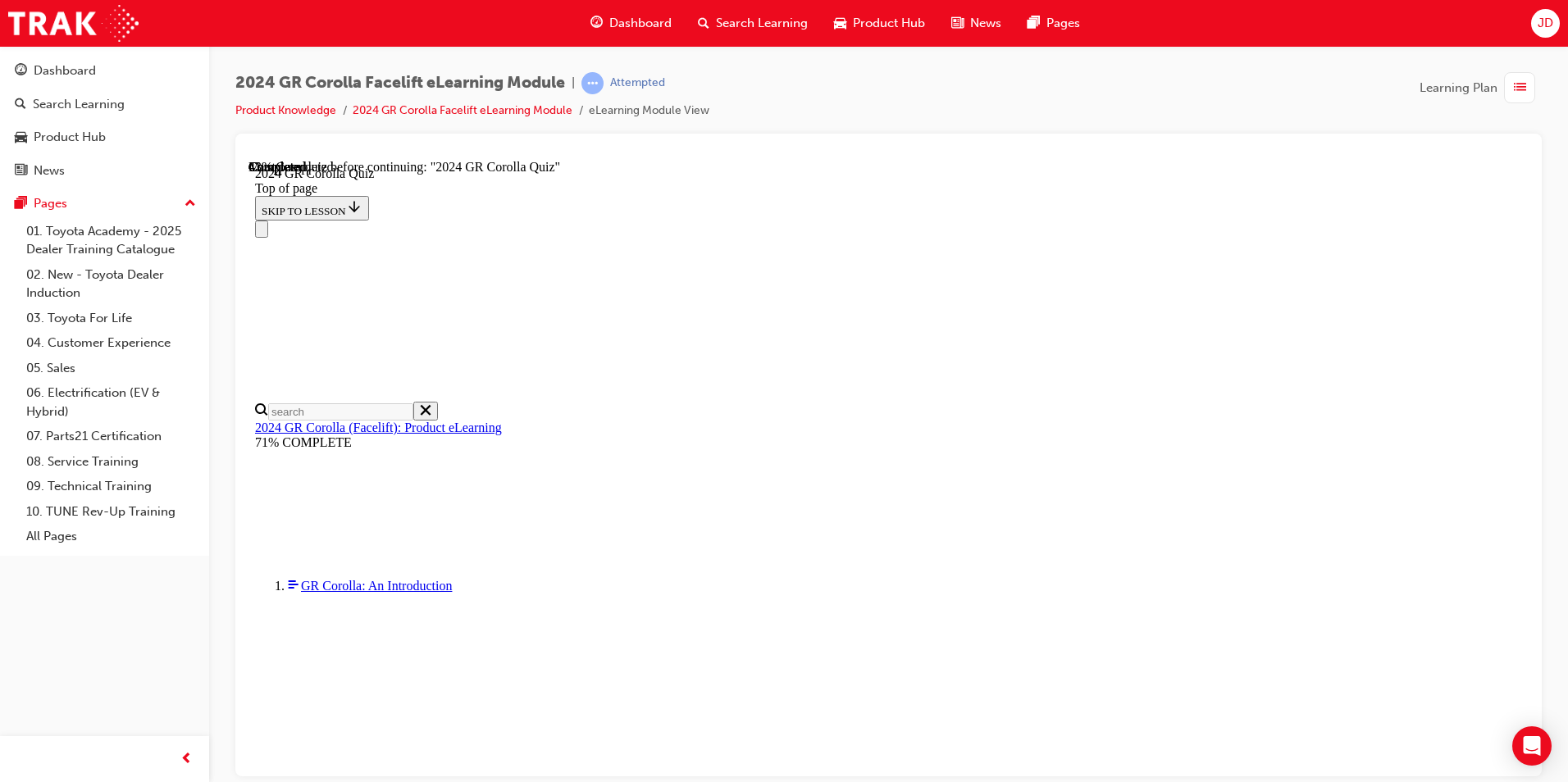
scroll to position [574, 0]
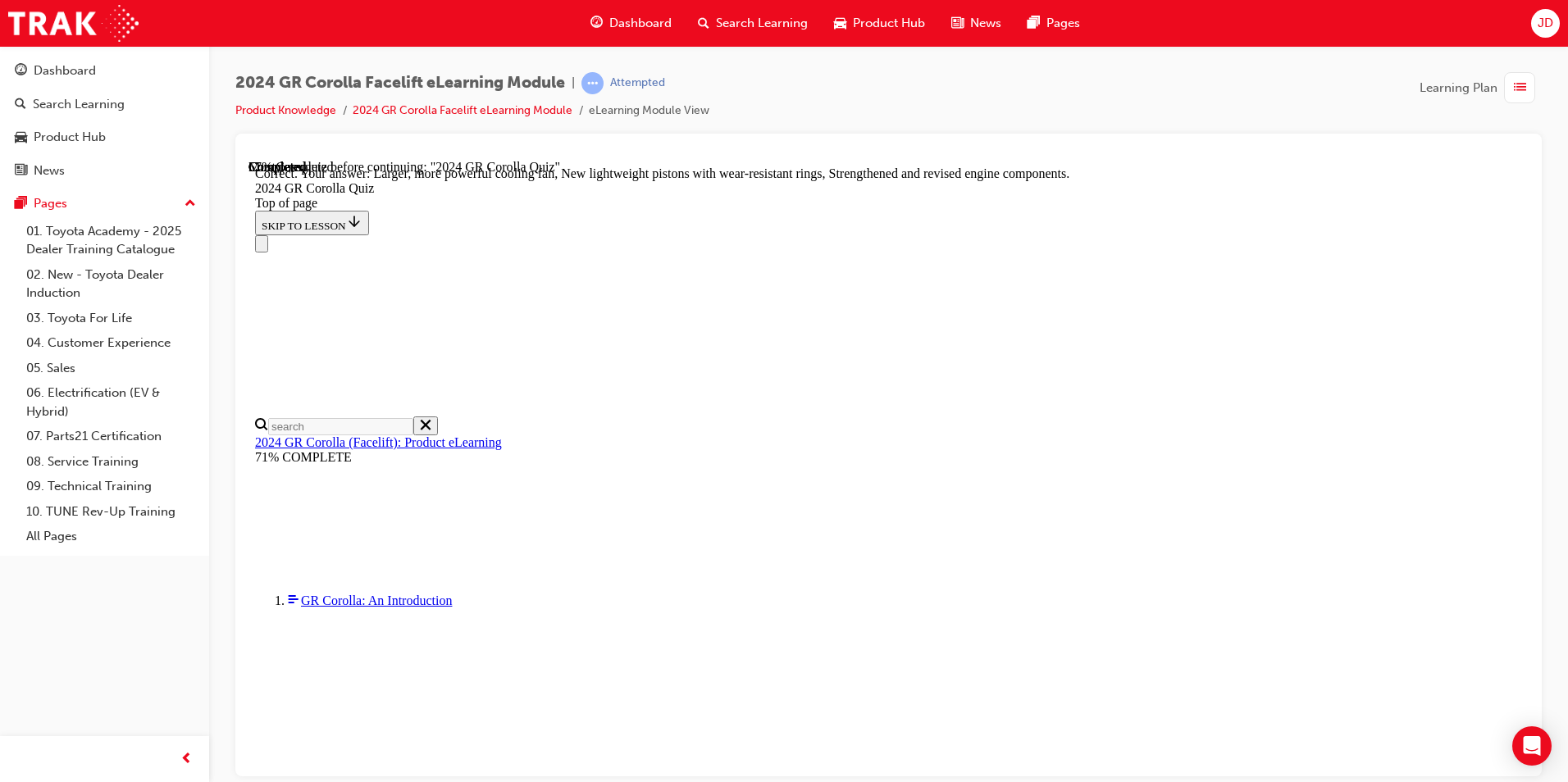
scroll to position [626, 0]
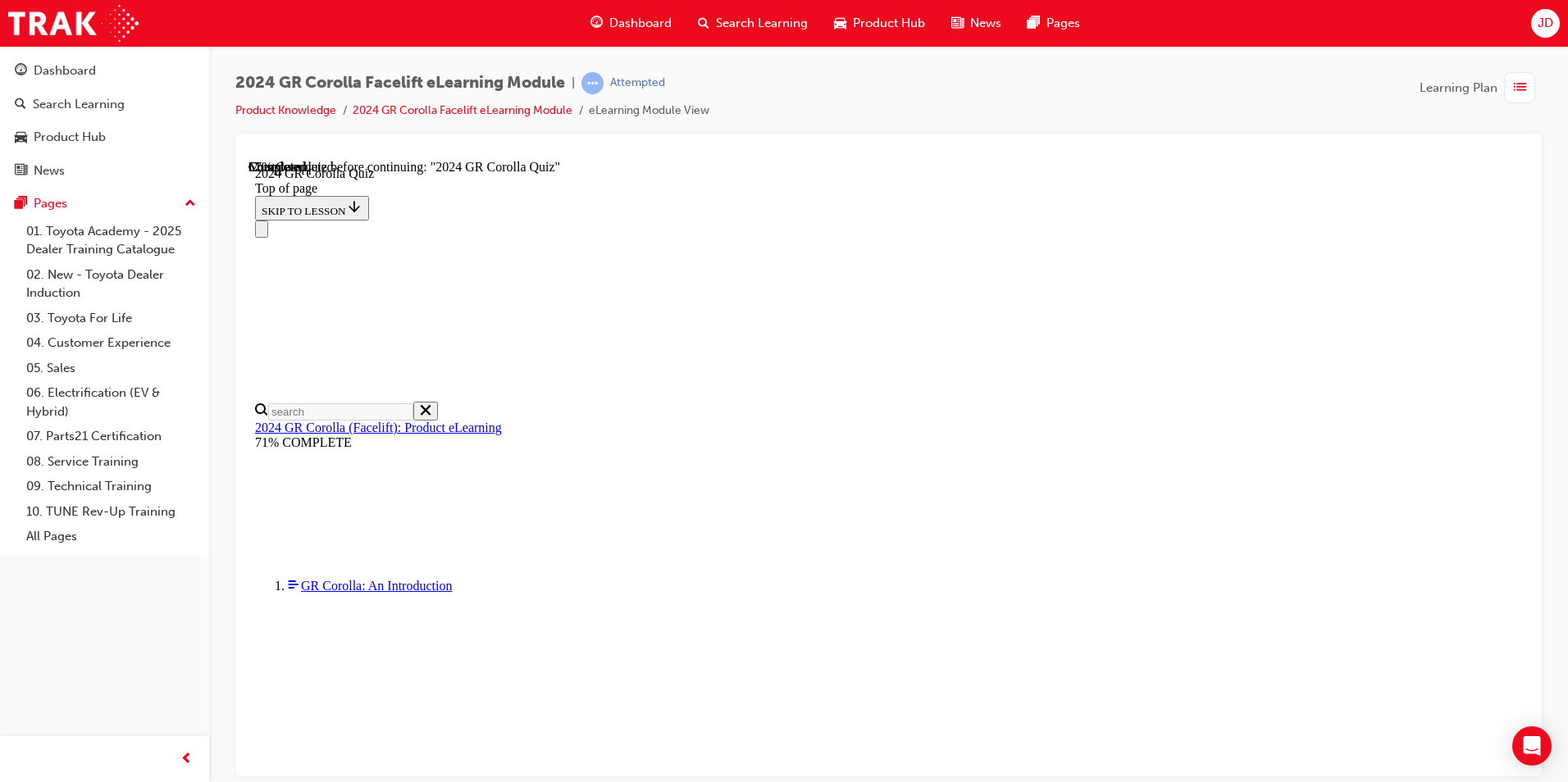
scroll to position [201, 0]
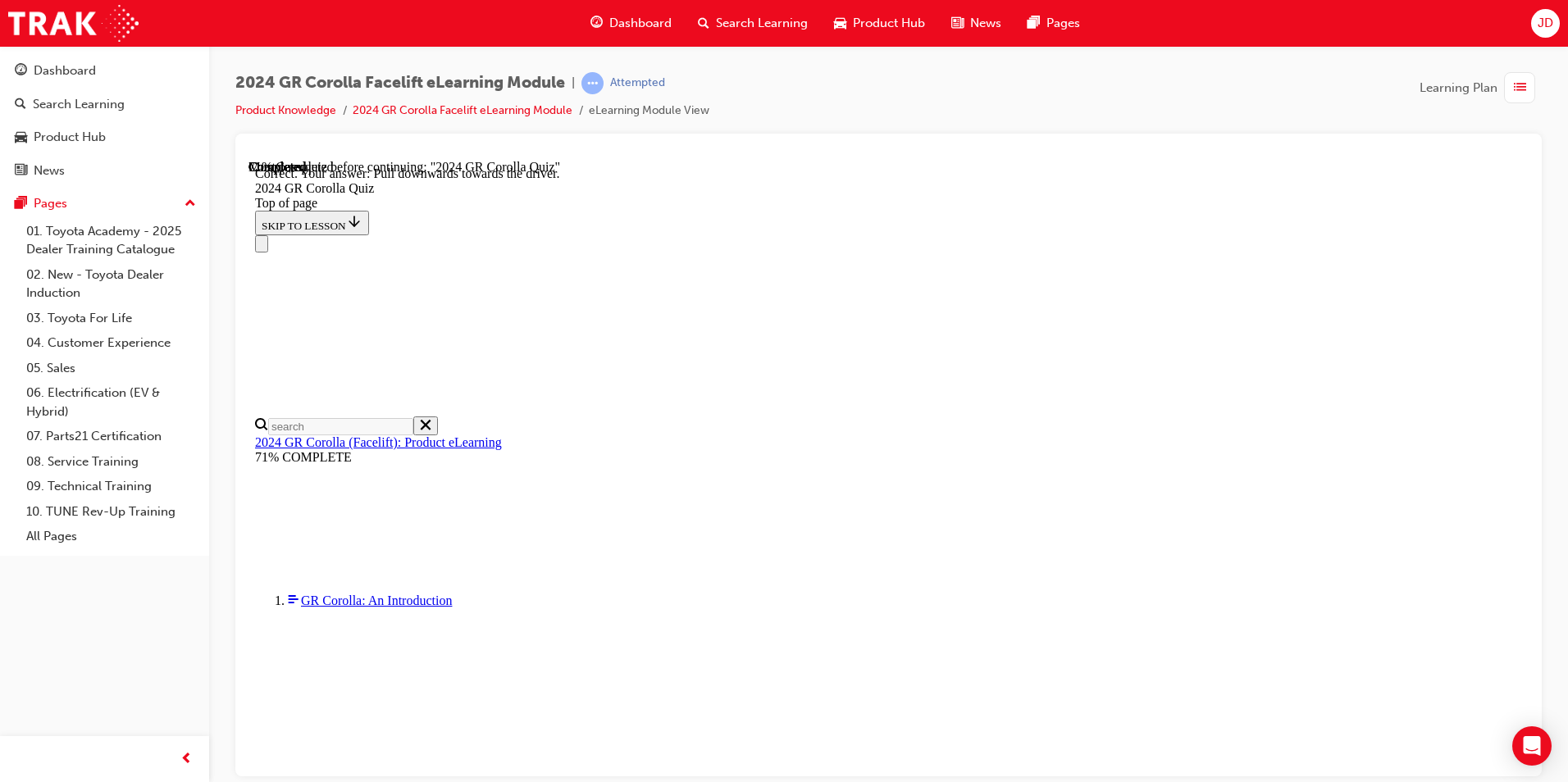
scroll to position [252, 0]
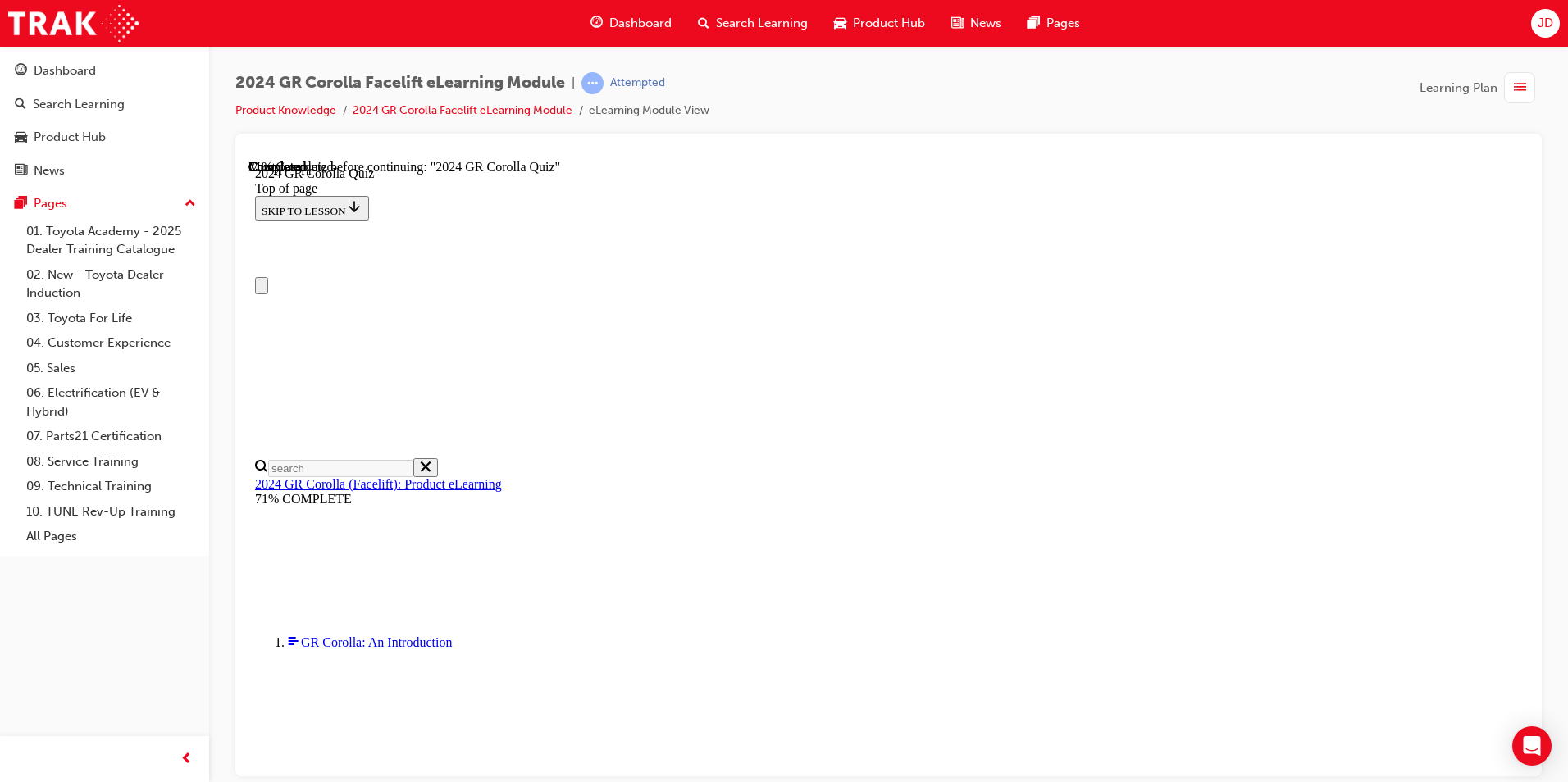
scroll to position [0, 0]
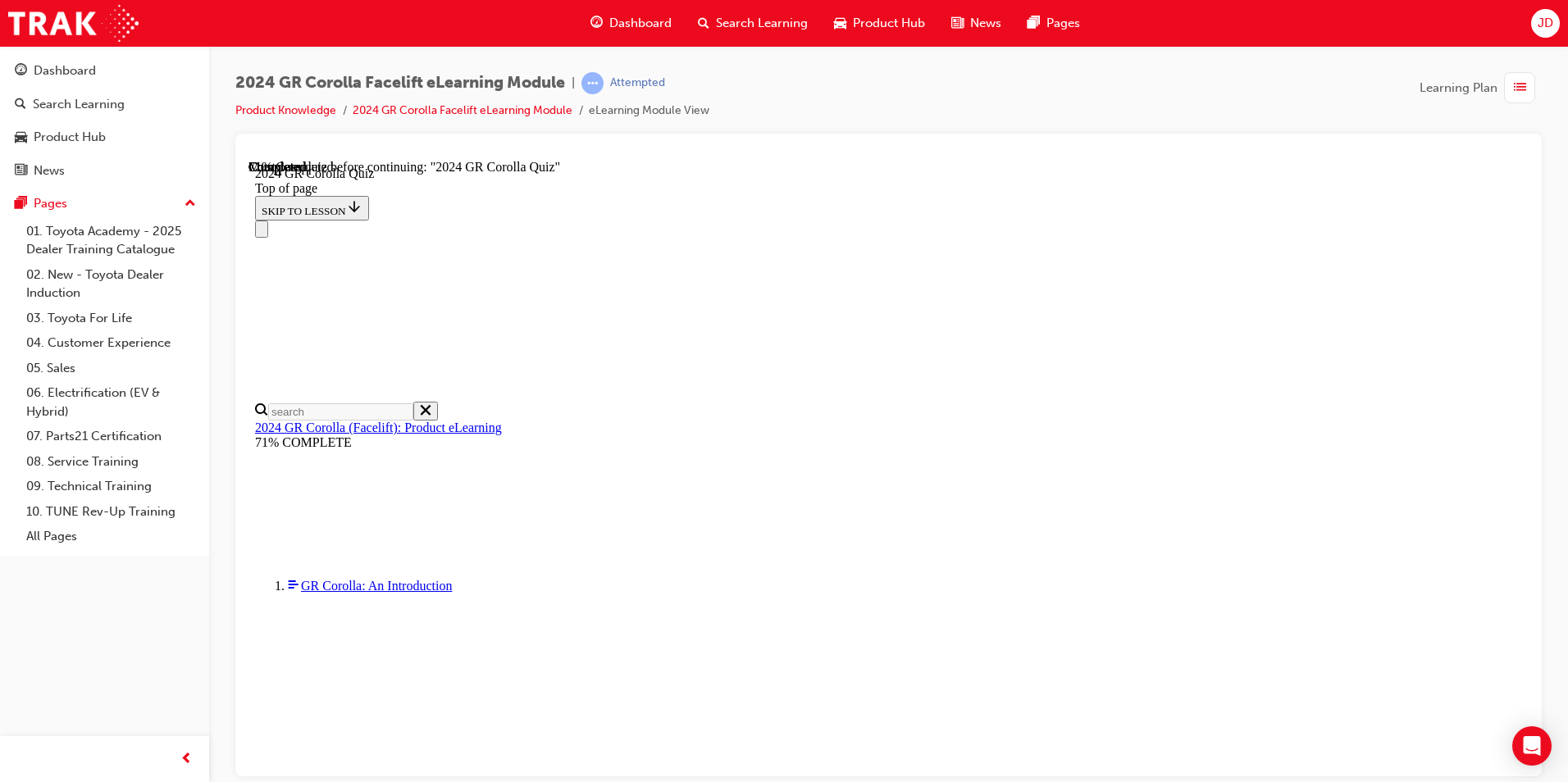
drag, startPoint x: 868, startPoint y: 706, endPoint x: 860, endPoint y: 671, distance: 35.9
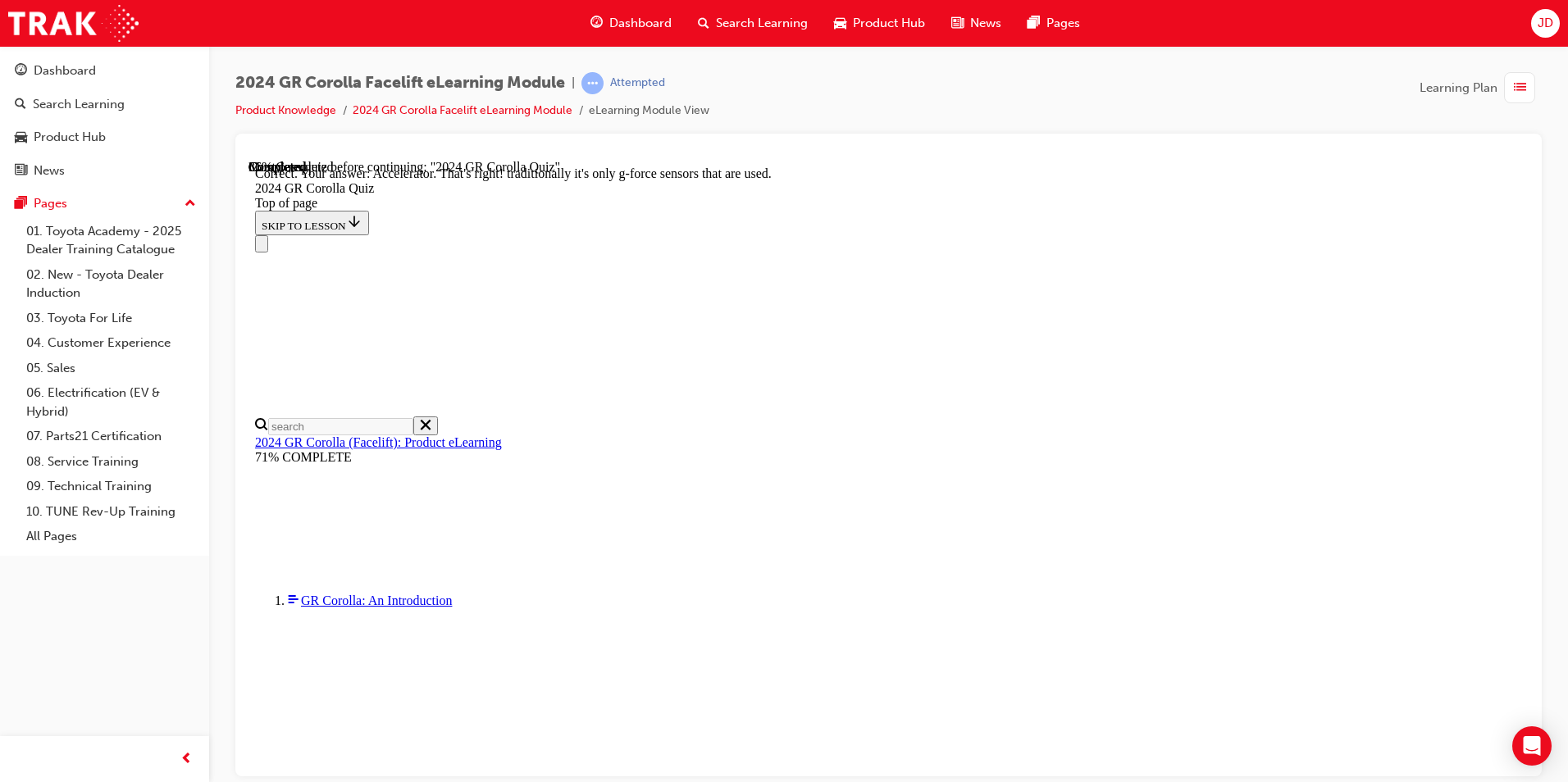
scroll to position [667, 0]
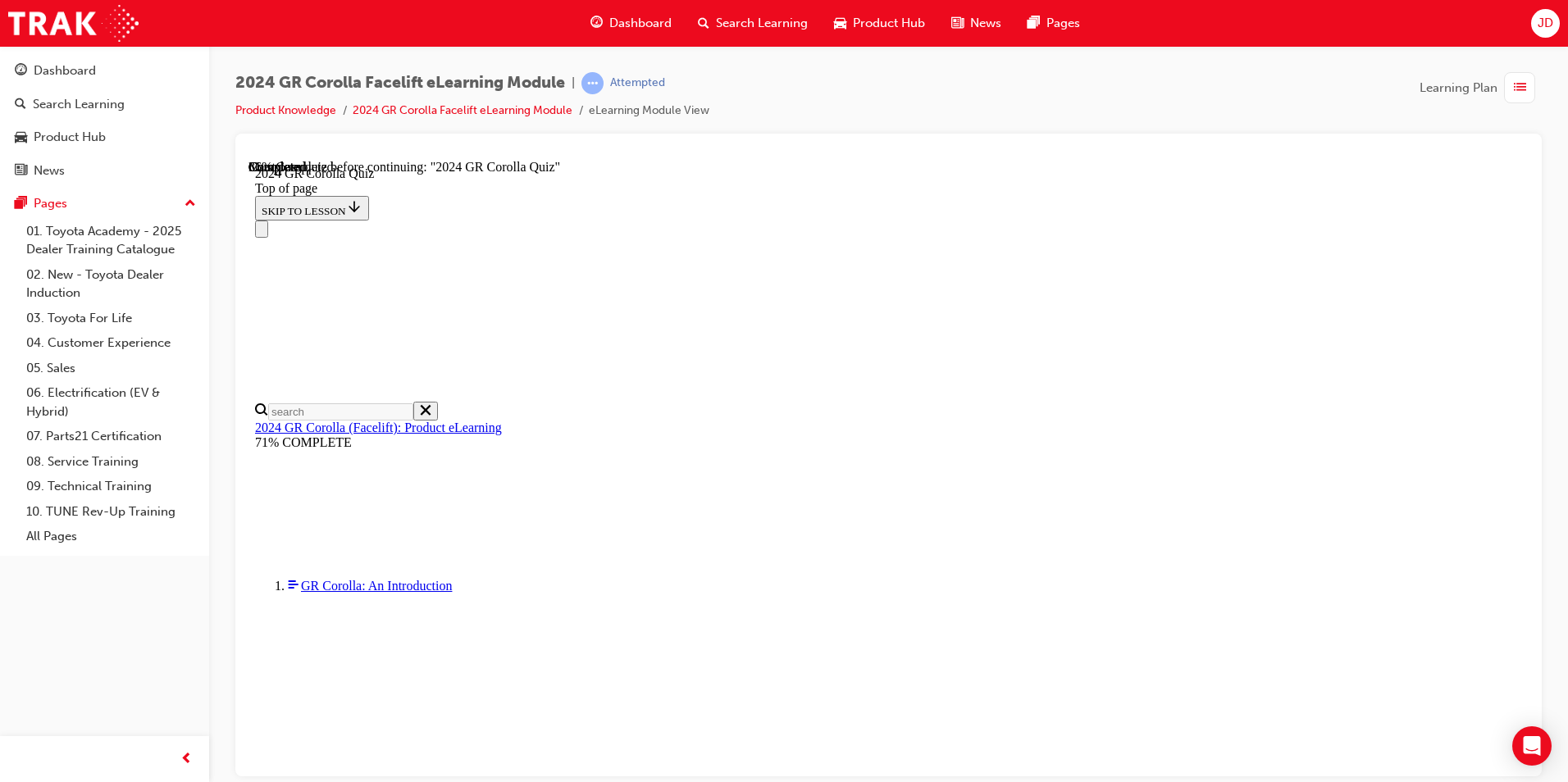
scroll to position [410, 0]
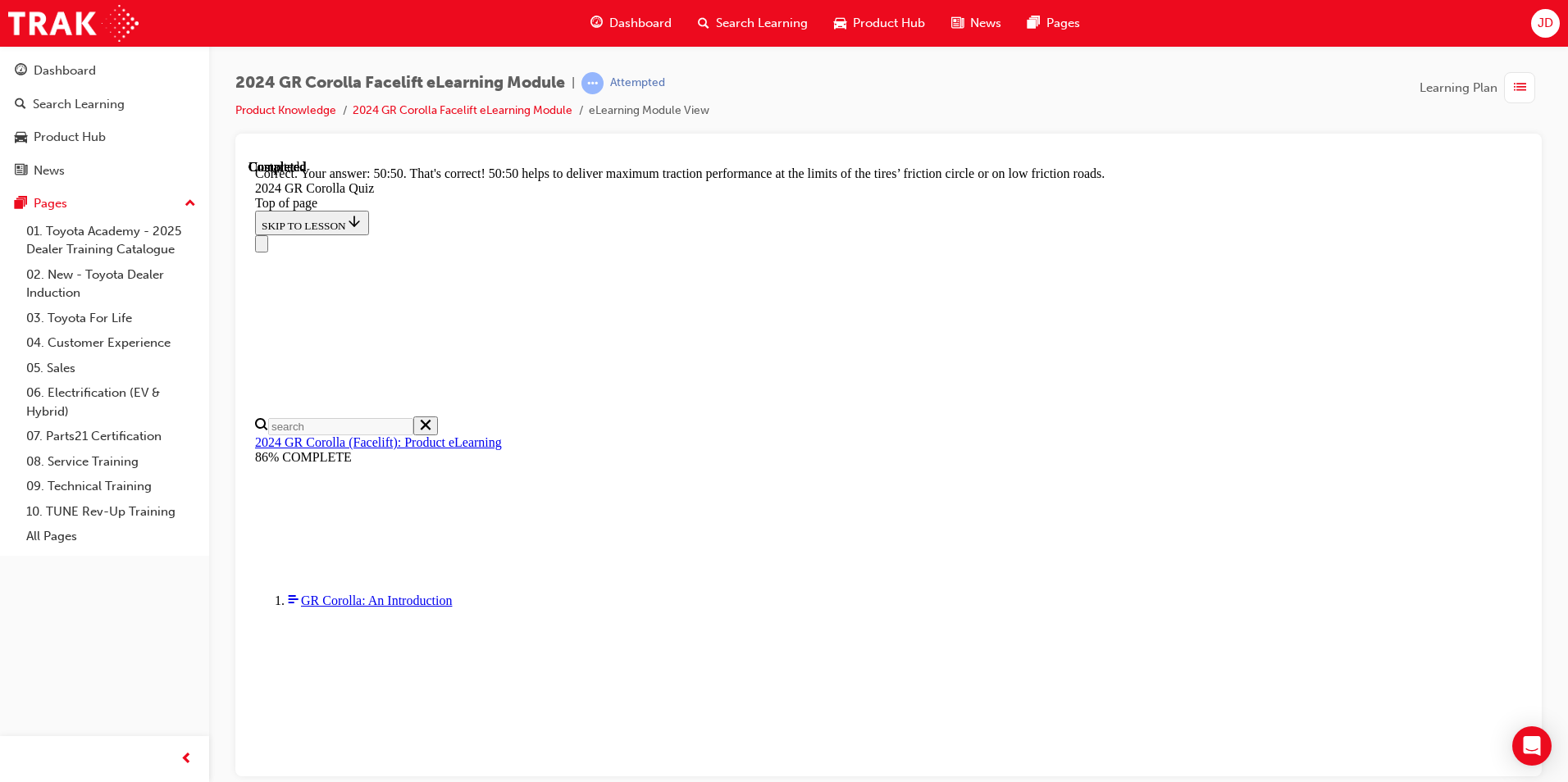
scroll to position [660, 0]
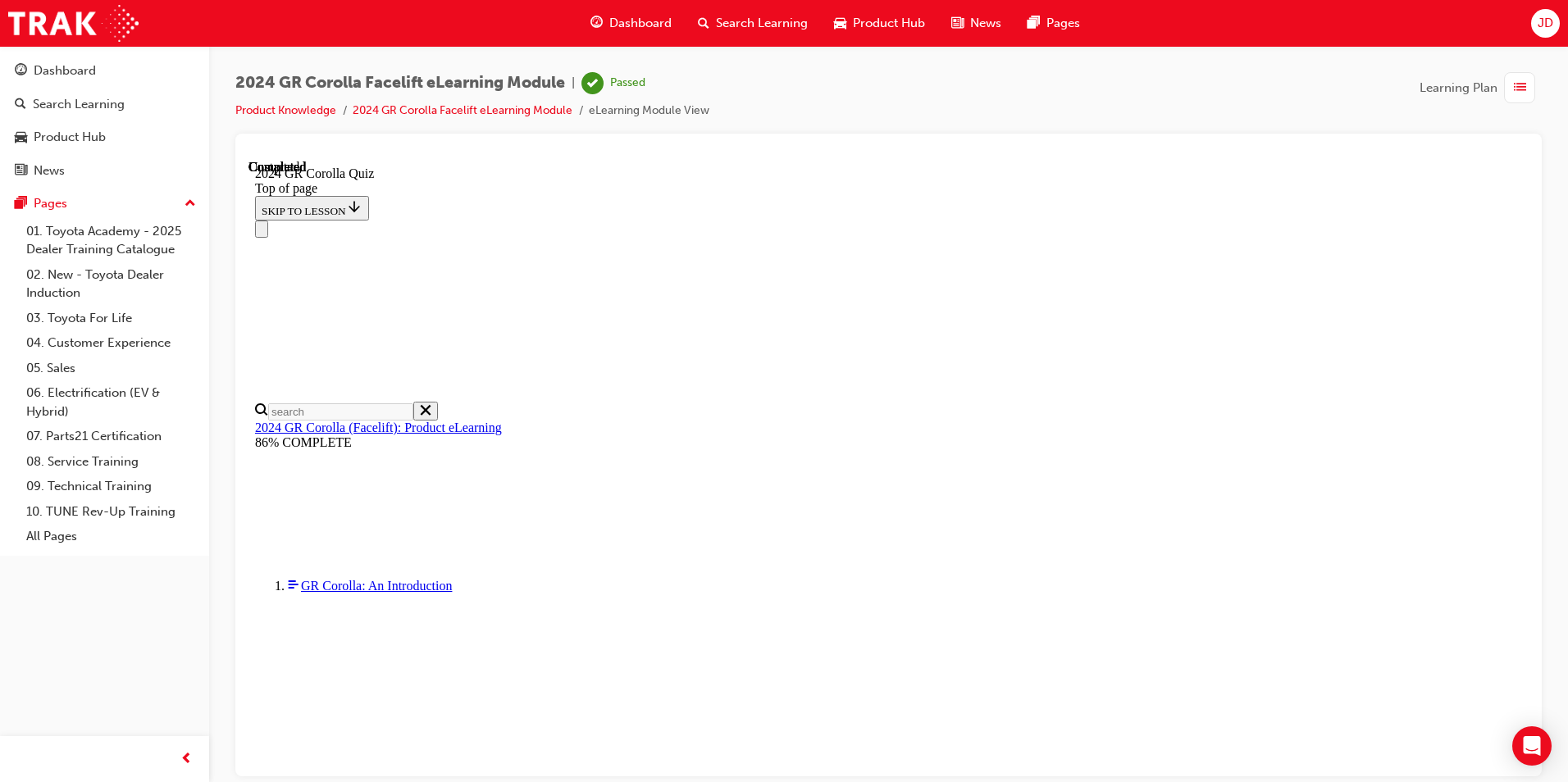
scroll to position [285, 0]
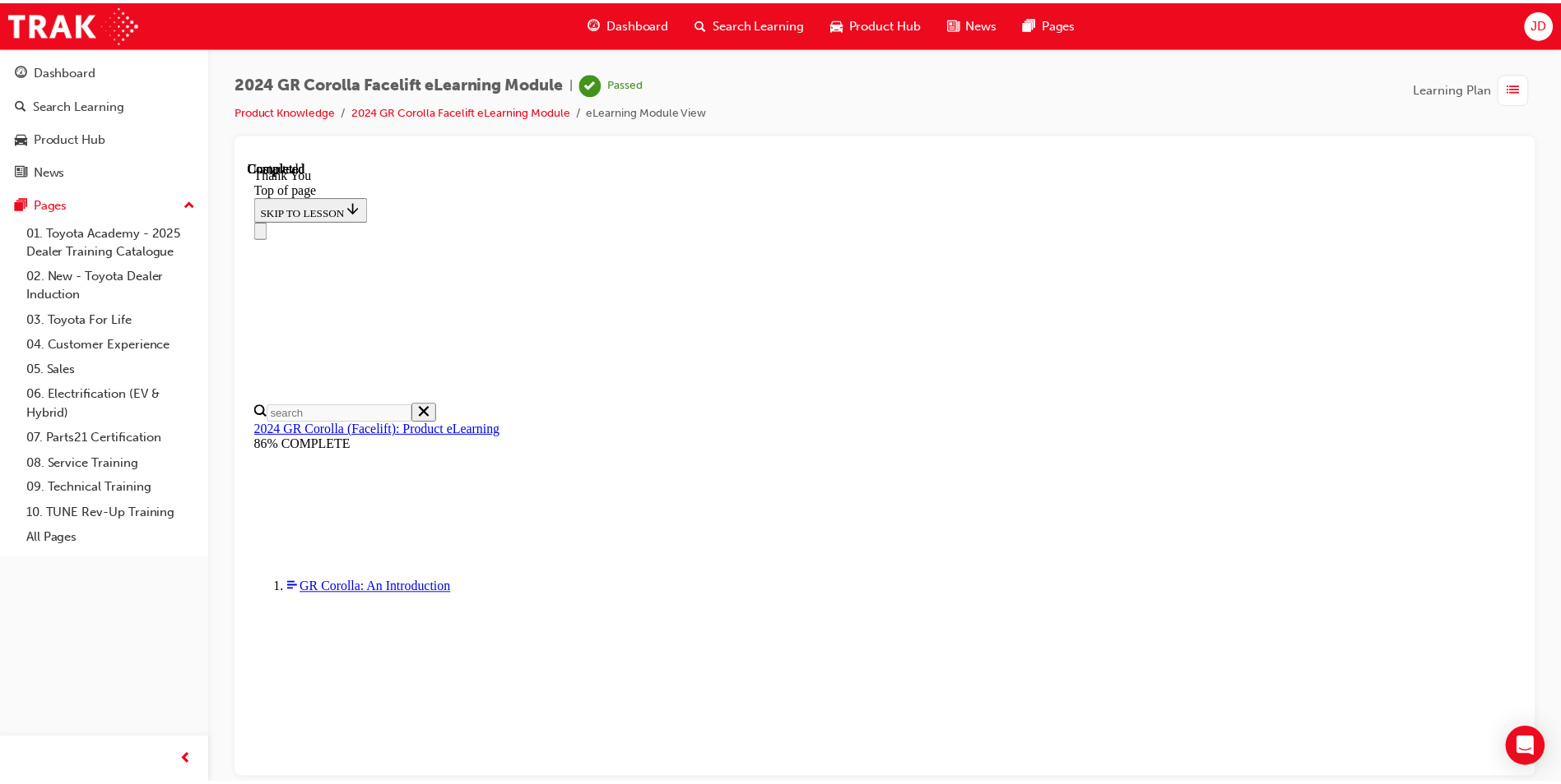
scroll to position [363, 0]
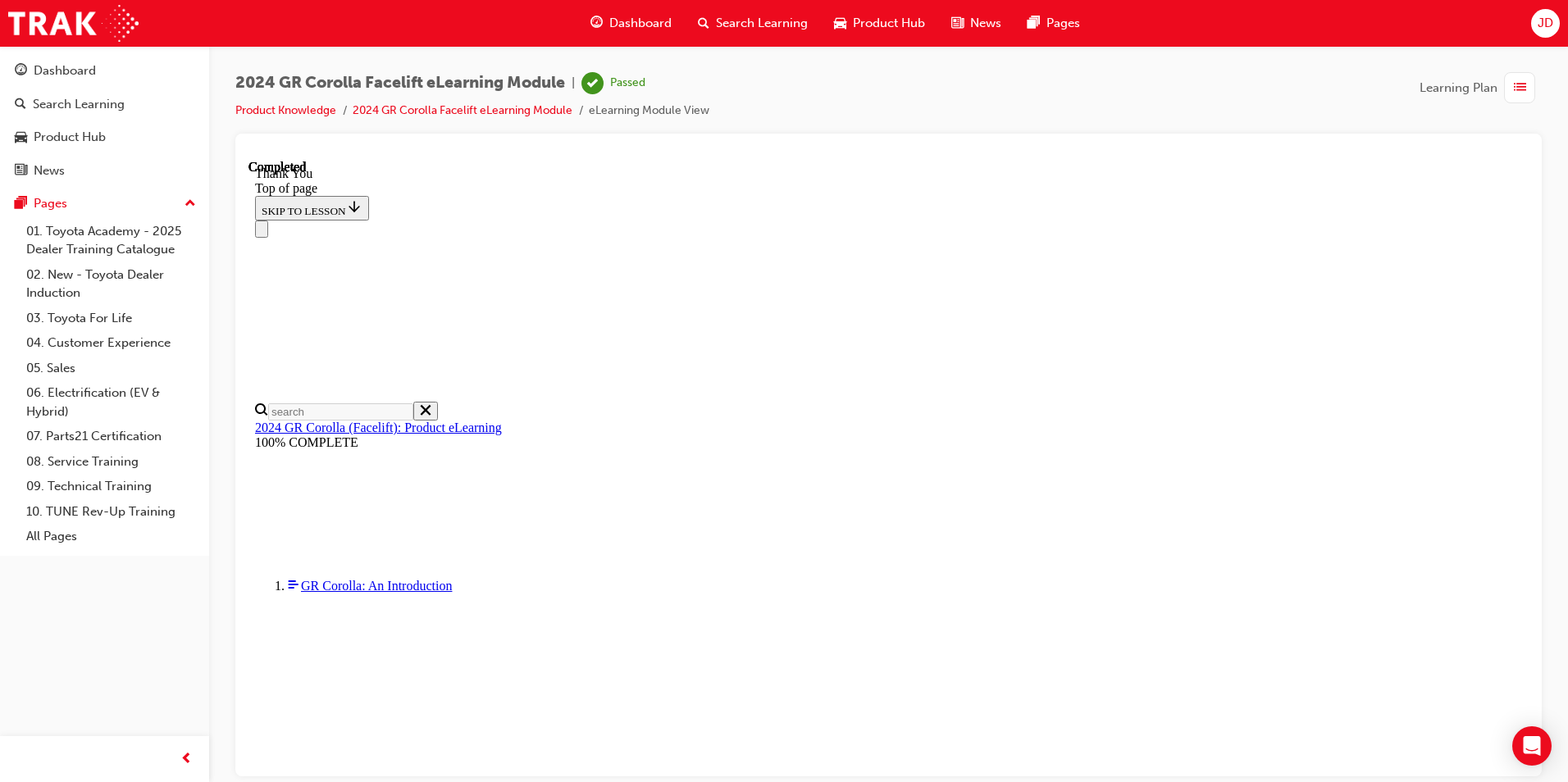
click at [1472, 93] on span "Learning Plan" at bounding box center [1458, 89] width 78 height 19
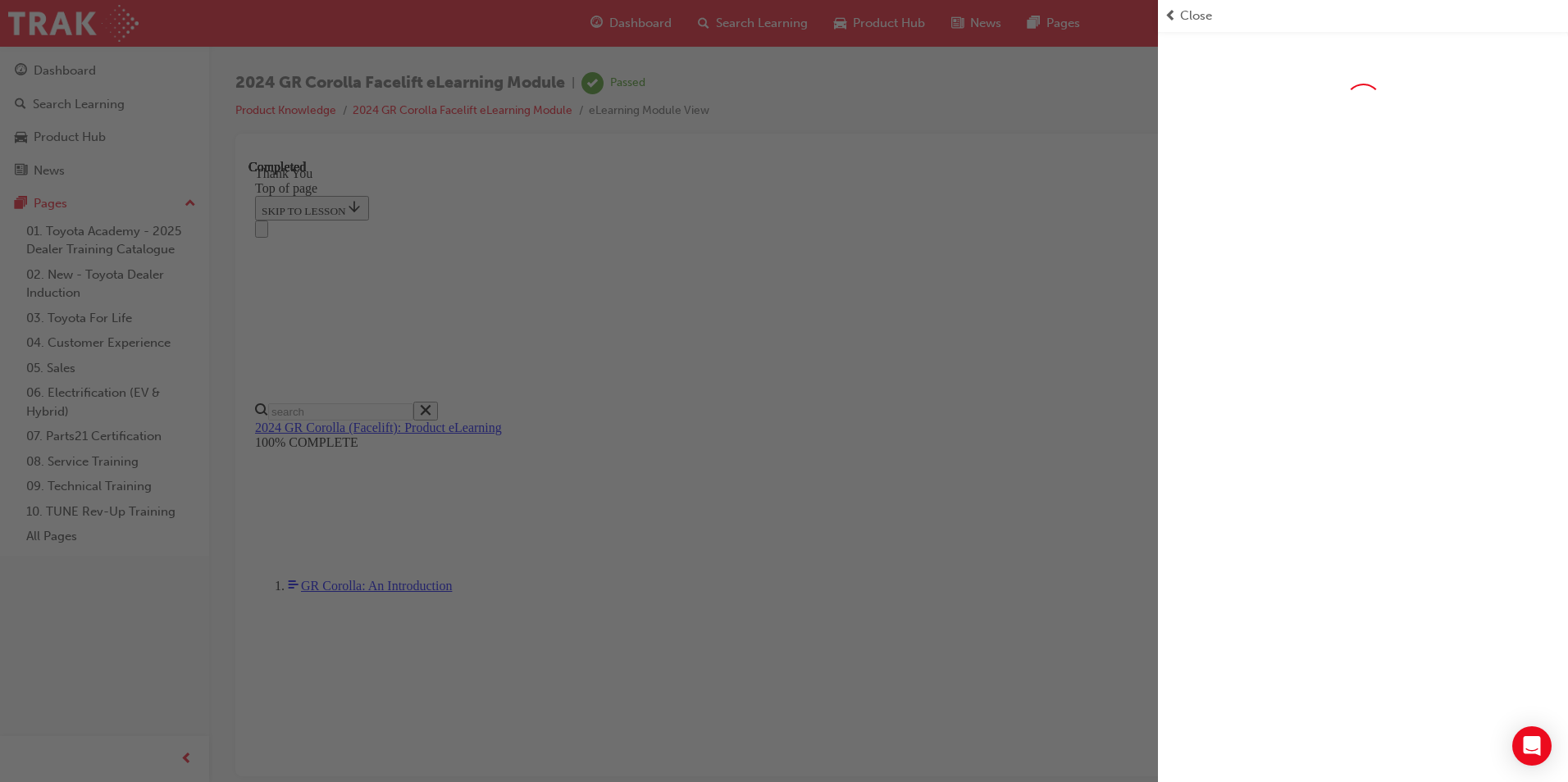
click at [1147, 83] on div "button" at bounding box center [579, 391] width 1159 height 782
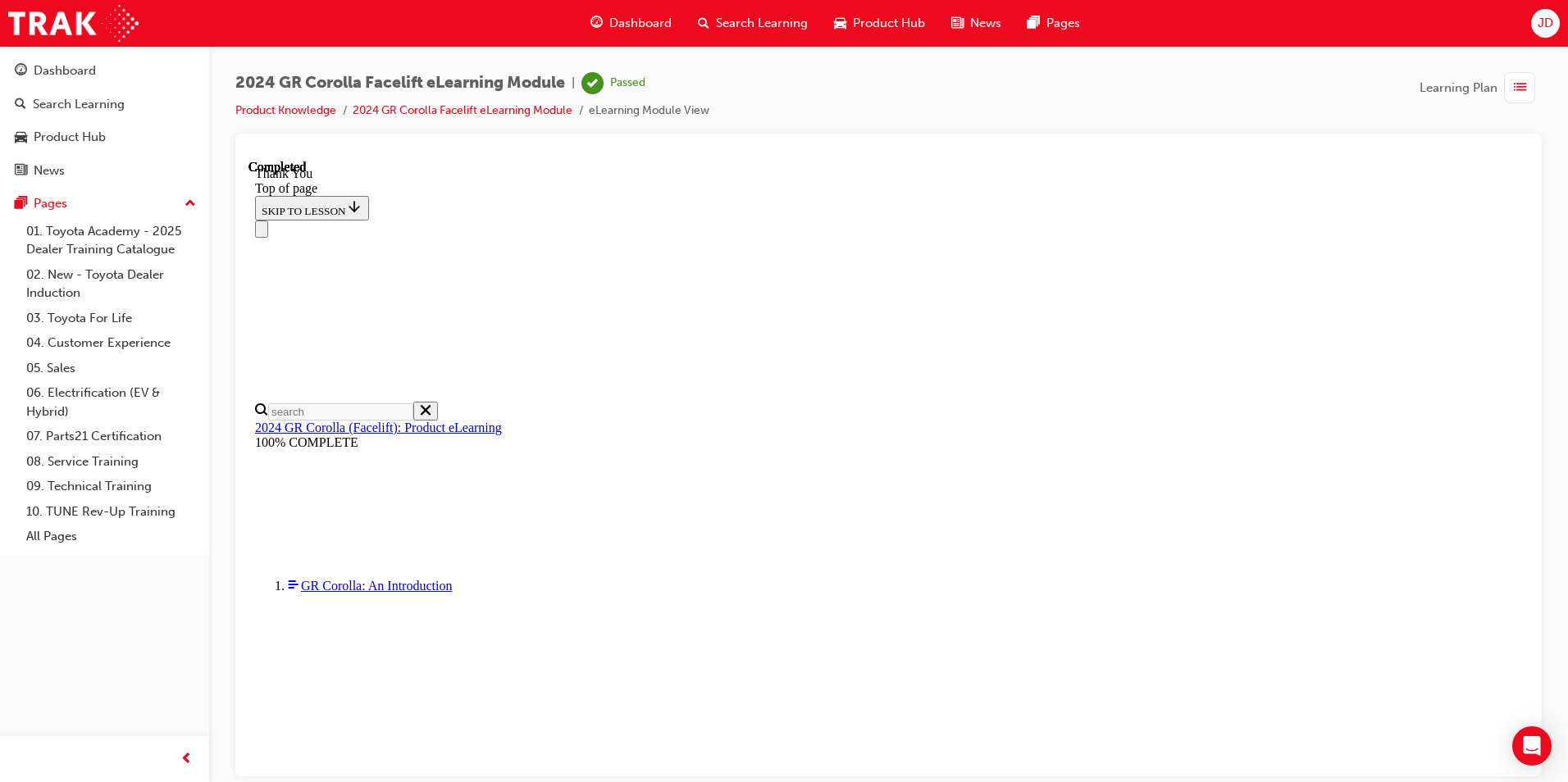
click at [668, 14] on span "Dashboard" at bounding box center [640, 23] width 63 height 19
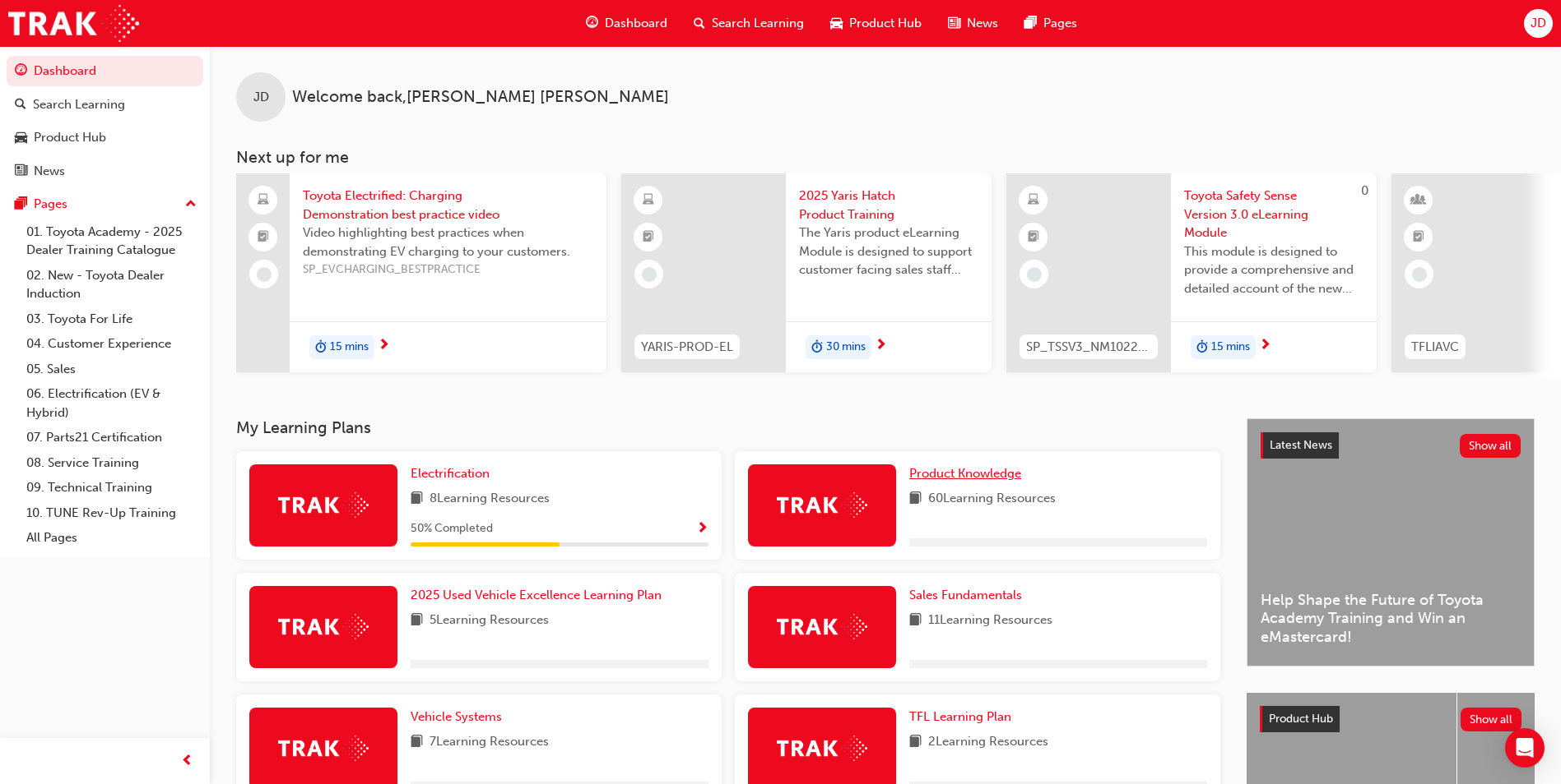
click at [935, 480] on span "Product Knowledge" at bounding box center [965, 473] width 112 height 14
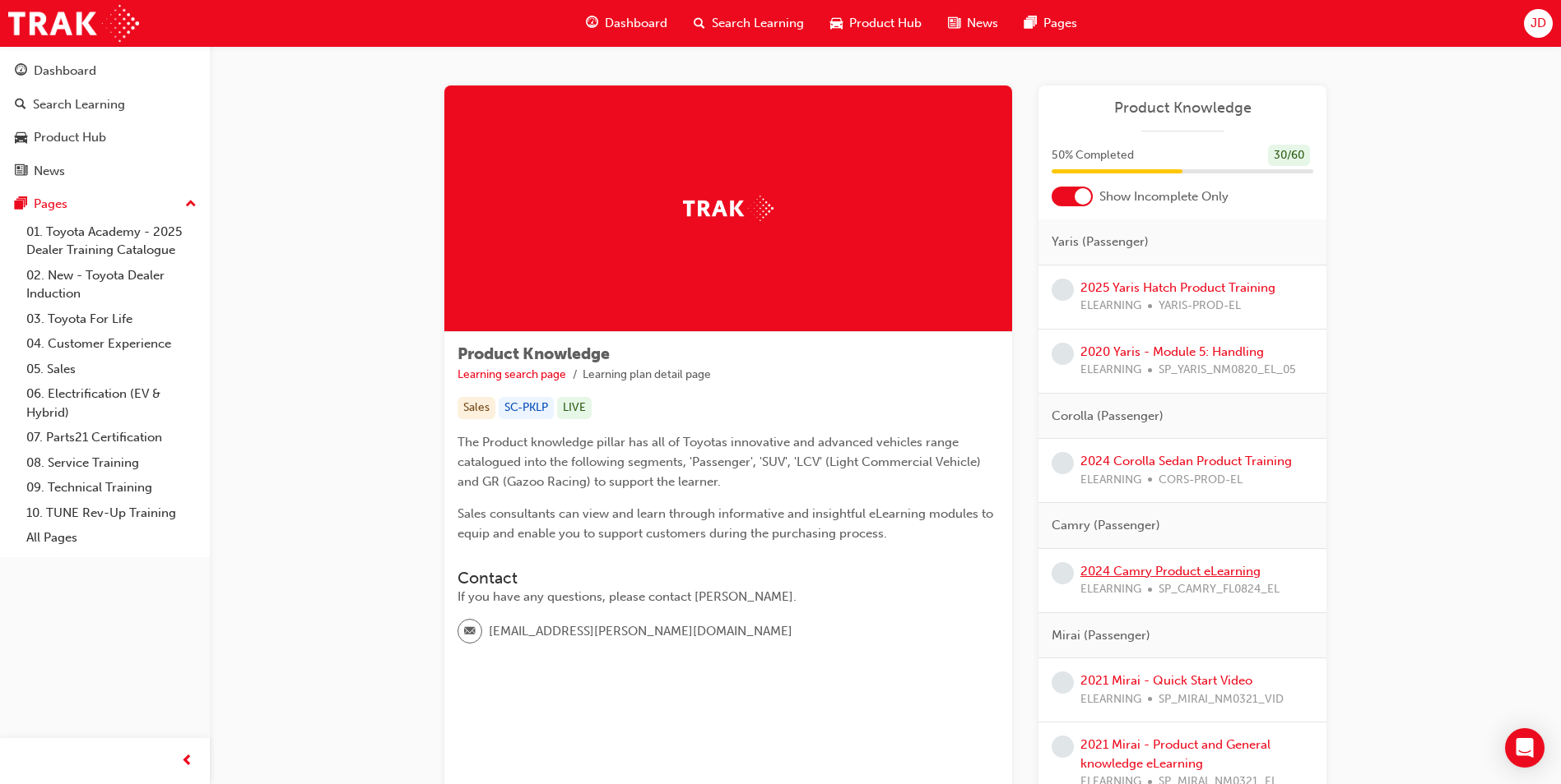
click at [1120, 574] on link "2024 Camry Product eLearning" at bounding box center [1170, 571] width 181 height 14
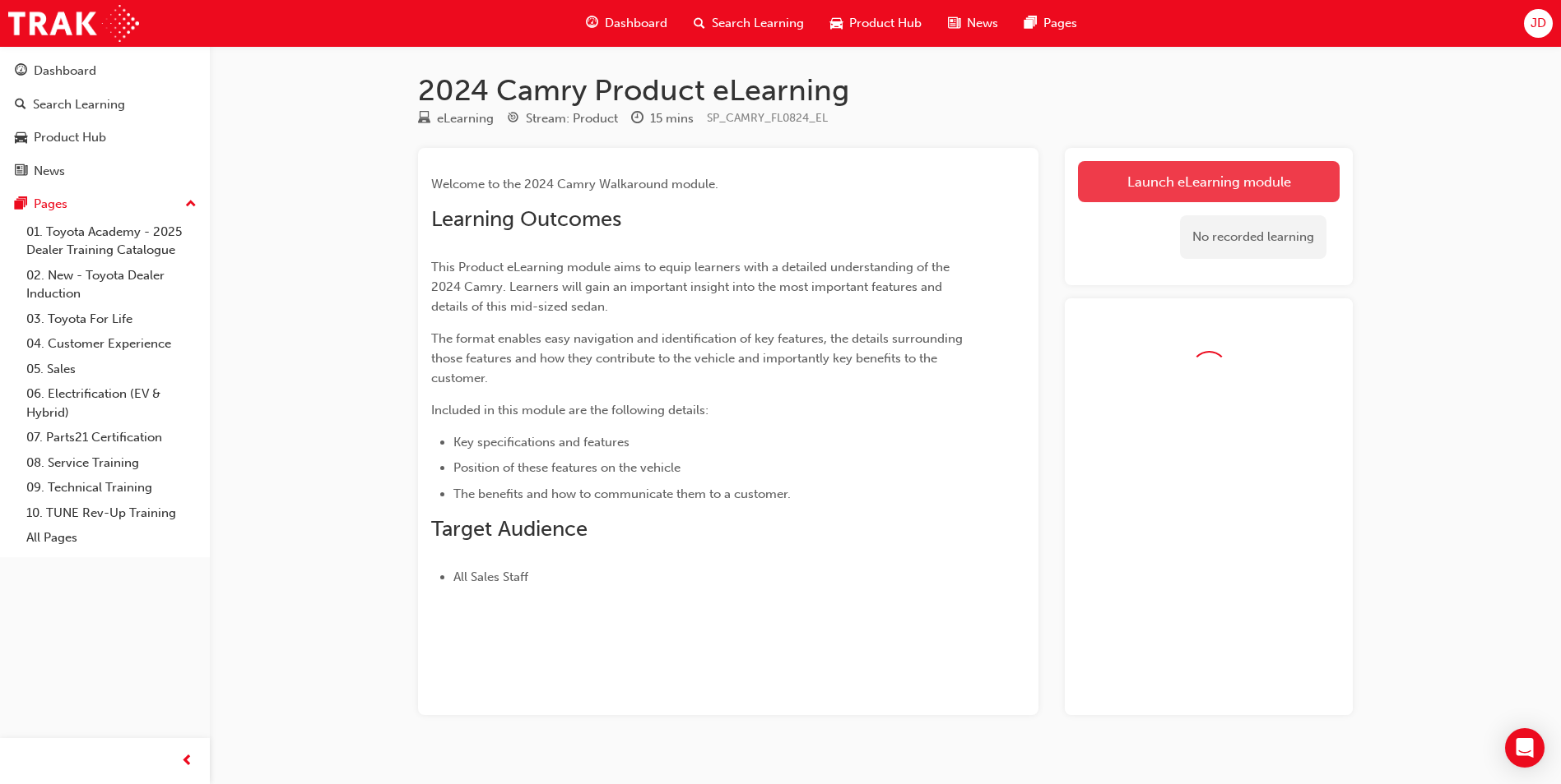
click at [1173, 183] on link "Launch eLearning module" at bounding box center [1208, 182] width 262 height 42
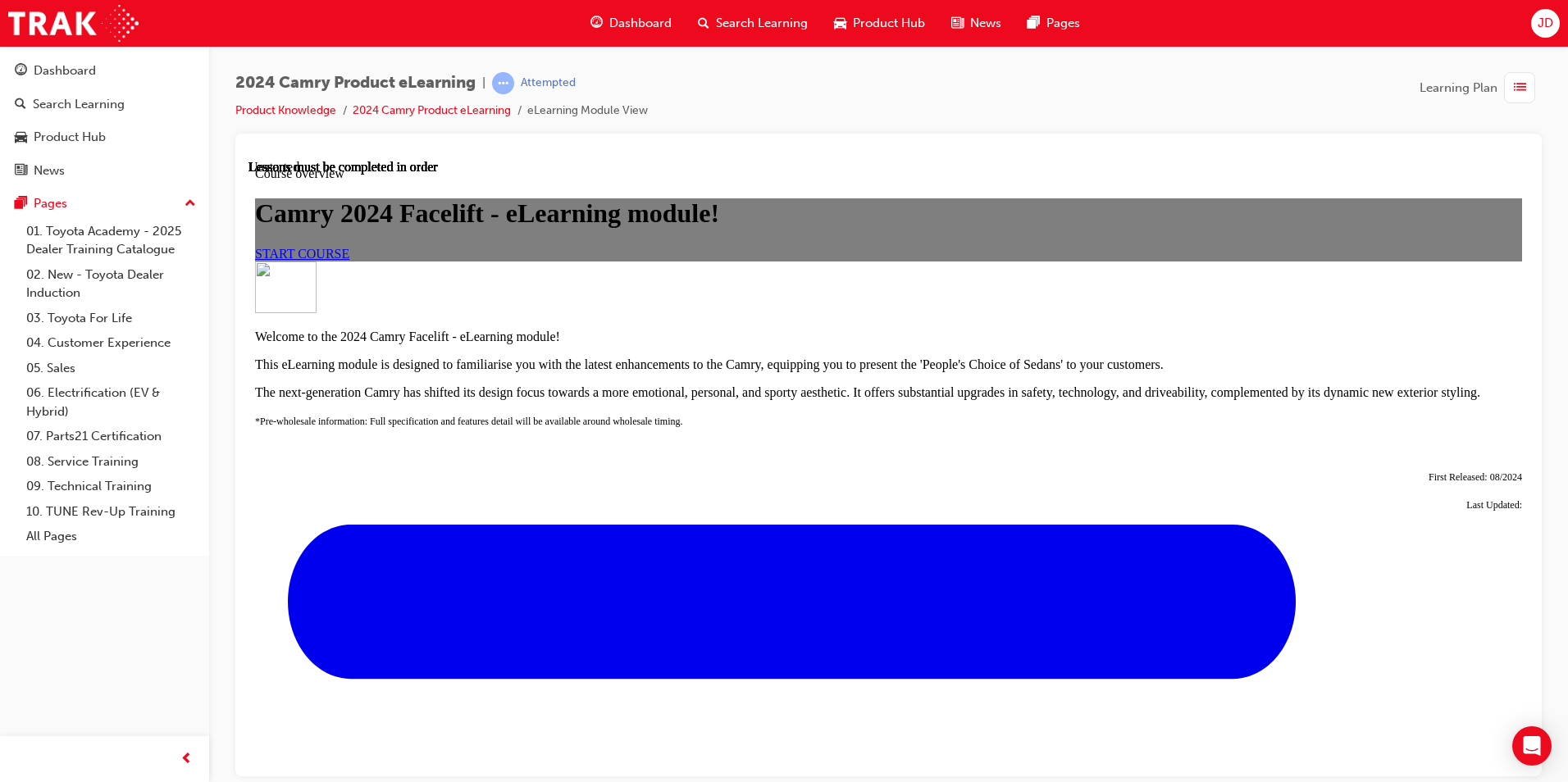
click at [350, 260] on span "START COURSE" at bounding box center [302, 253] width 94 height 13
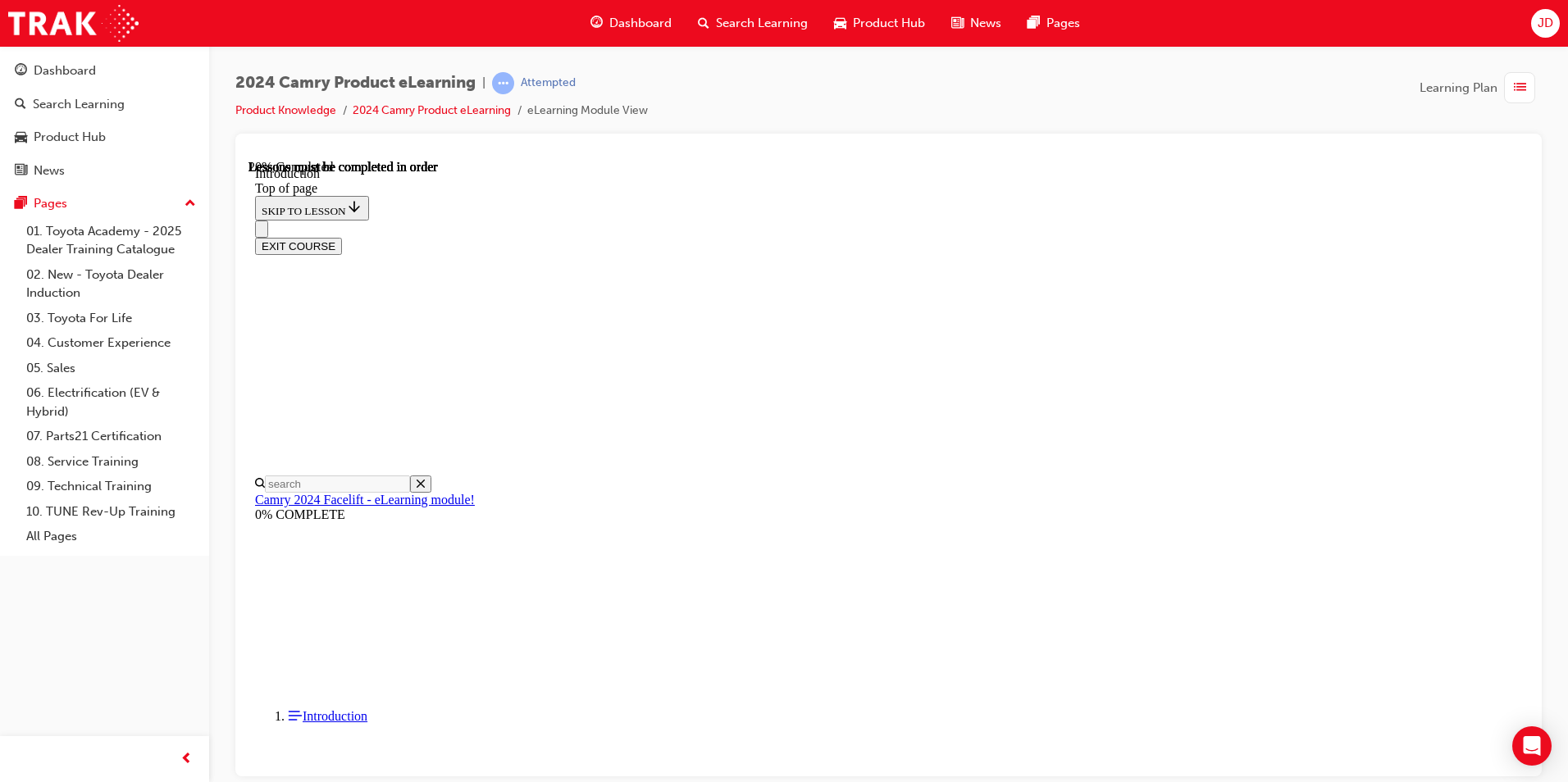
scroll to position [461, 0]
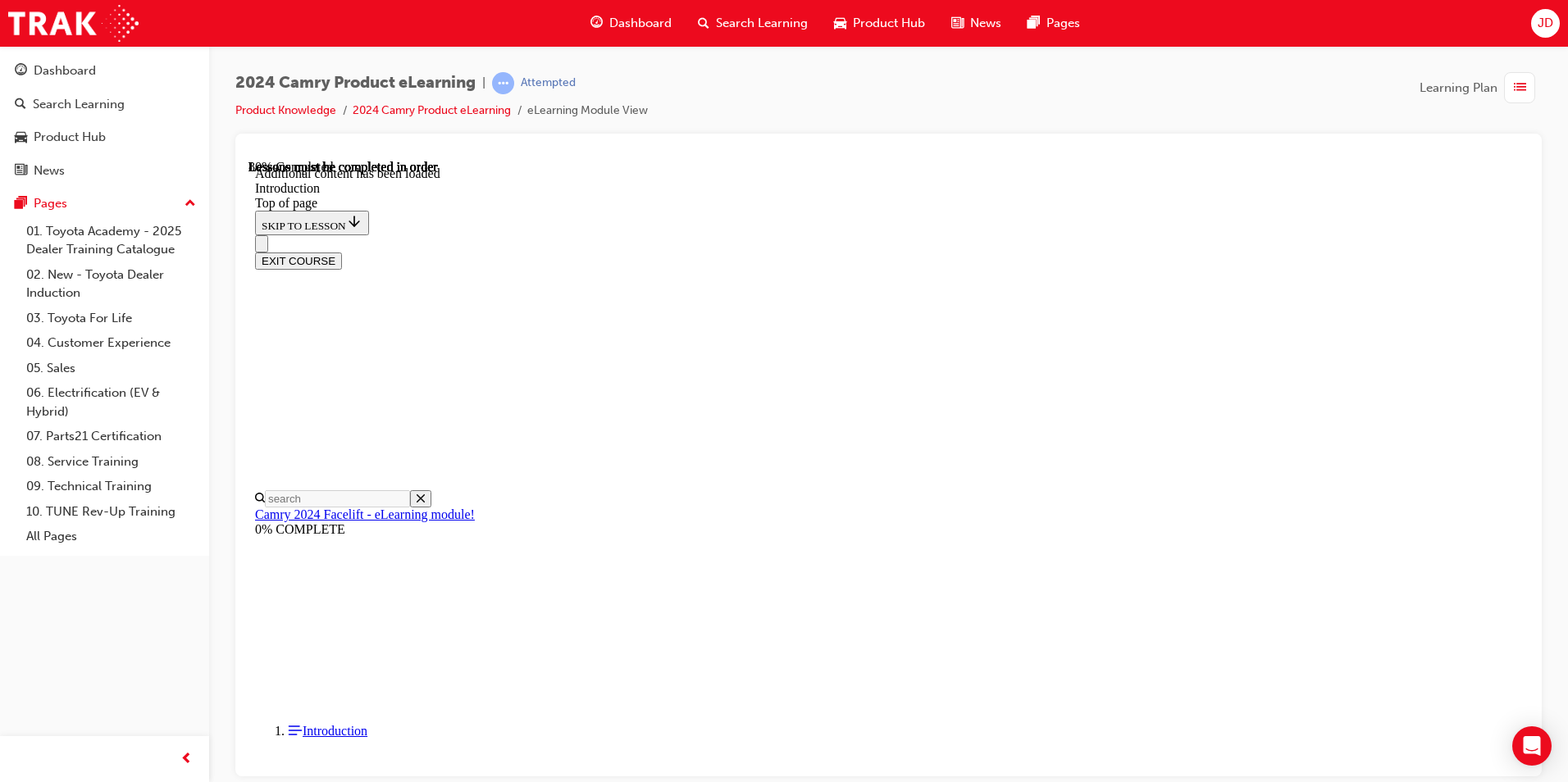
scroll to position [1999, 0]
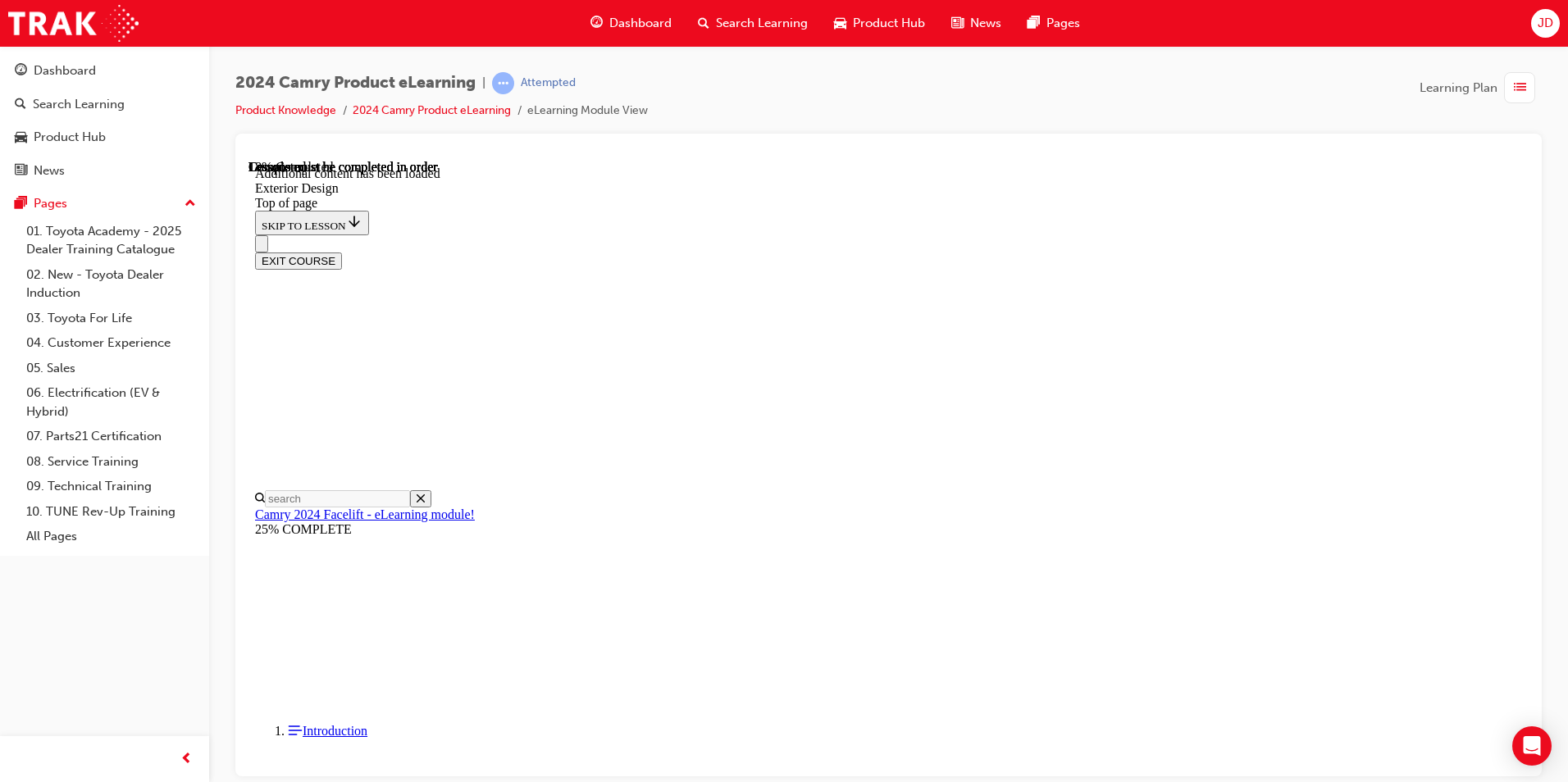
scroll to position [1049, 0]
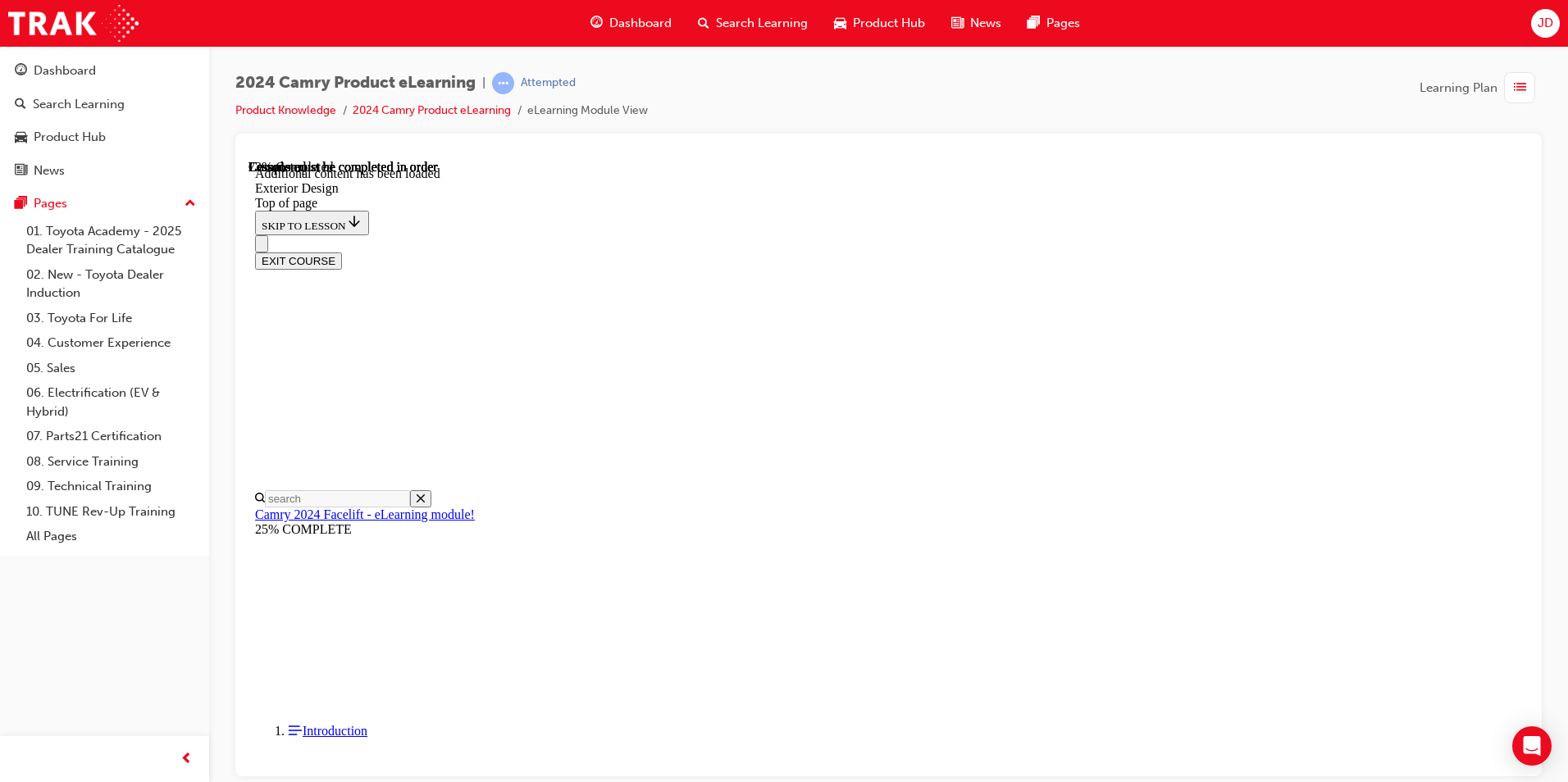
scroll to position [2718, 0]
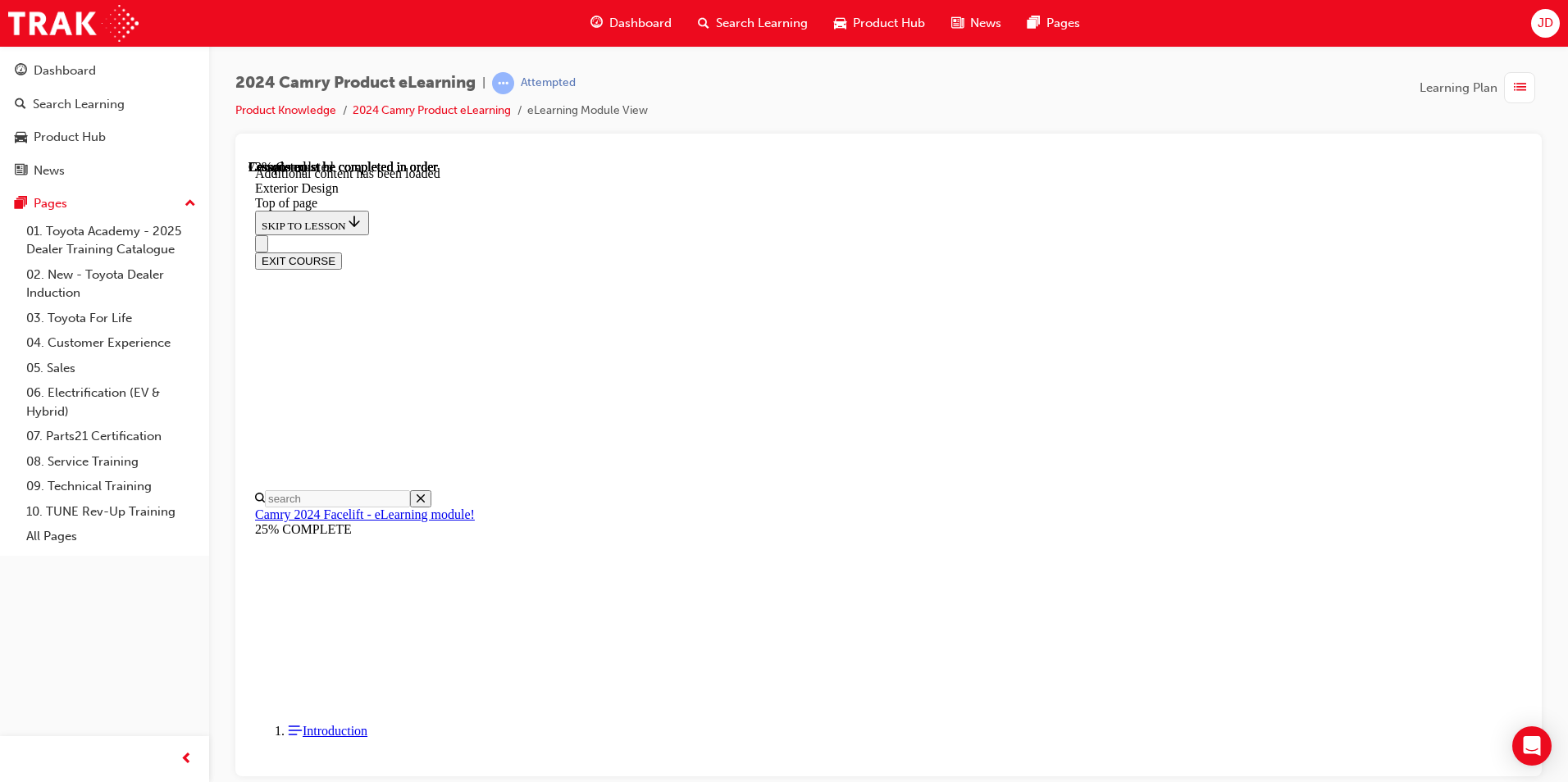
drag, startPoint x: 1071, startPoint y: 696, endPoint x: 1064, endPoint y: 715, distance: 20.2
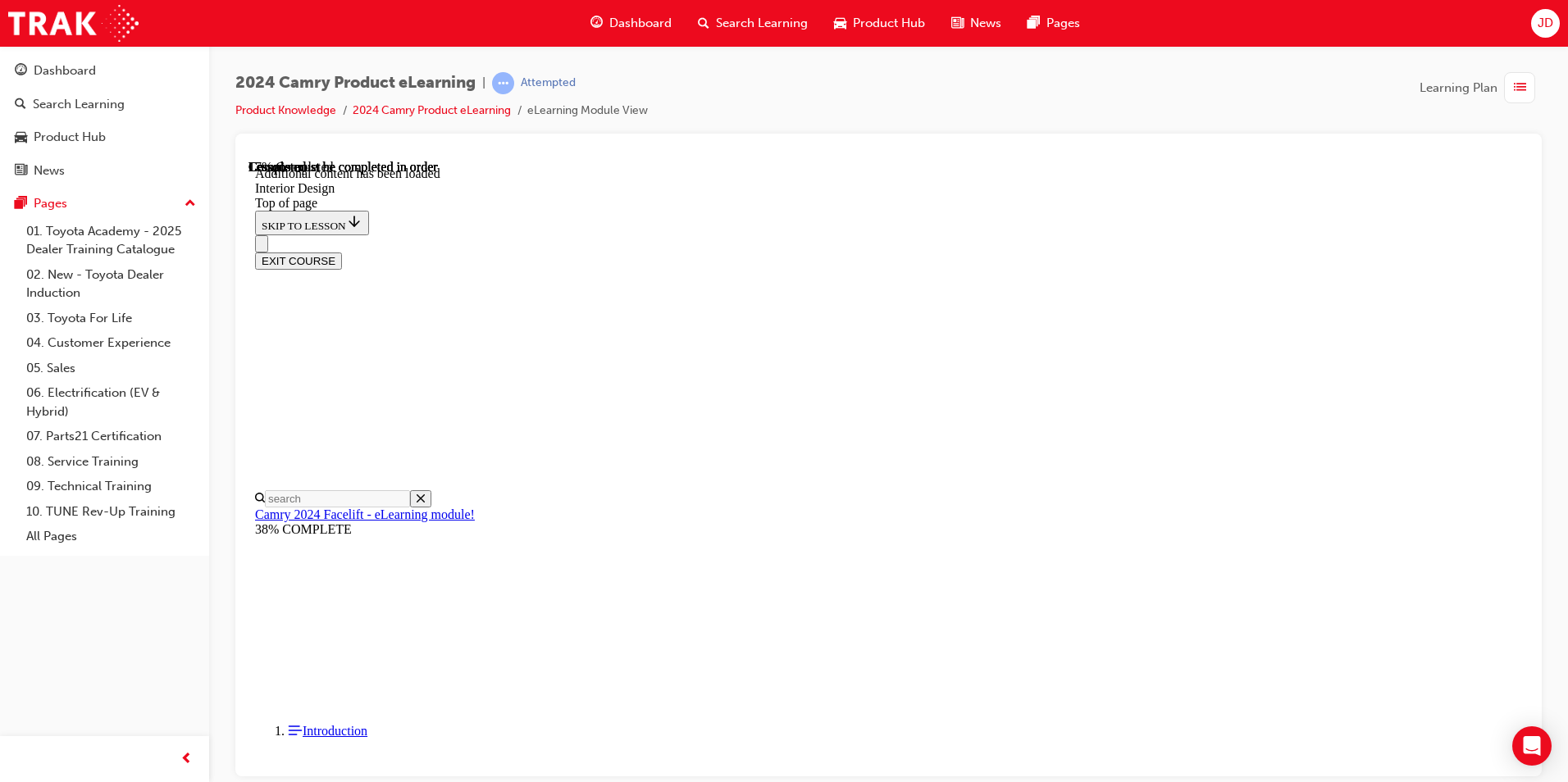
scroll to position [531, 0]
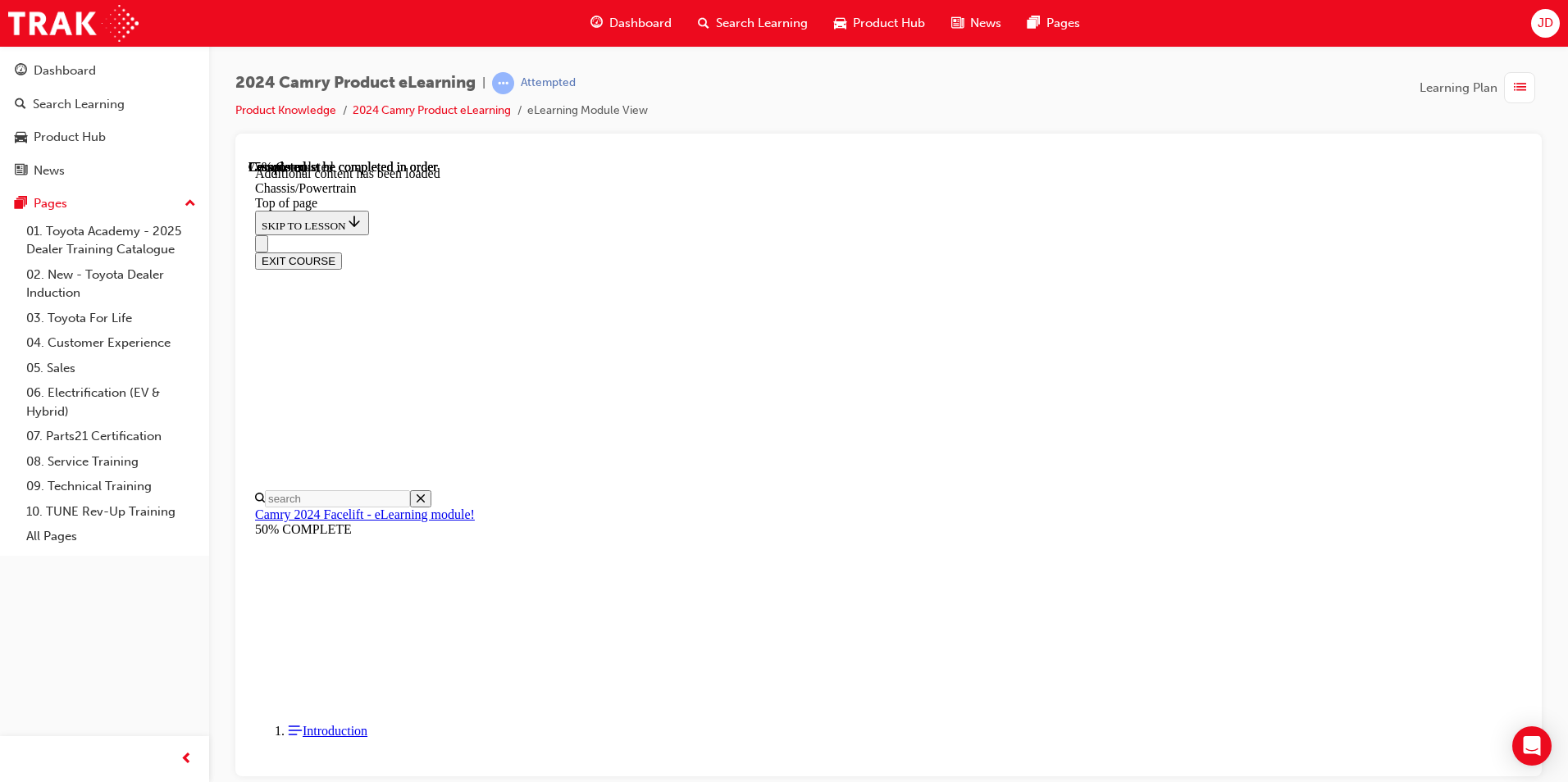
scroll to position [1986, 0]
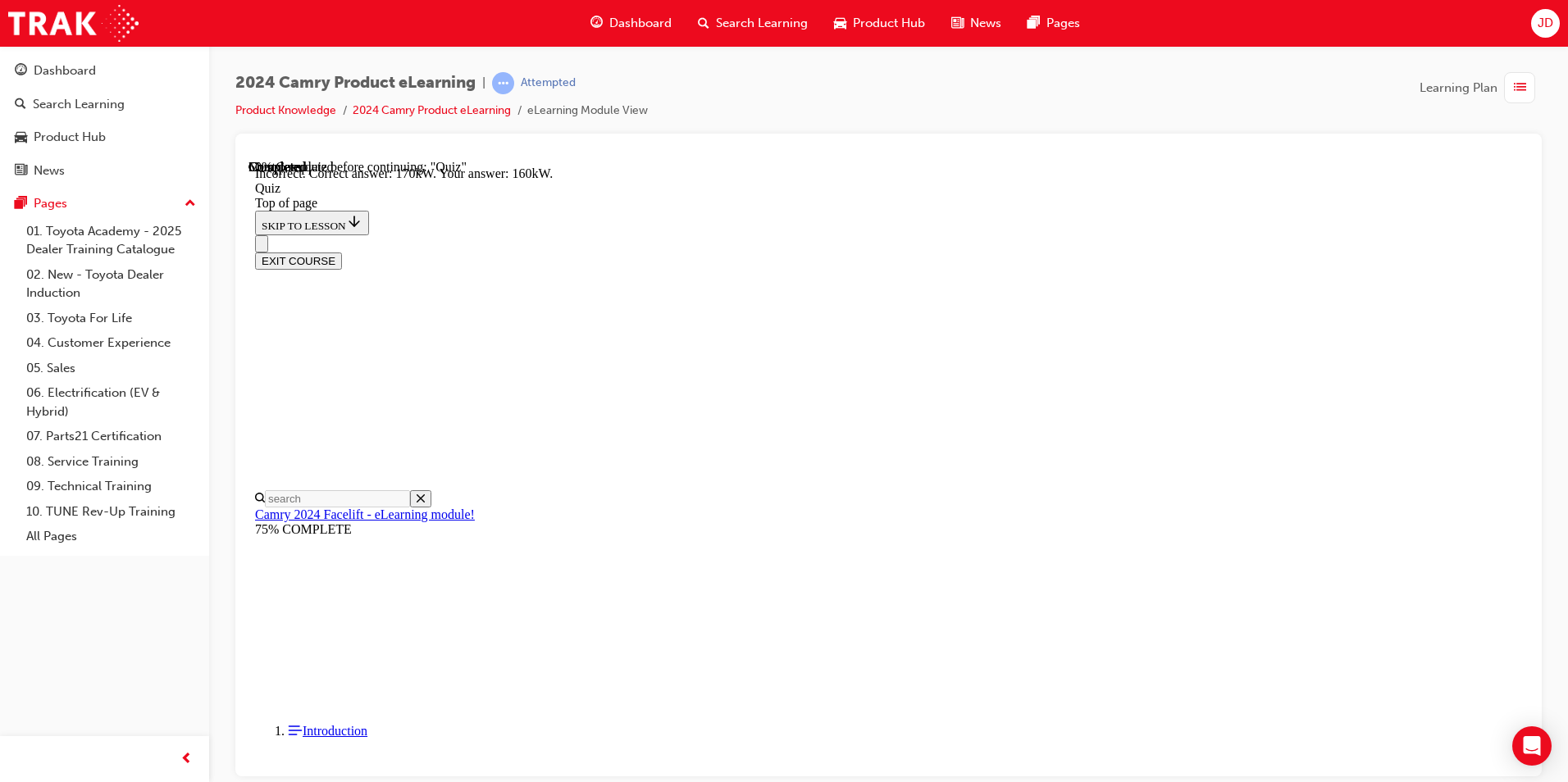
scroll to position [324, 0]
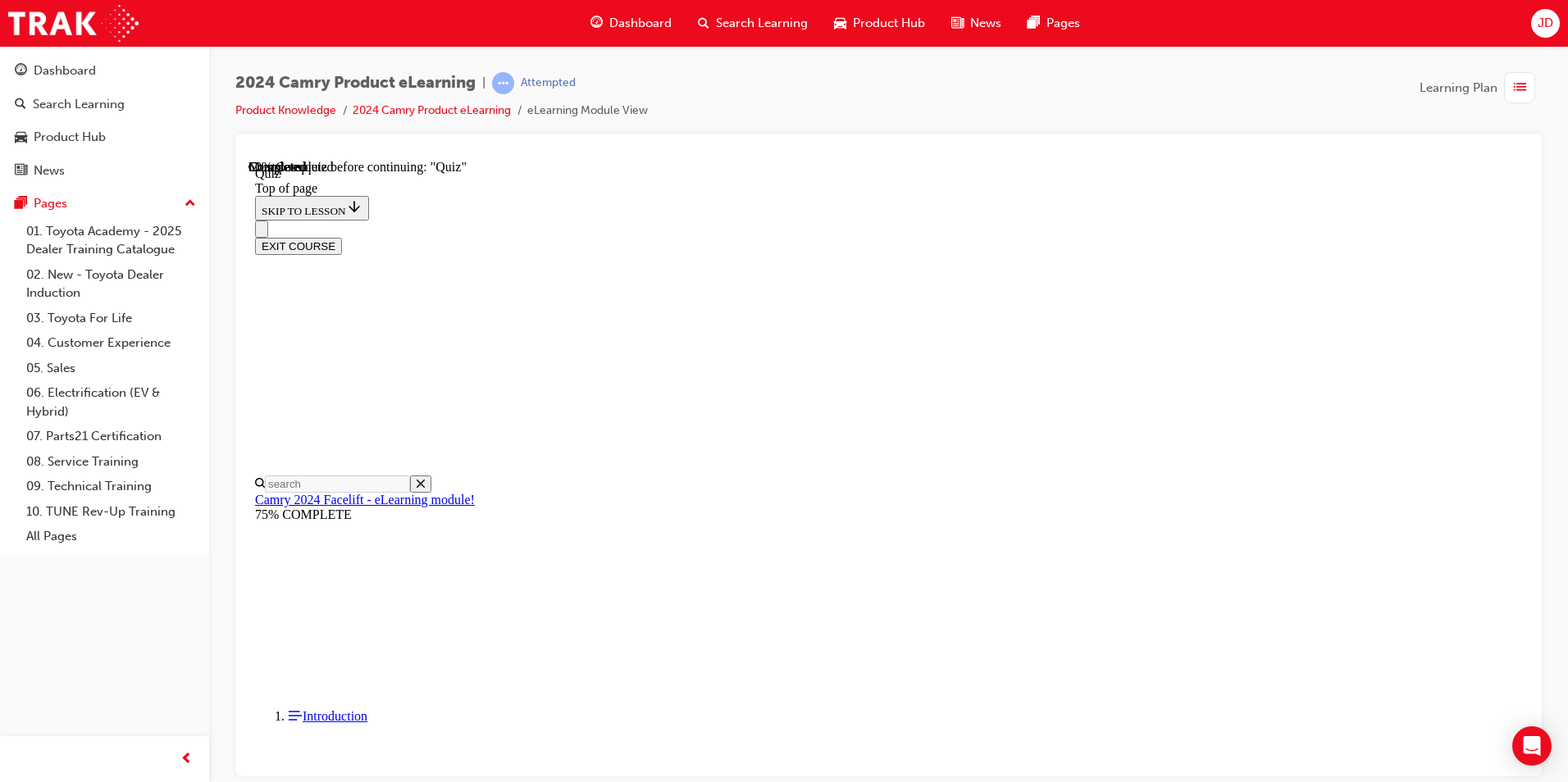
drag, startPoint x: 1013, startPoint y: 677, endPoint x: 1013, endPoint y: 717, distance: 40.0
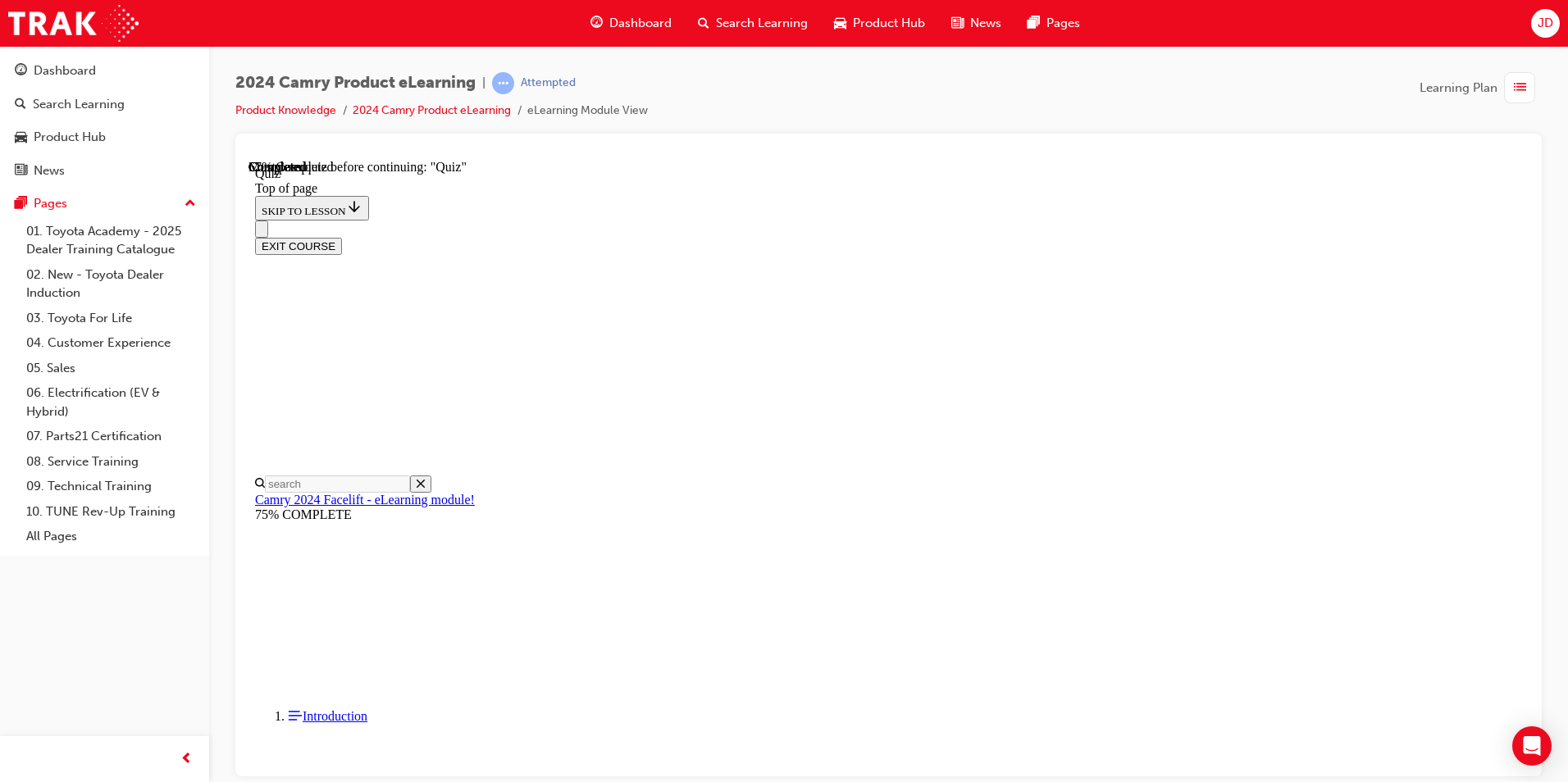
scroll to position [356, 0]
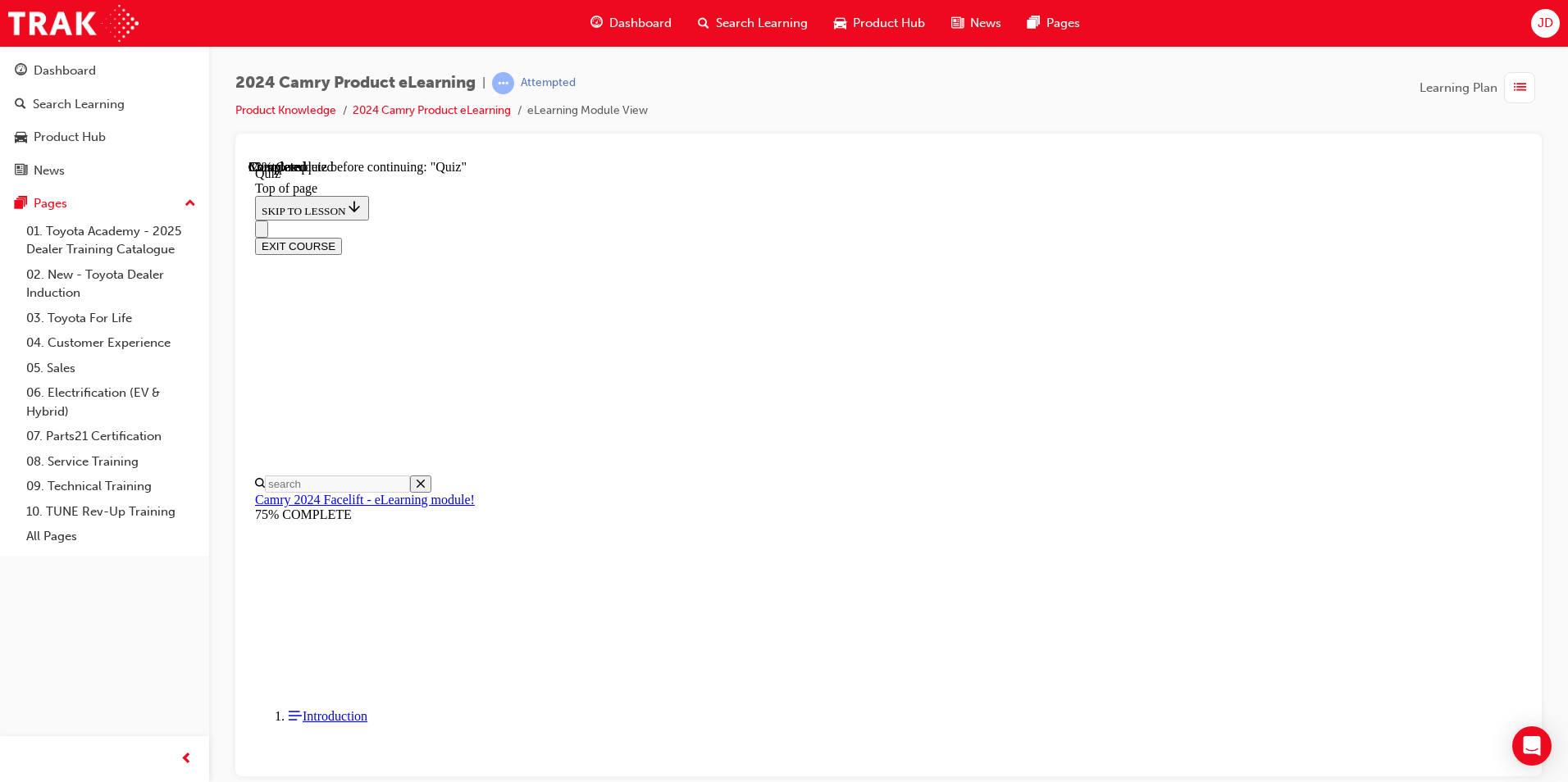
scroll to position [214, 0]
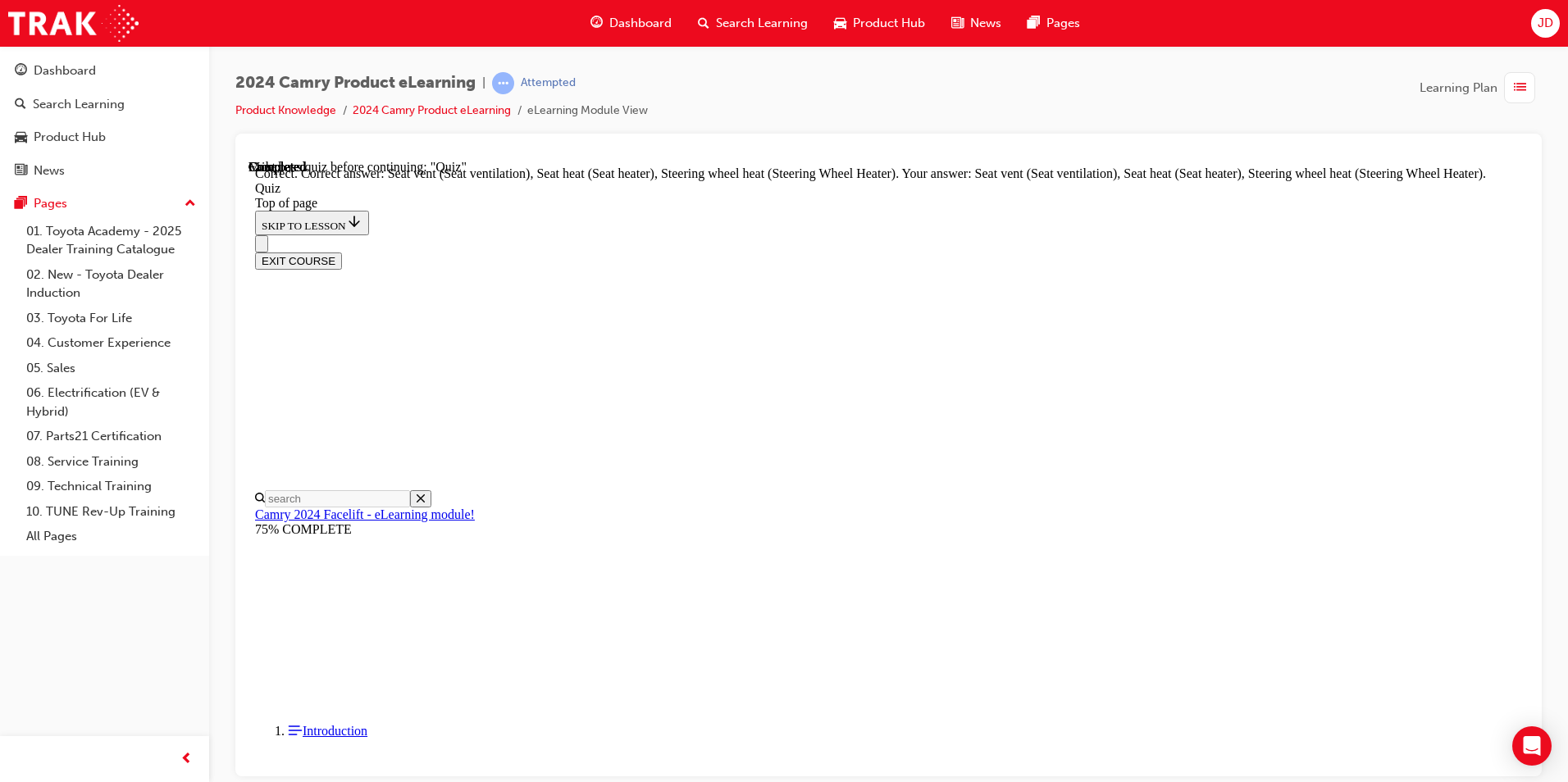
scroll to position [324, 0]
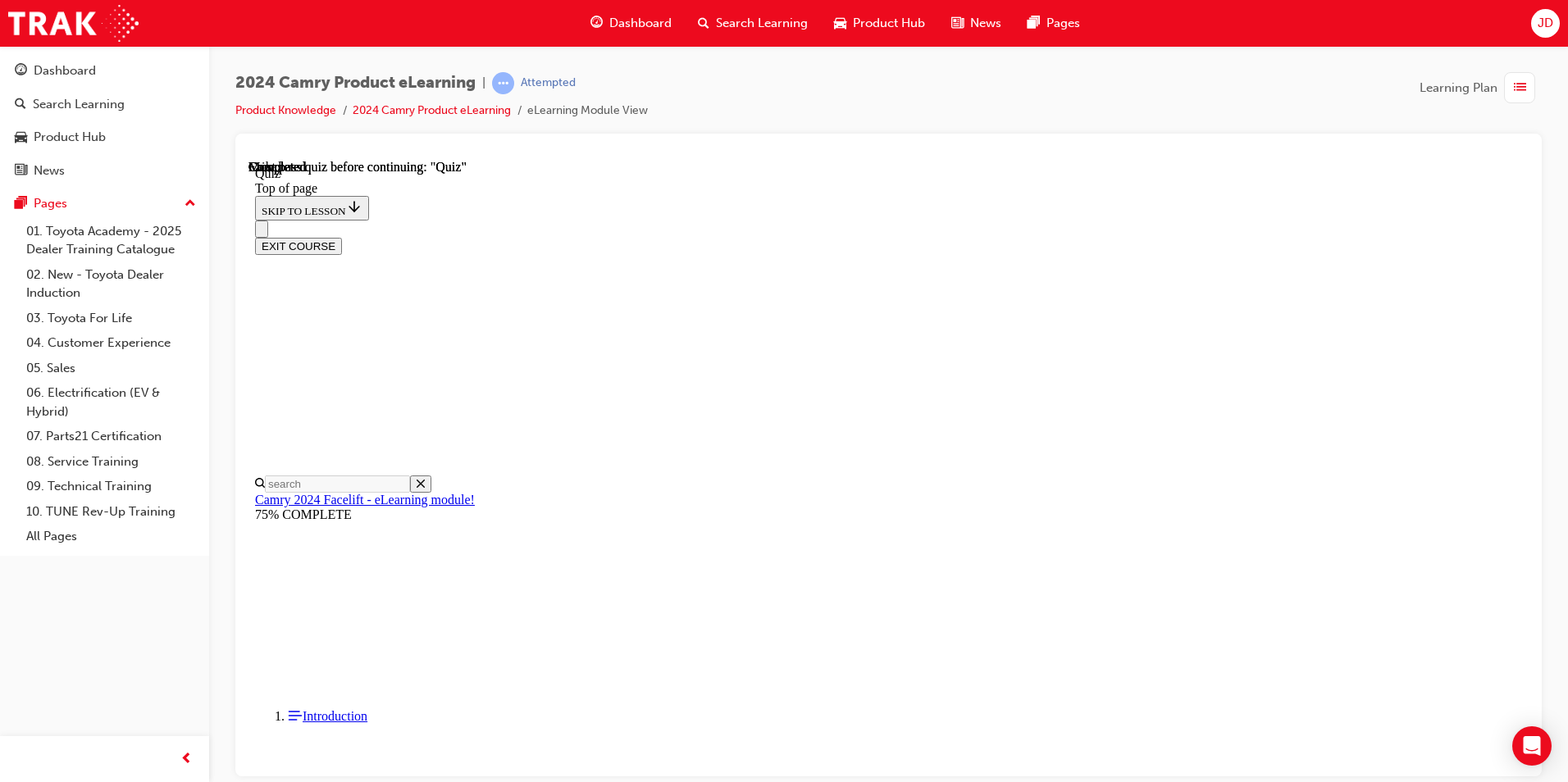
drag, startPoint x: 703, startPoint y: 539, endPoint x: 795, endPoint y: 567, distance: 96.2
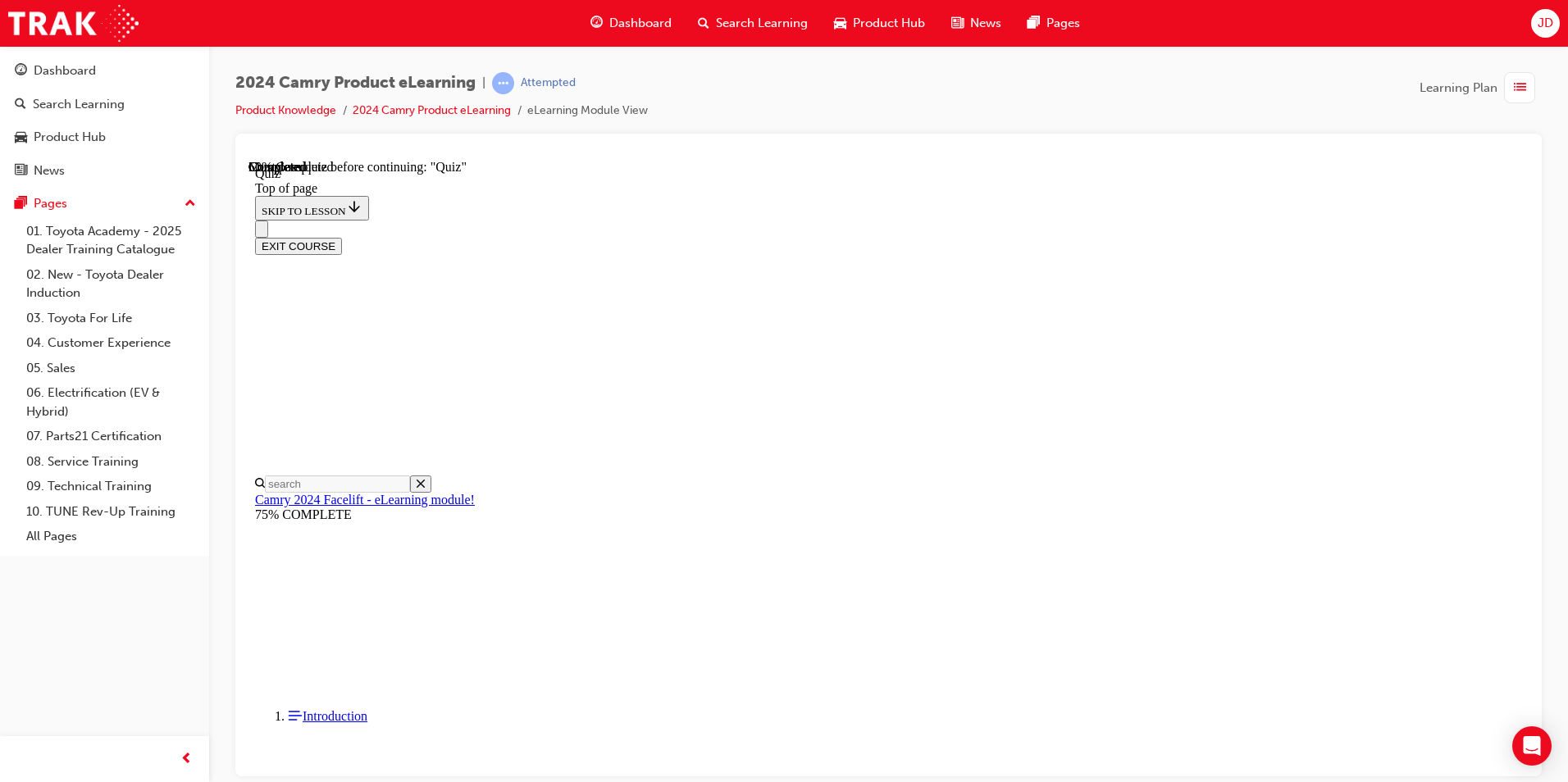
drag, startPoint x: 930, startPoint y: 549, endPoint x: 934, endPoint y: 566, distance: 17.5
drag, startPoint x: 981, startPoint y: 647, endPoint x: 985, endPoint y: 633, distance: 14.6
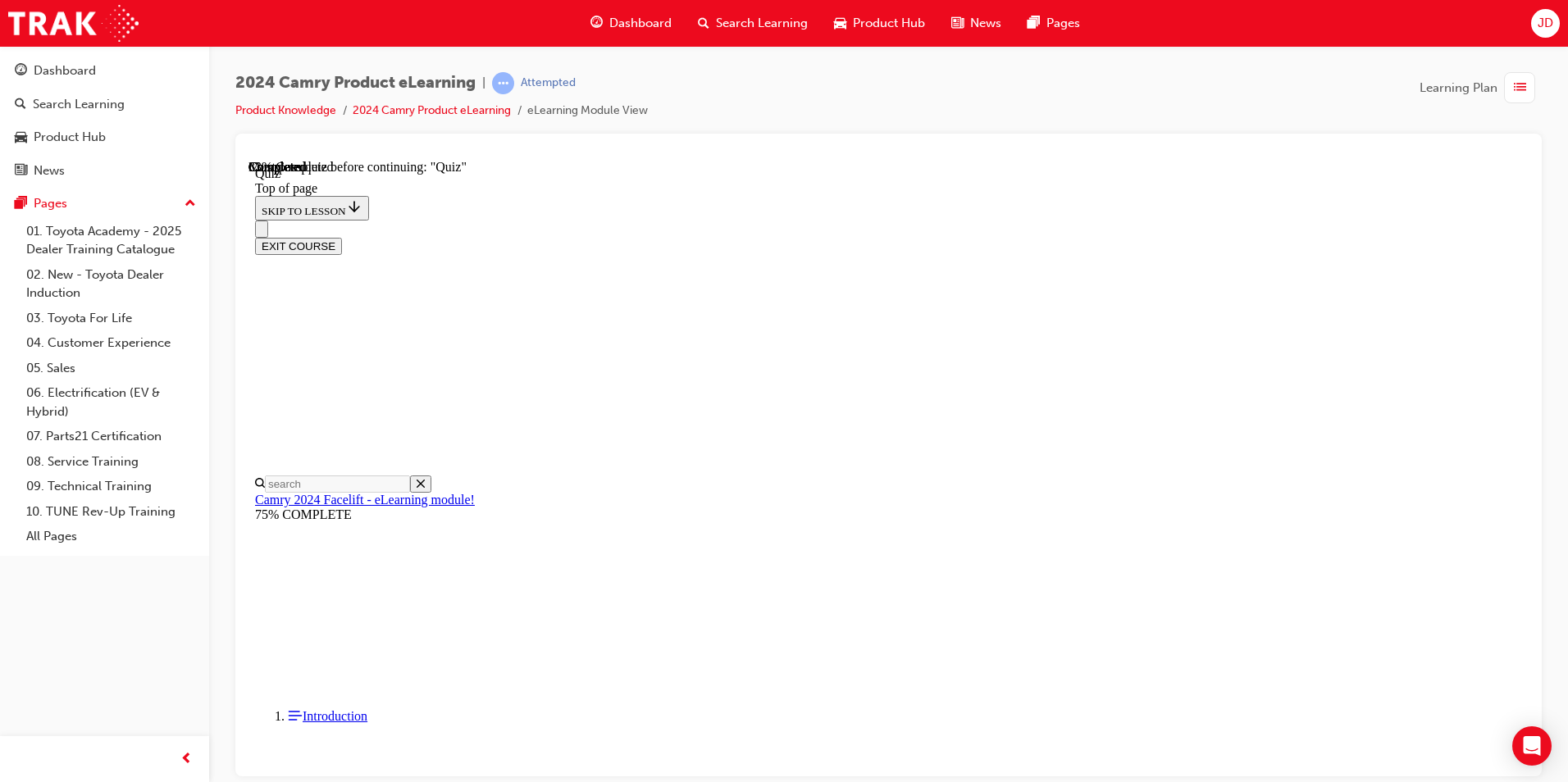
scroll to position [255, 0]
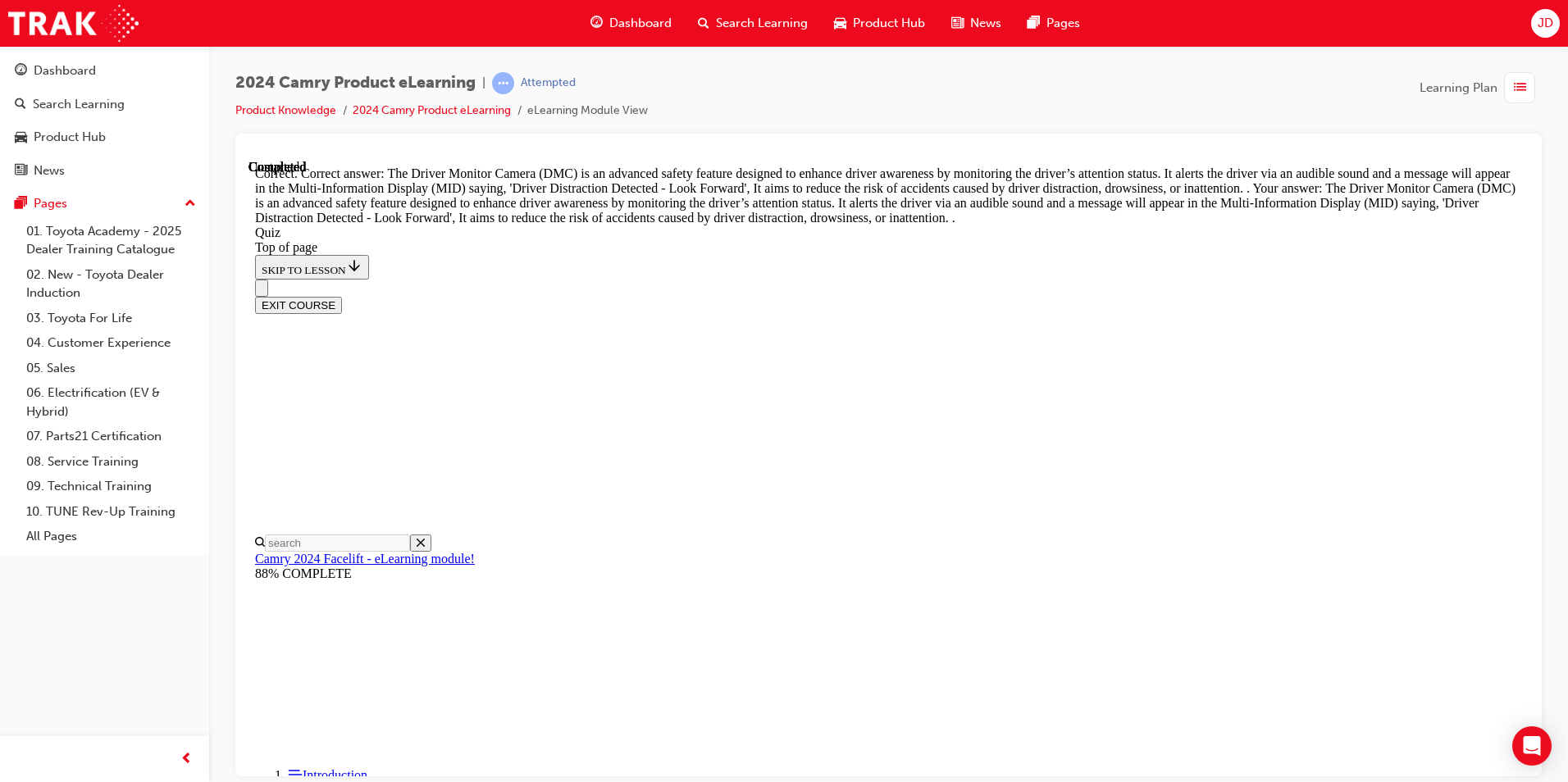
scroll to position [504, 0]
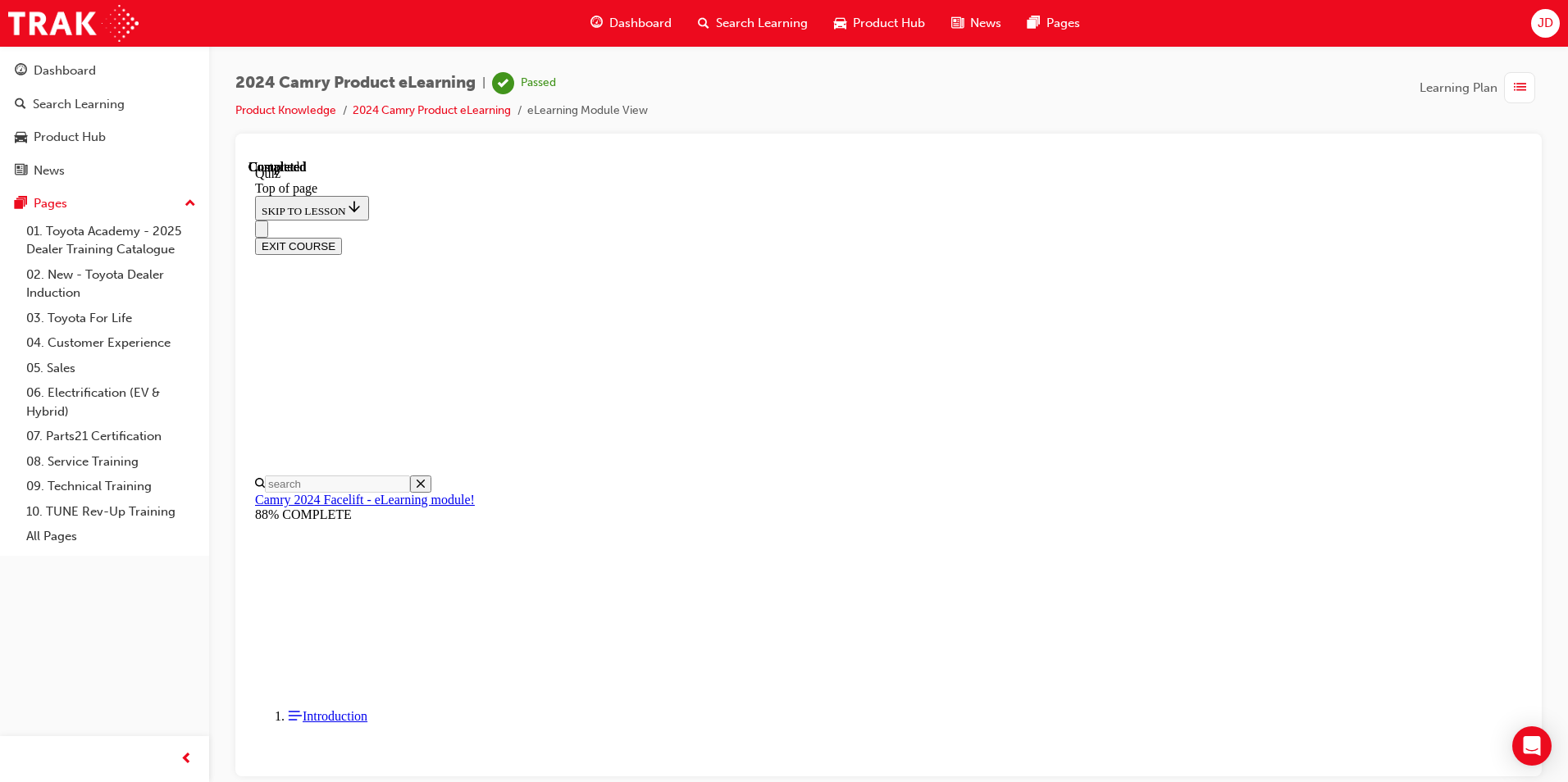
scroll to position [274, 0]
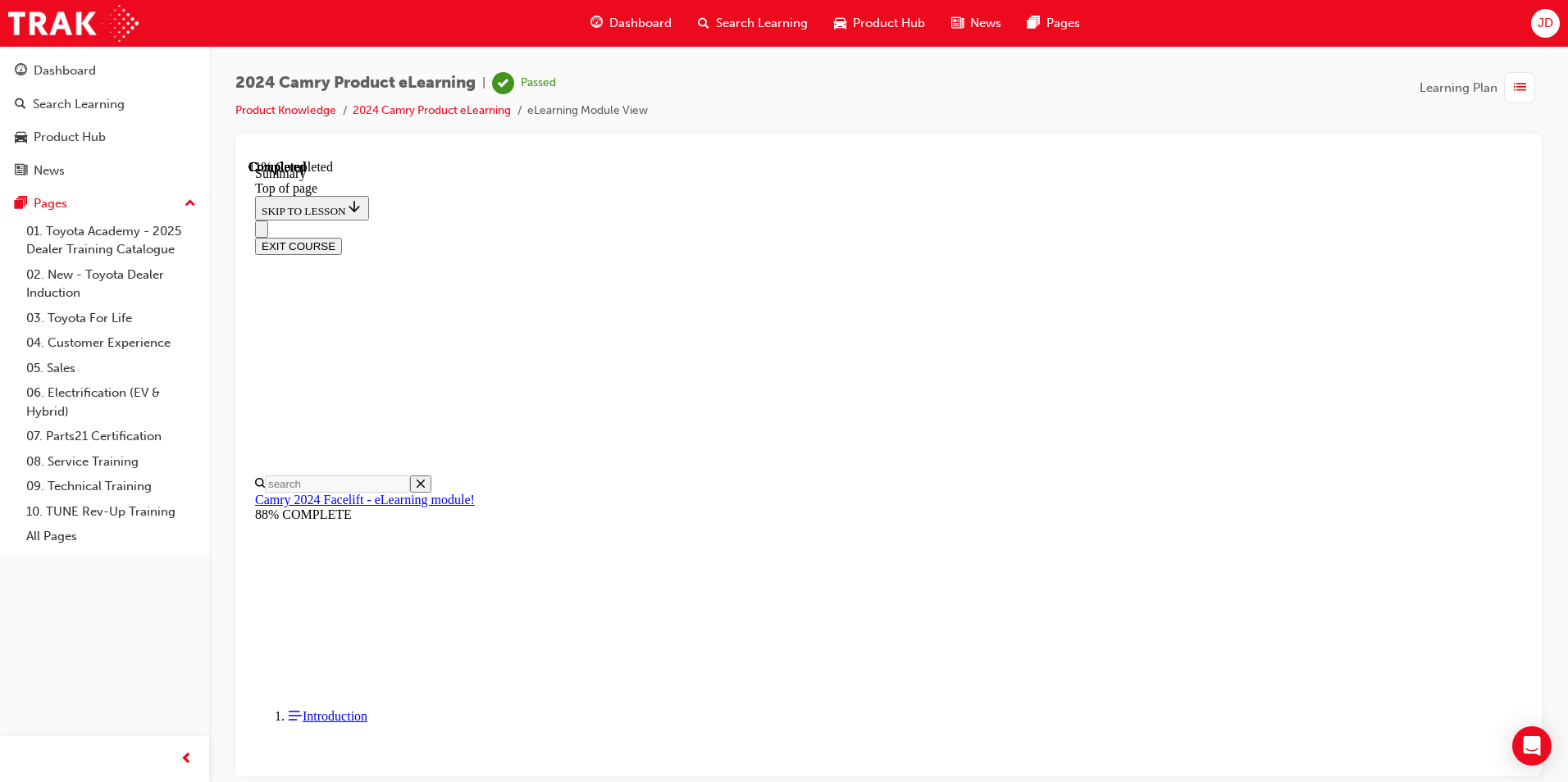
drag, startPoint x: 1030, startPoint y: 694, endPoint x: 1037, endPoint y: 671, distance: 24.0
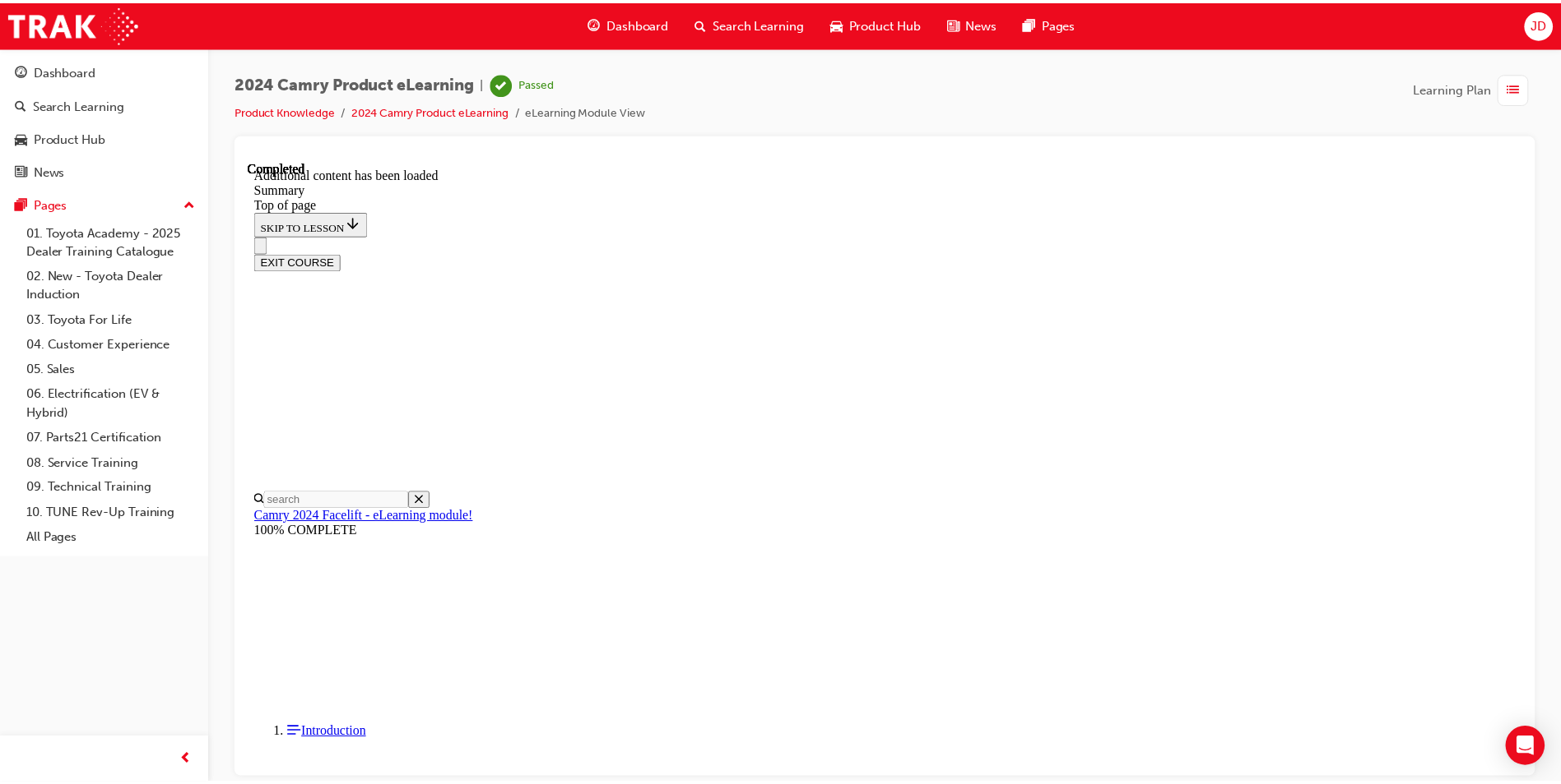
scroll to position [1812, 0]
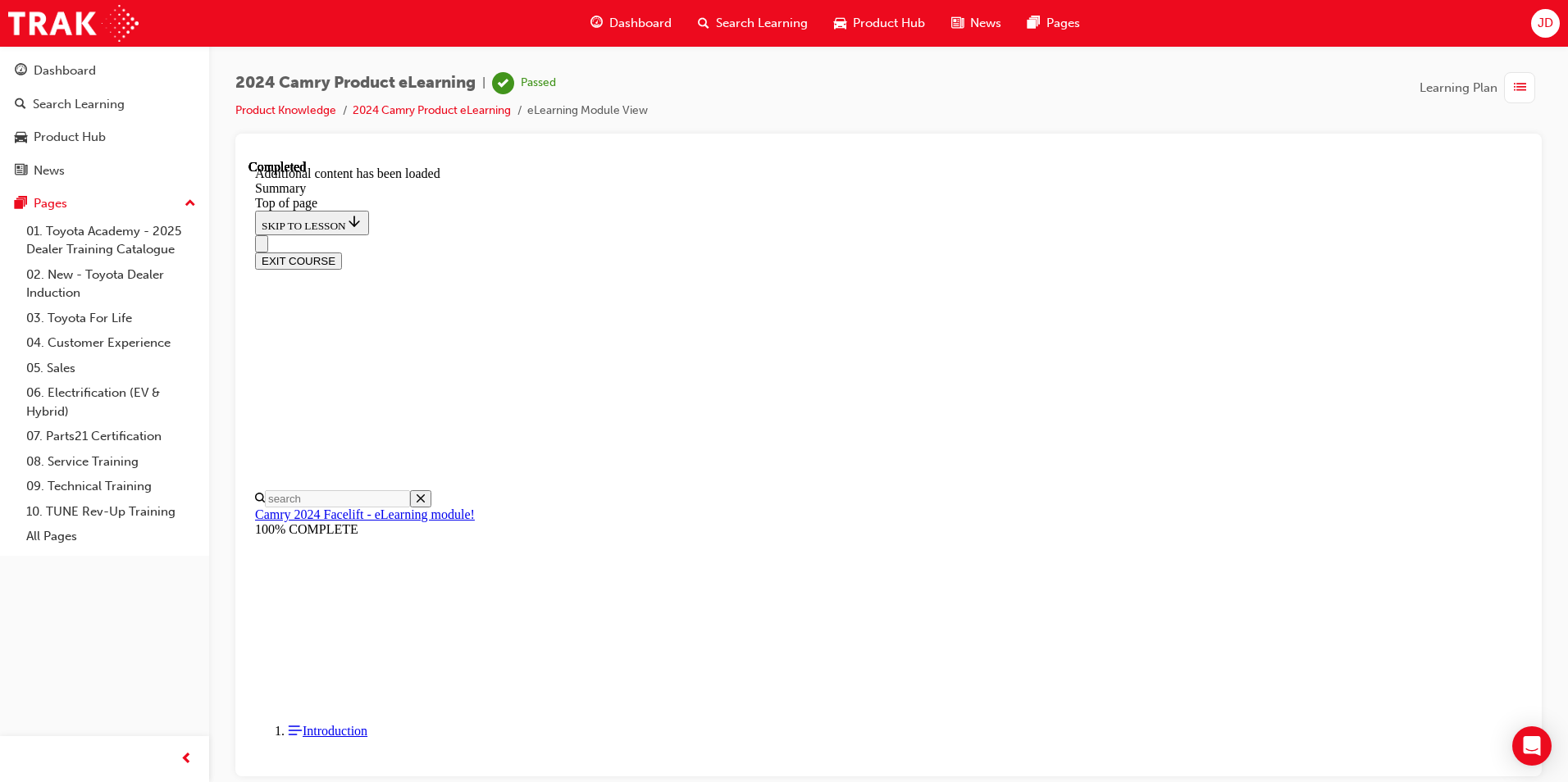
click at [678, 31] on div "Dashboard" at bounding box center [632, 23] width 108 height 34
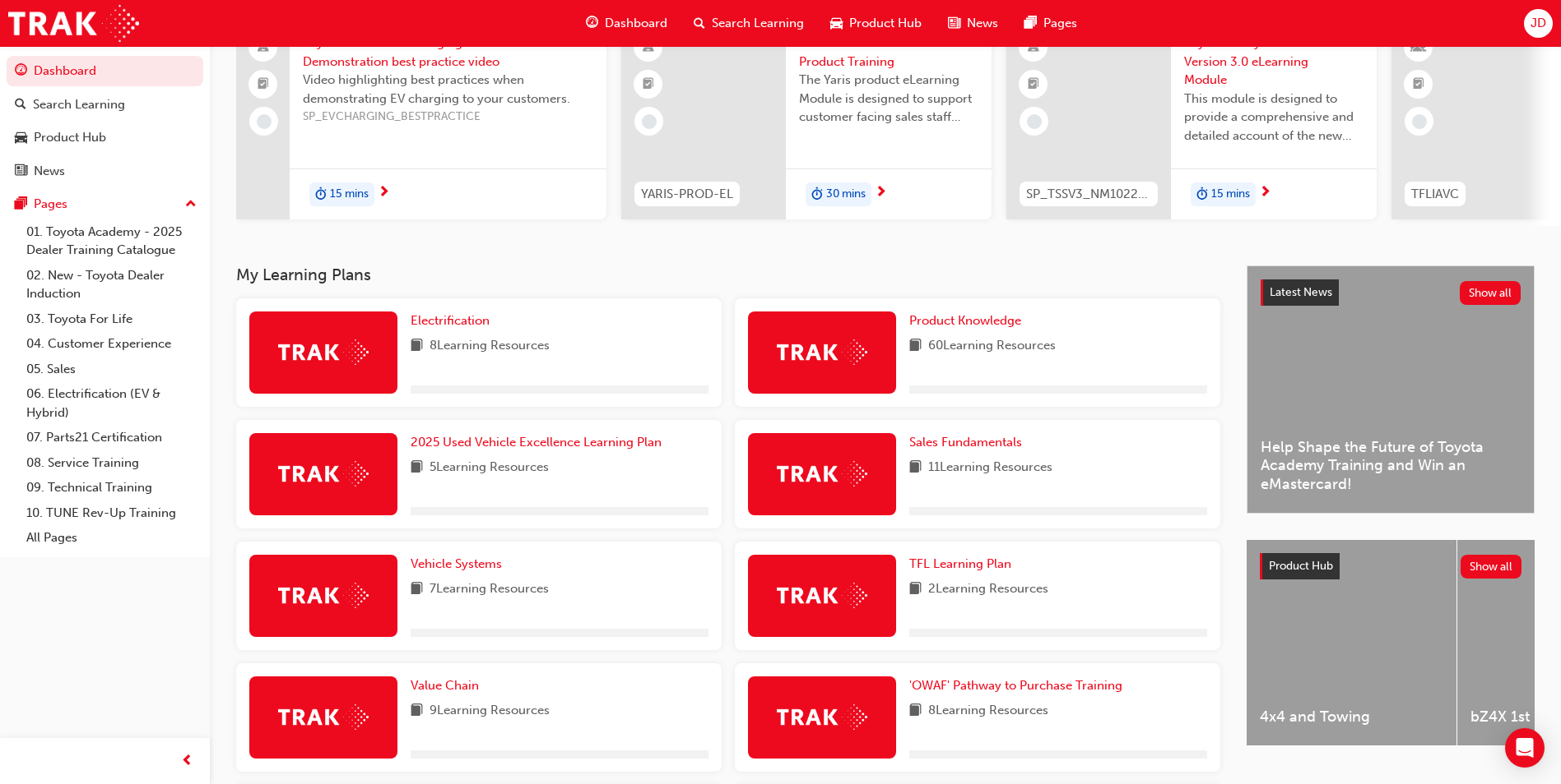
scroll to position [329, 0]
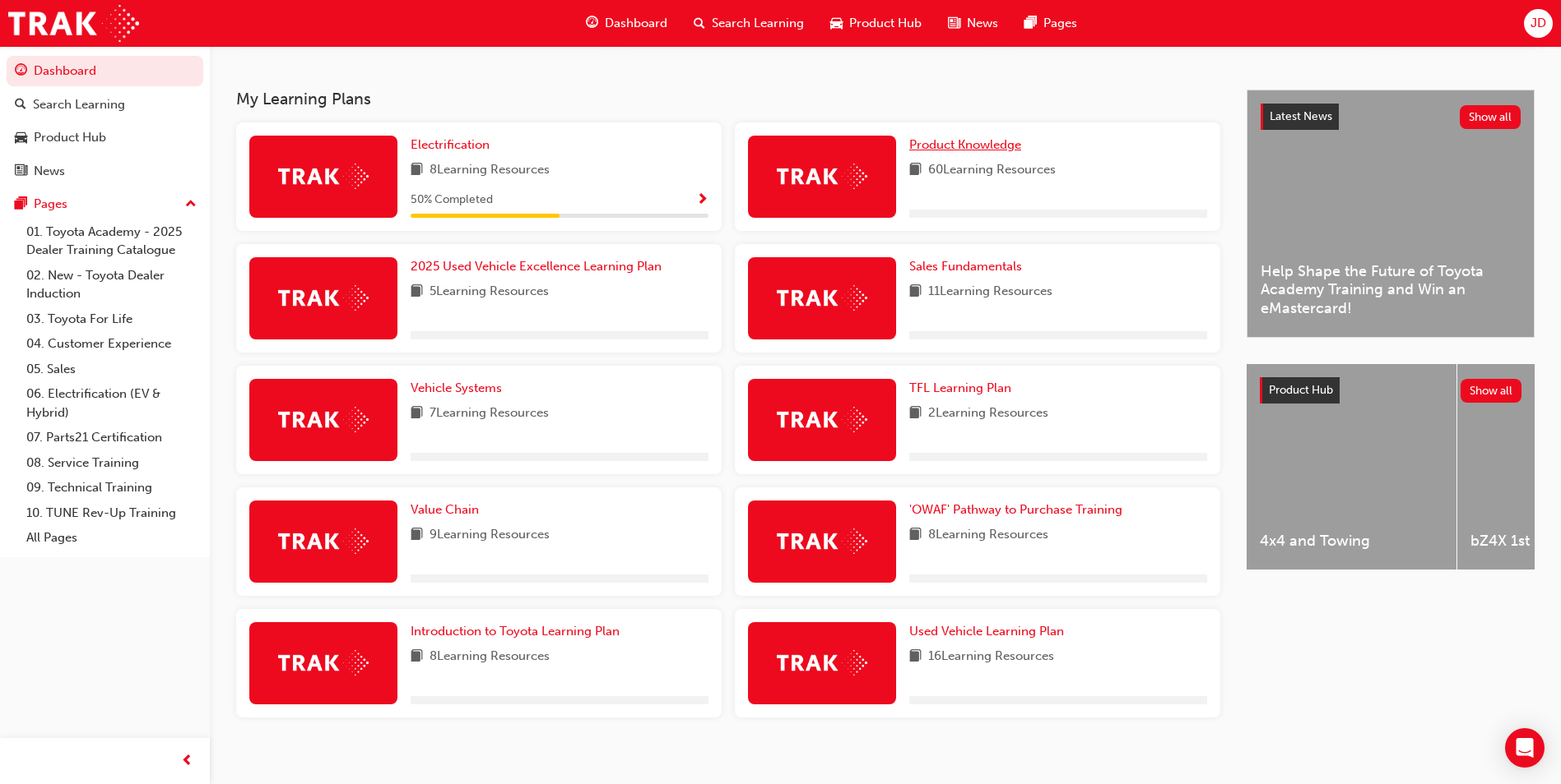
click at [986, 153] on span "Product Knowledge" at bounding box center [965, 144] width 112 height 14
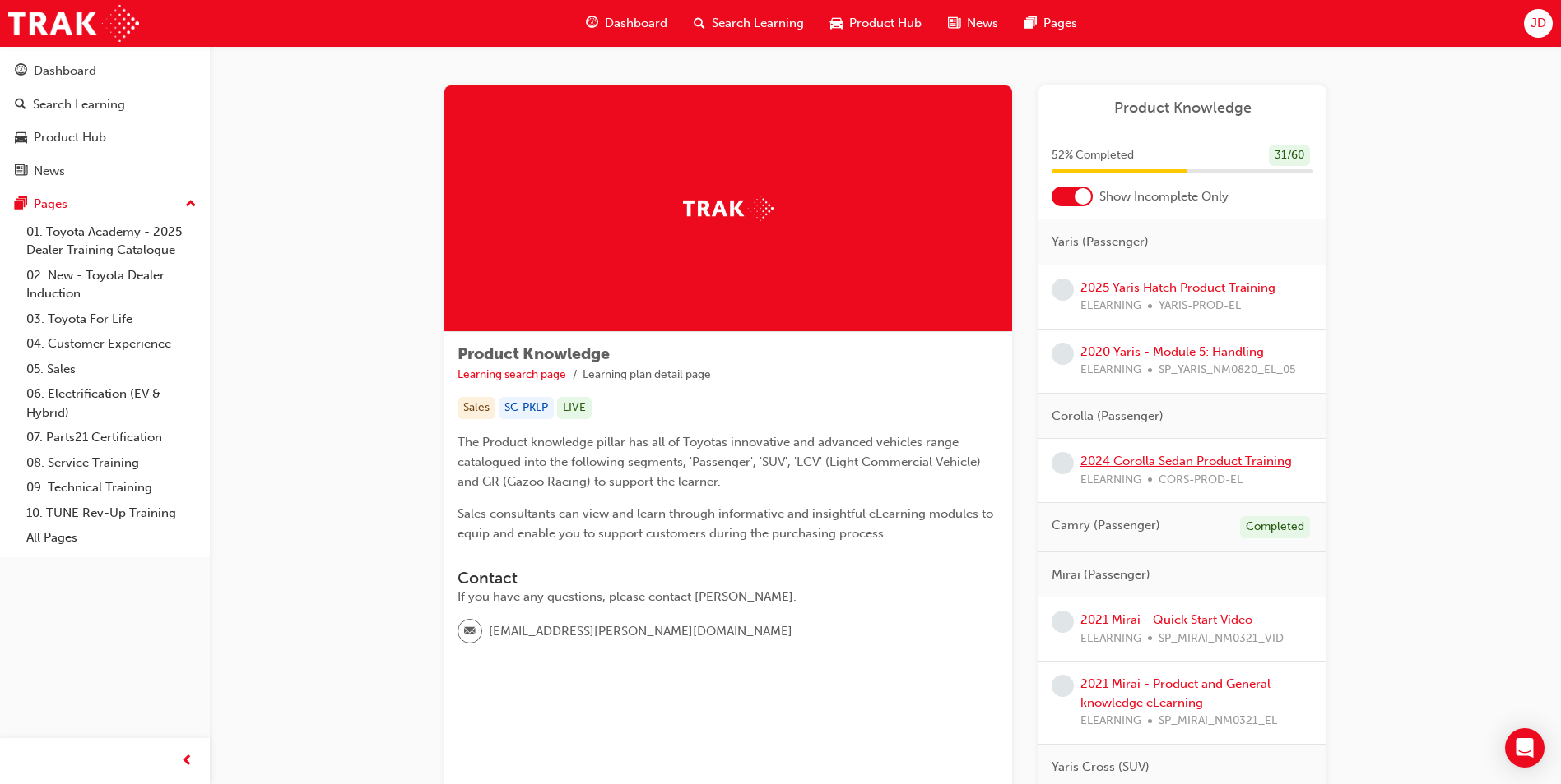
click at [1178, 463] on link "2024 Corolla Sedan Product Training" at bounding box center [1185, 461] width 212 height 14
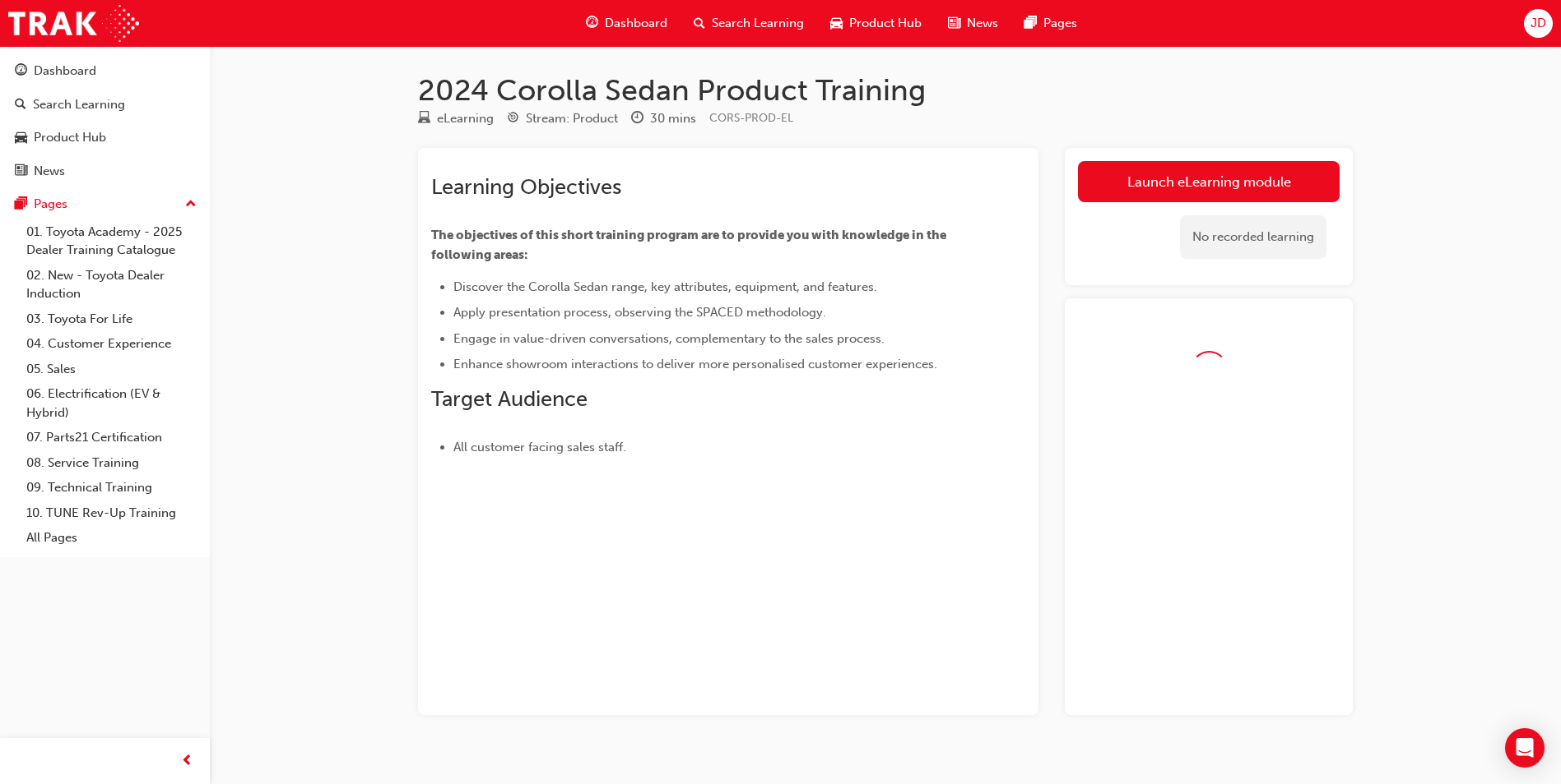
click at [1191, 154] on div "2024 Corolla Sedan Product Training eLearning Stream: Product 30 mins CORS-PROD…" at bounding box center [885, 420] width 987 height 696
click at [1187, 177] on link "Launch eLearning module" at bounding box center [1208, 182] width 262 height 42
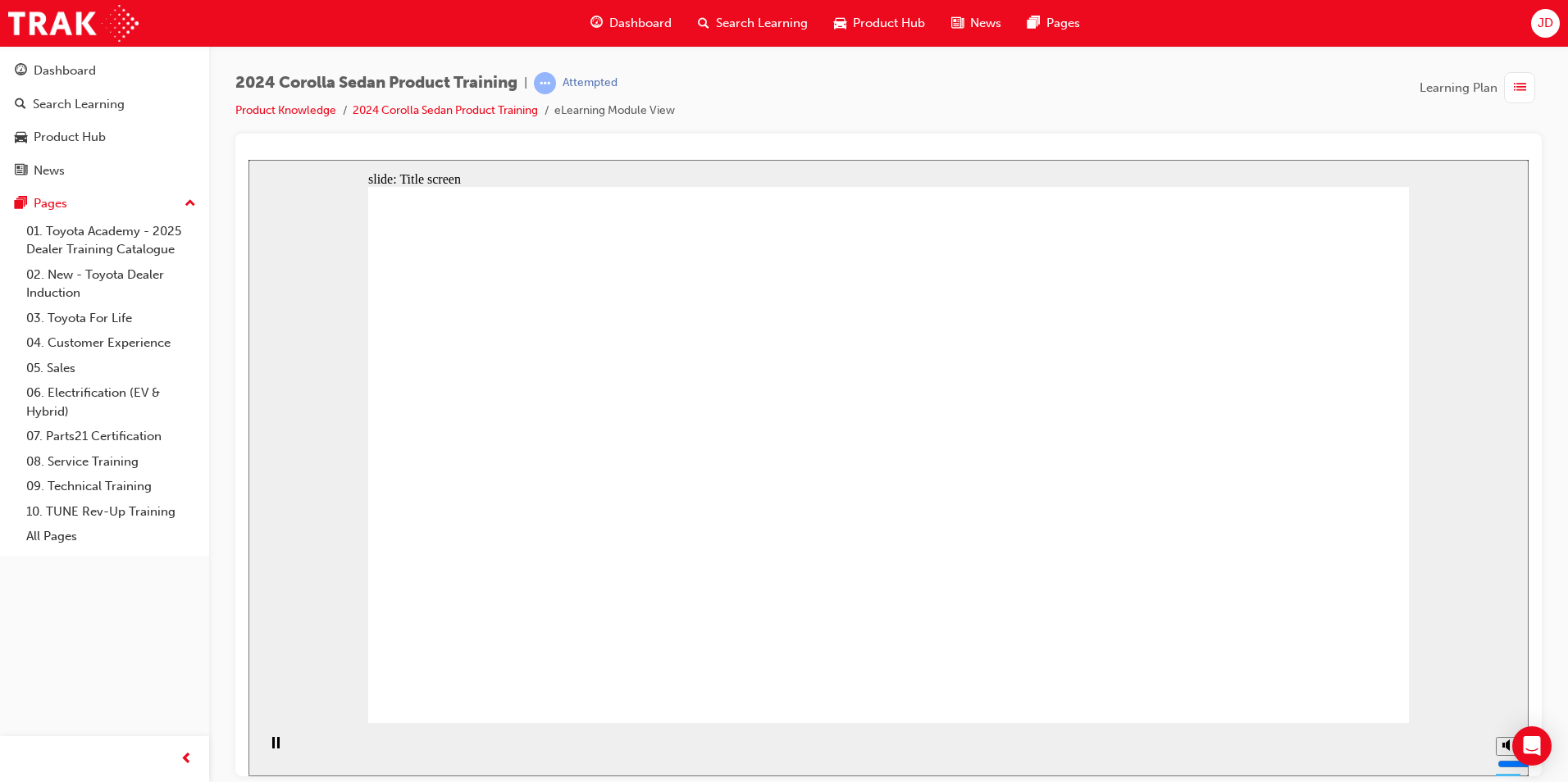
drag, startPoint x: 1321, startPoint y: 727, endPoint x: 1308, endPoint y: 699, distance: 30.9
